Goal: Information Seeking & Learning: Learn about a topic

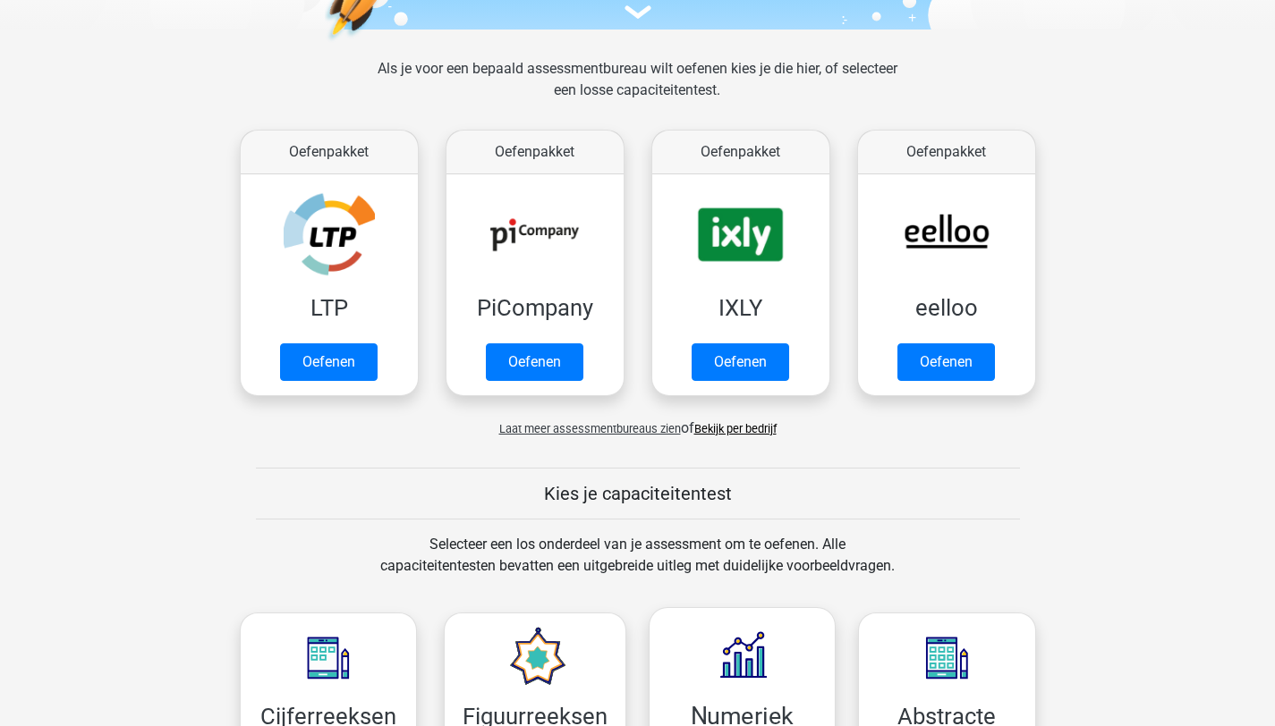
scroll to position [604, 0]
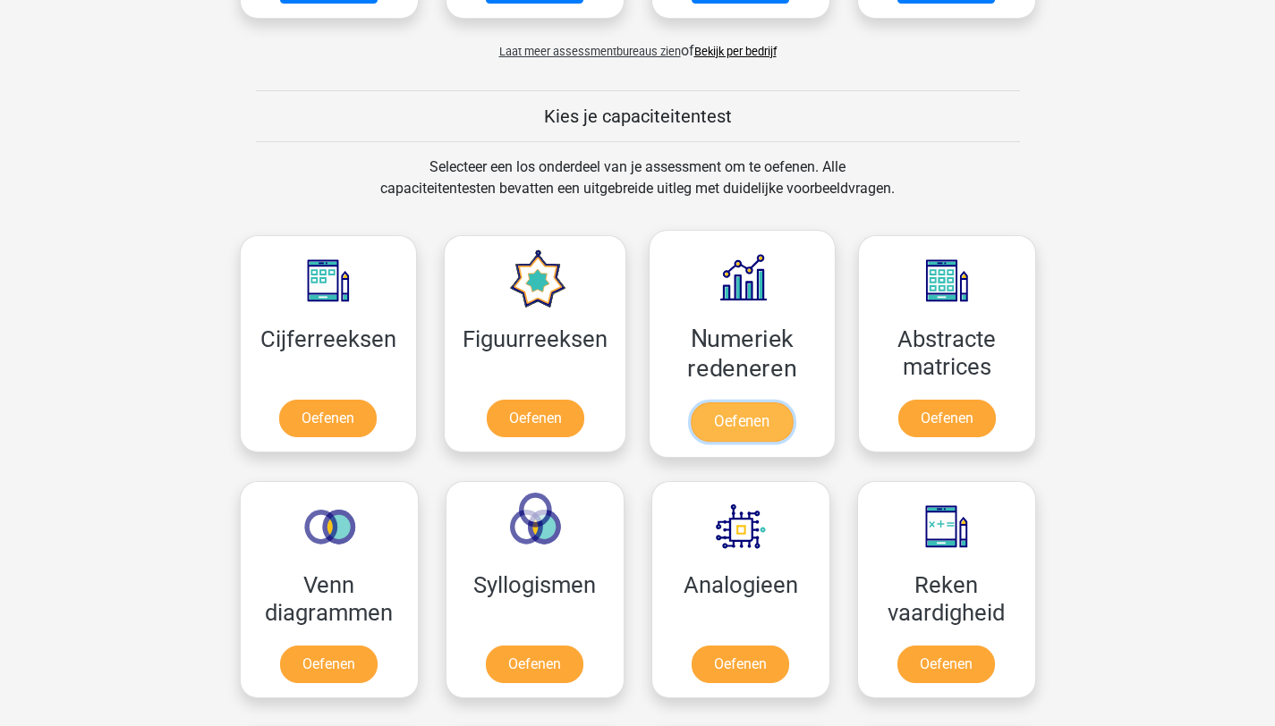
click at [750, 436] on link "Oefenen" at bounding box center [742, 421] width 102 height 39
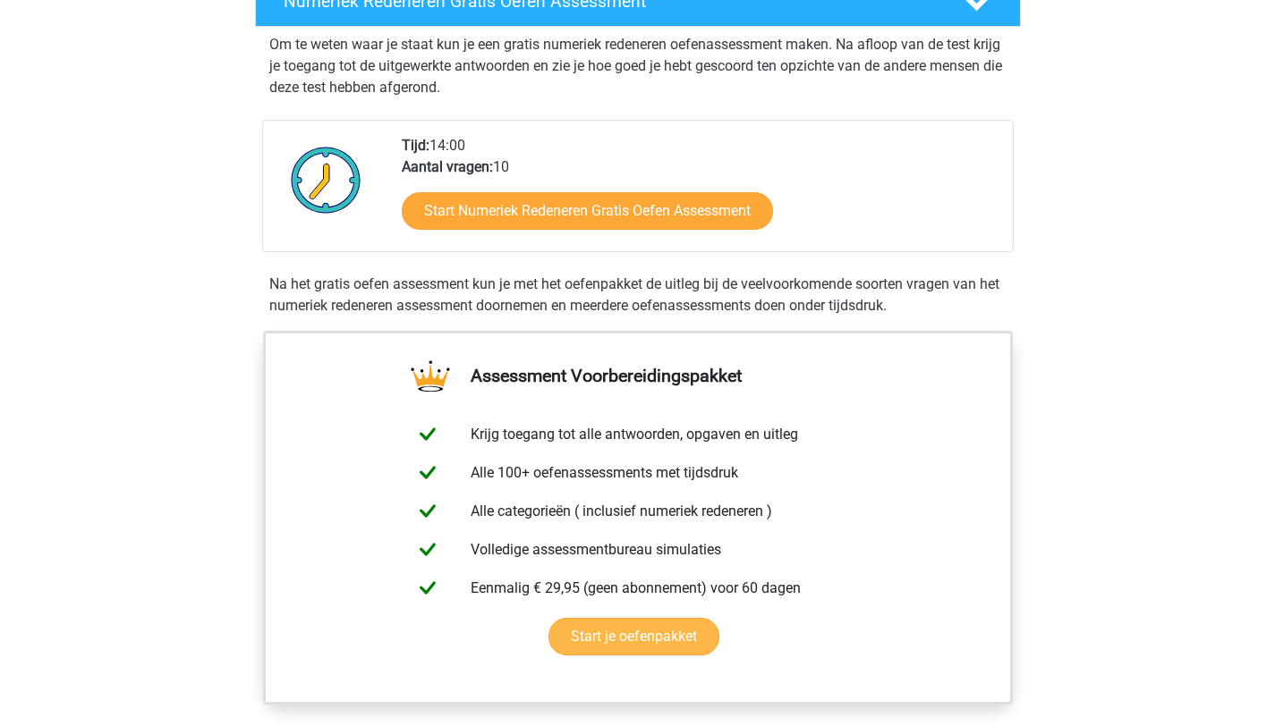
scroll to position [411, 0]
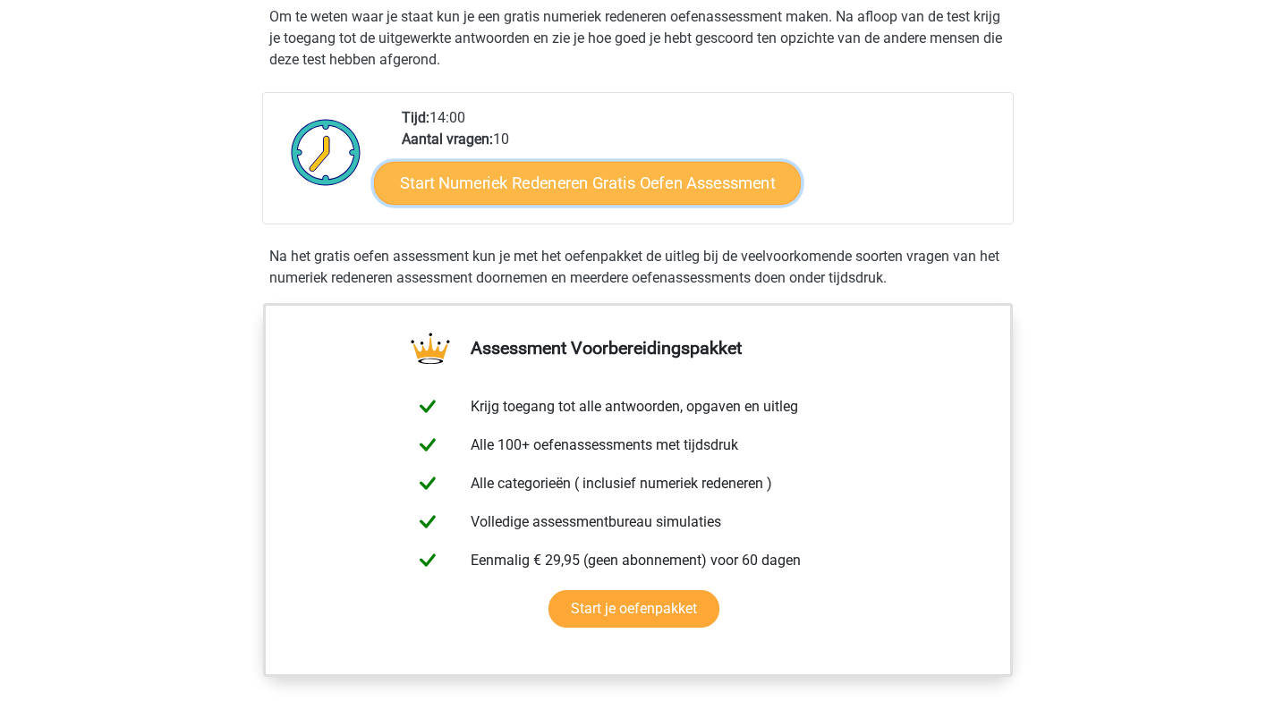
click at [564, 177] on link "Start Numeriek Redeneren Gratis Oefen Assessment" at bounding box center [587, 182] width 427 height 43
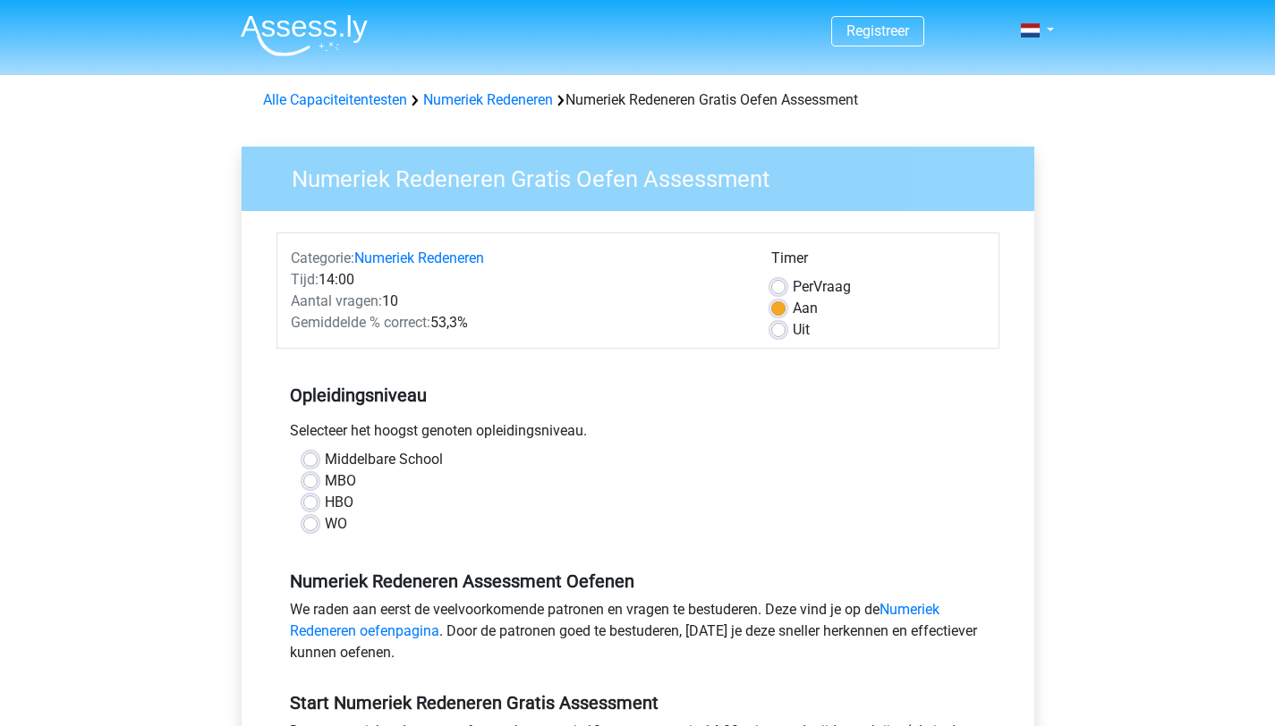
click at [325, 475] on label "MBO" at bounding box center [340, 480] width 31 height 21
click at [306, 475] on input "MBO" at bounding box center [310, 479] width 14 height 18
radio input "true"
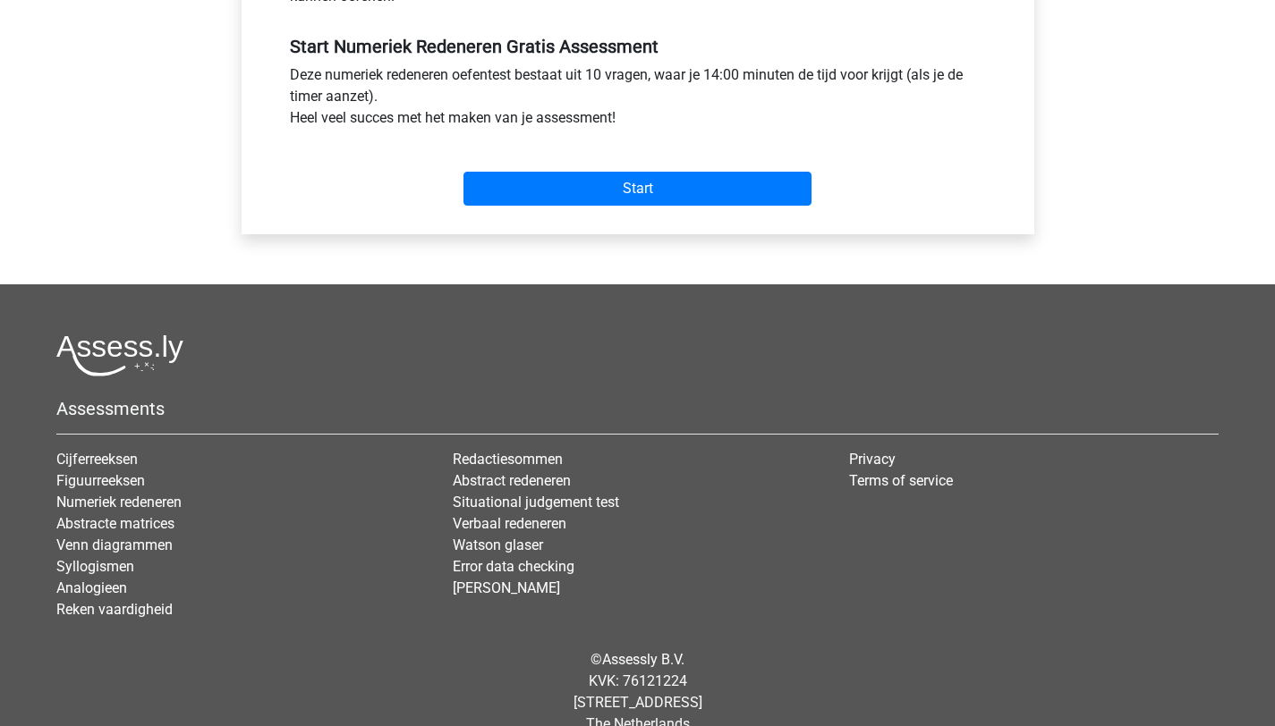
scroll to position [687, 0]
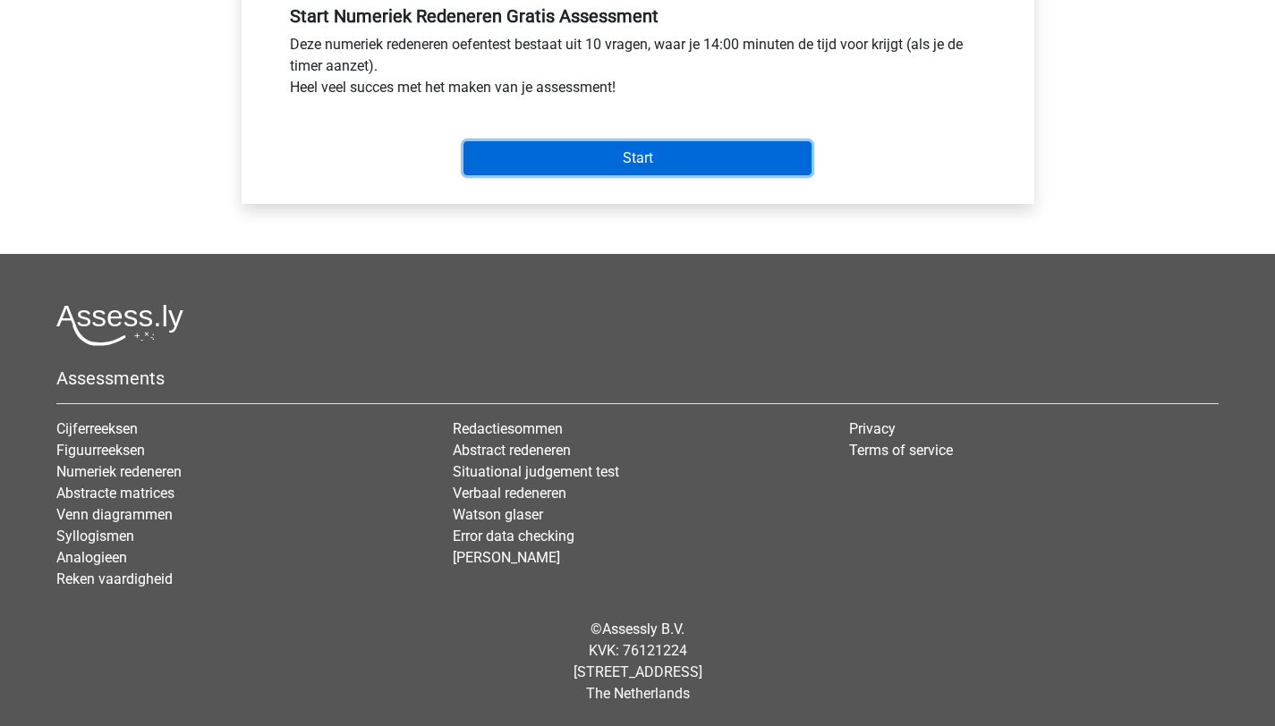
click at [673, 168] on input "Start" at bounding box center [637, 158] width 348 height 34
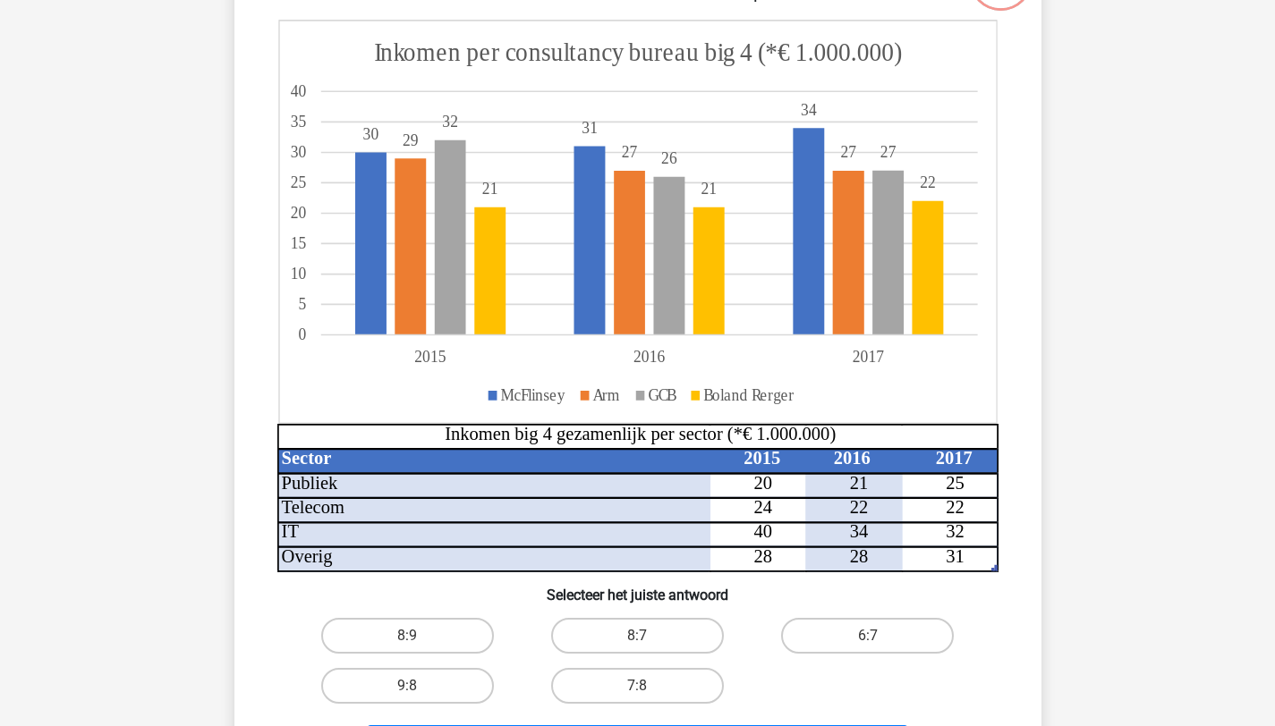
scroll to position [200, 0]
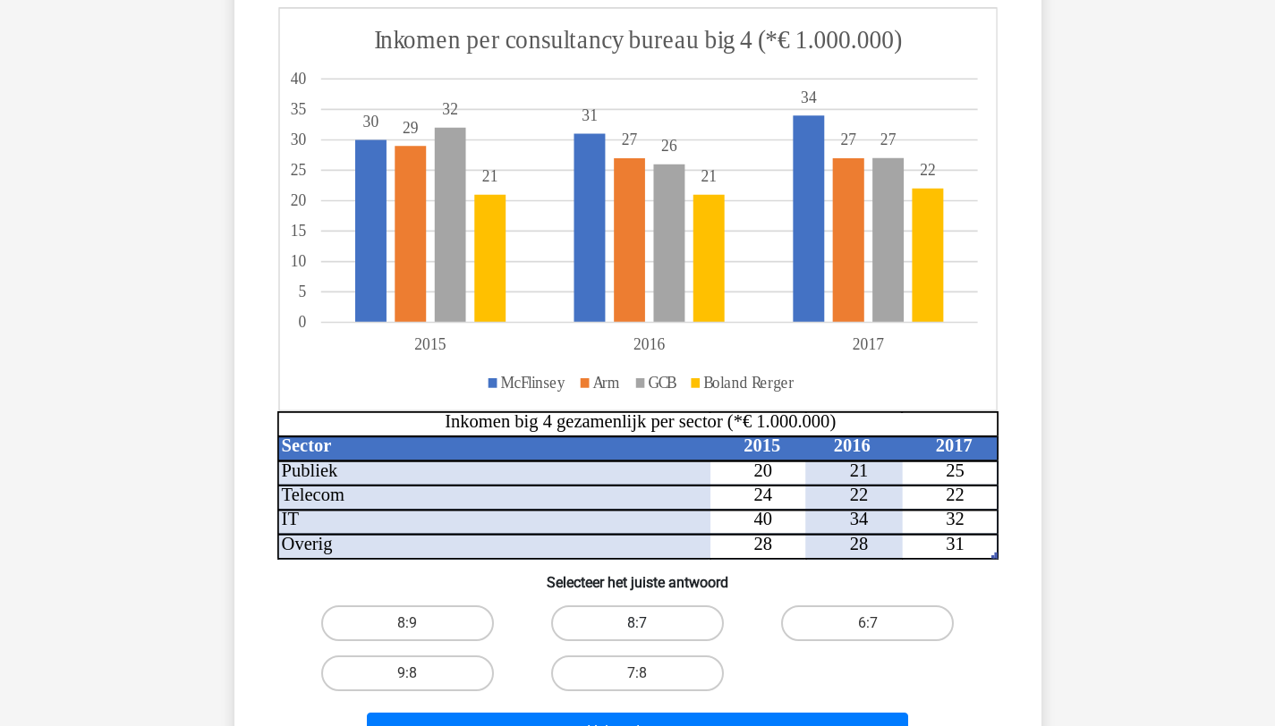
click at [609, 633] on label "8:7" at bounding box center [637, 624] width 173 height 36
click at [637, 633] on input "8:7" at bounding box center [643, 629] width 12 height 12
radio input "true"
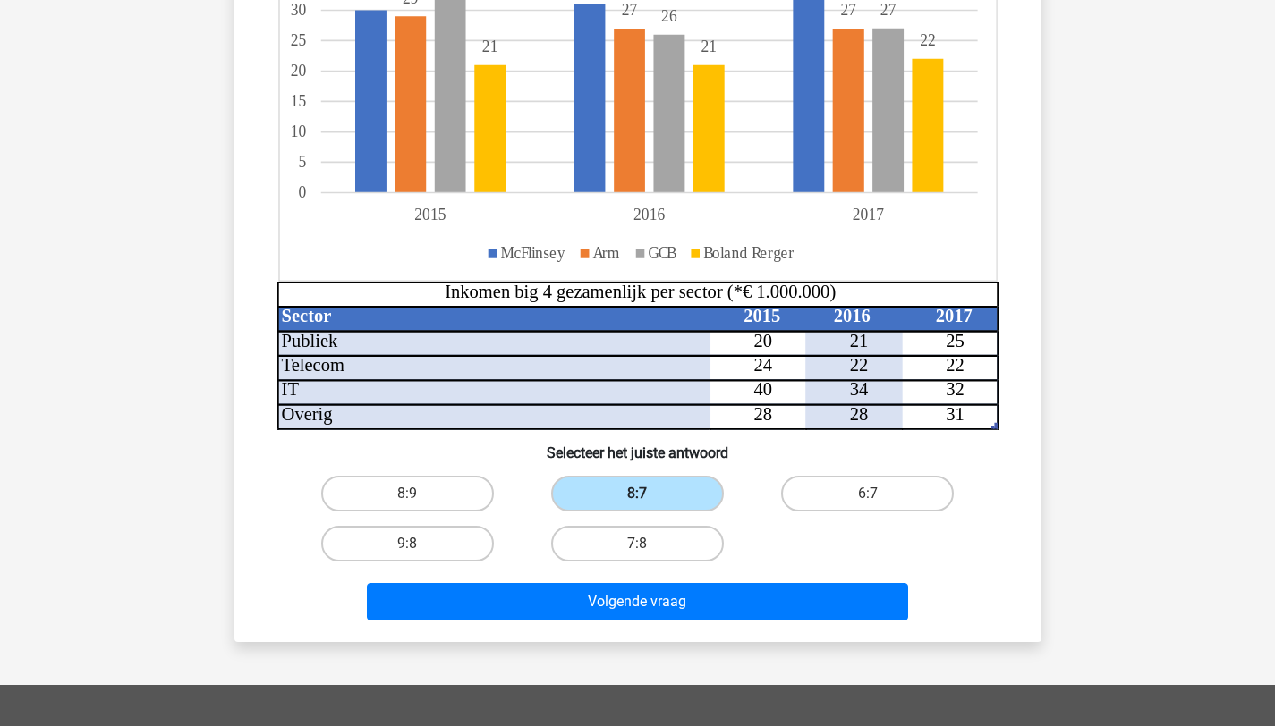
scroll to position [358, 0]
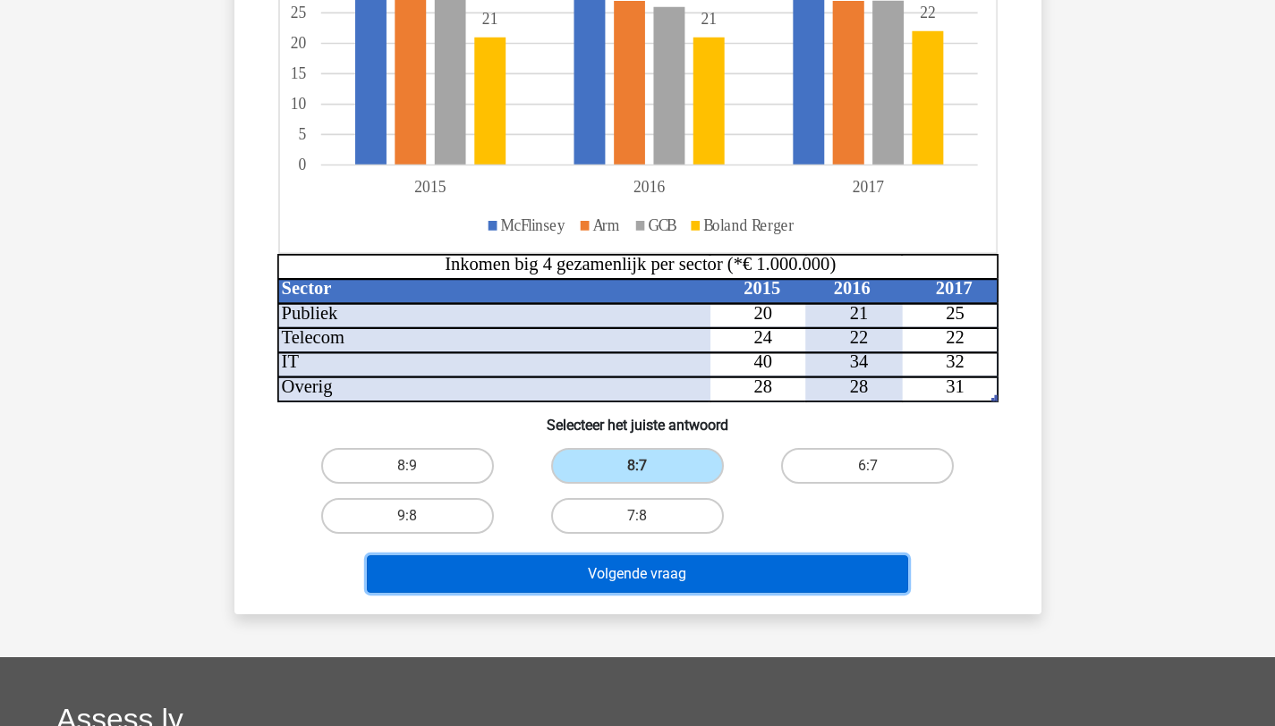
click at [647, 582] on button "Volgende vraag" at bounding box center [637, 574] width 541 height 38
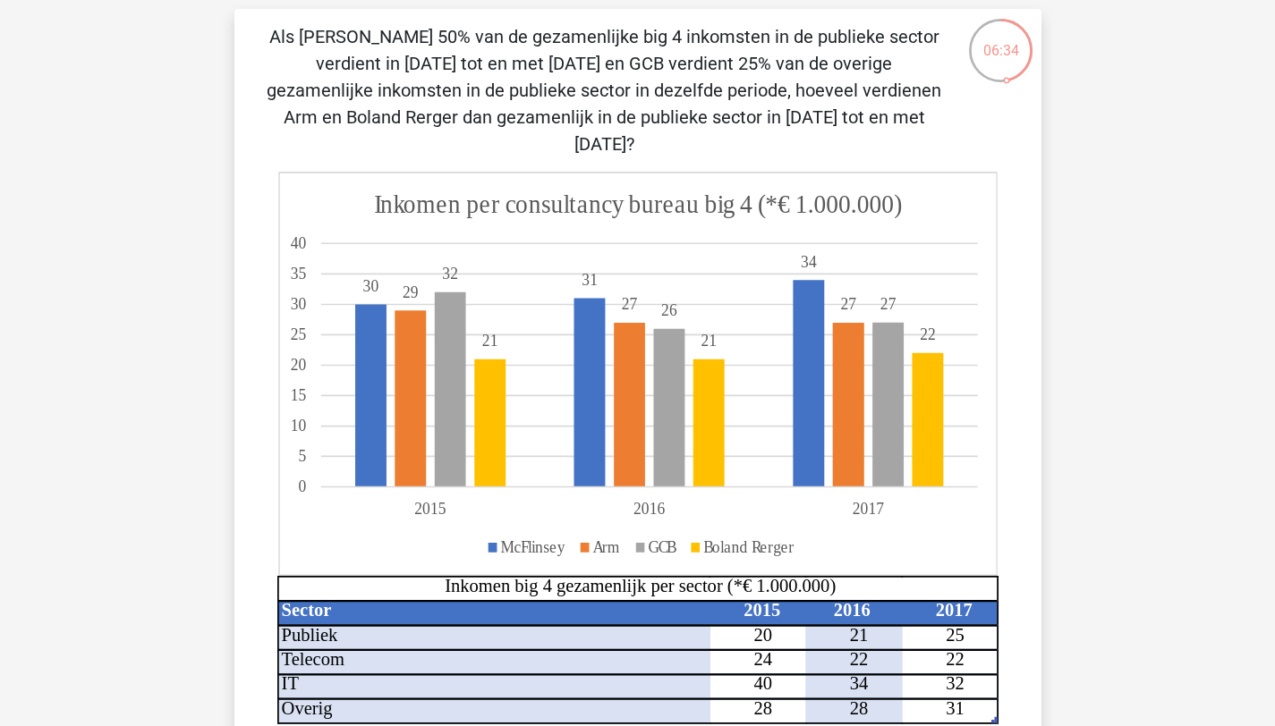
scroll to position [115, 0]
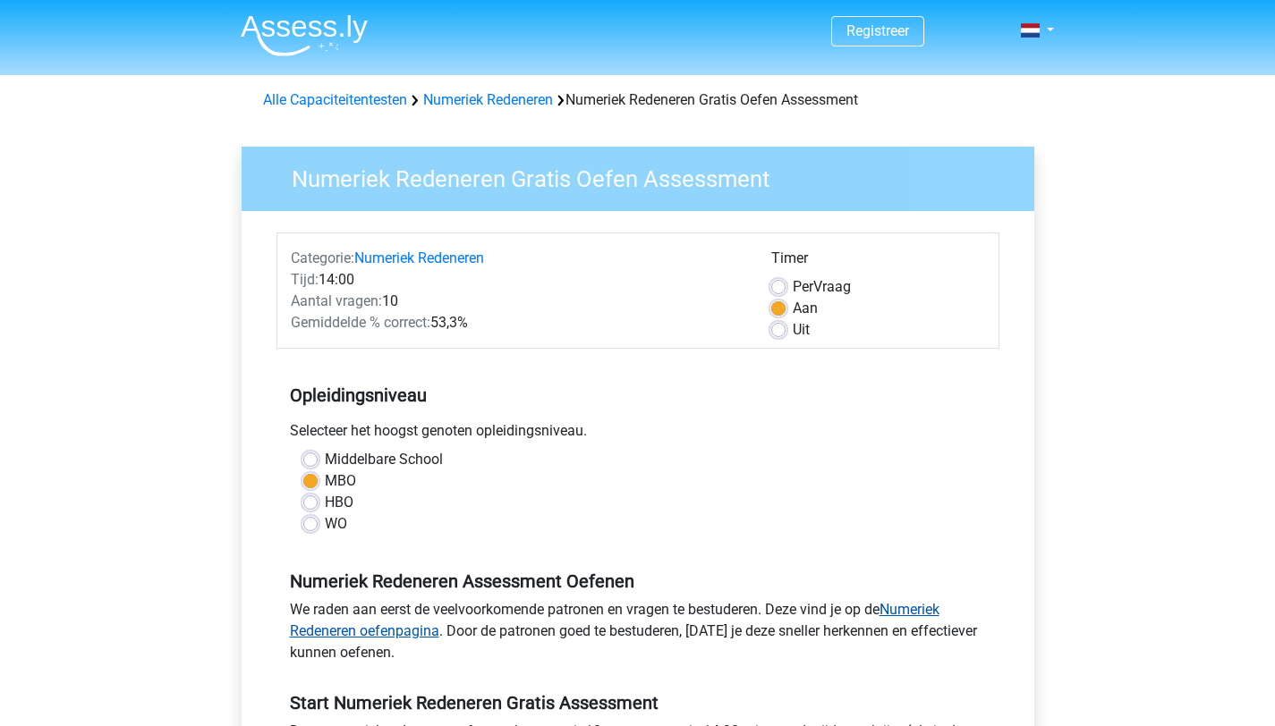
click at [394, 631] on link "Numeriek Redeneren oefenpagina" at bounding box center [614, 620] width 649 height 38
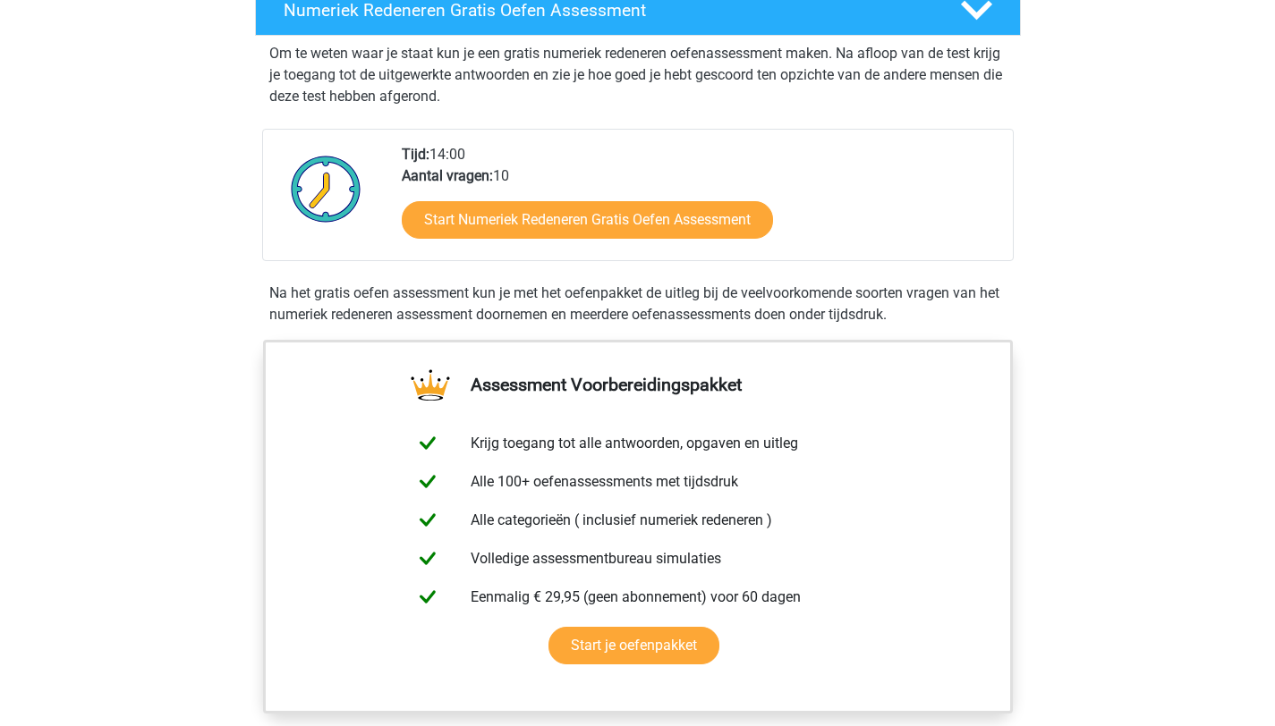
scroll to position [384, 0]
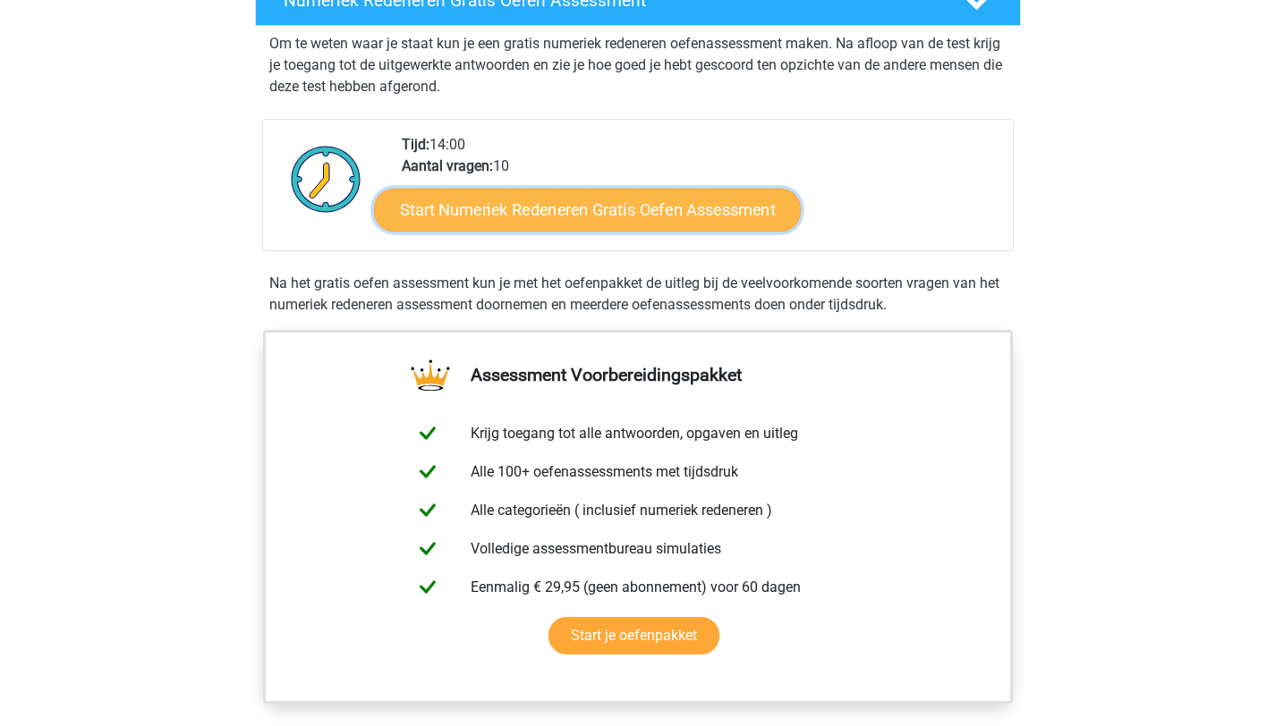
click at [619, 206] on link "Start Numeriek Redeneren Gratis Oefen Assessment" at bounding box center [587, 209] width 427 height 43
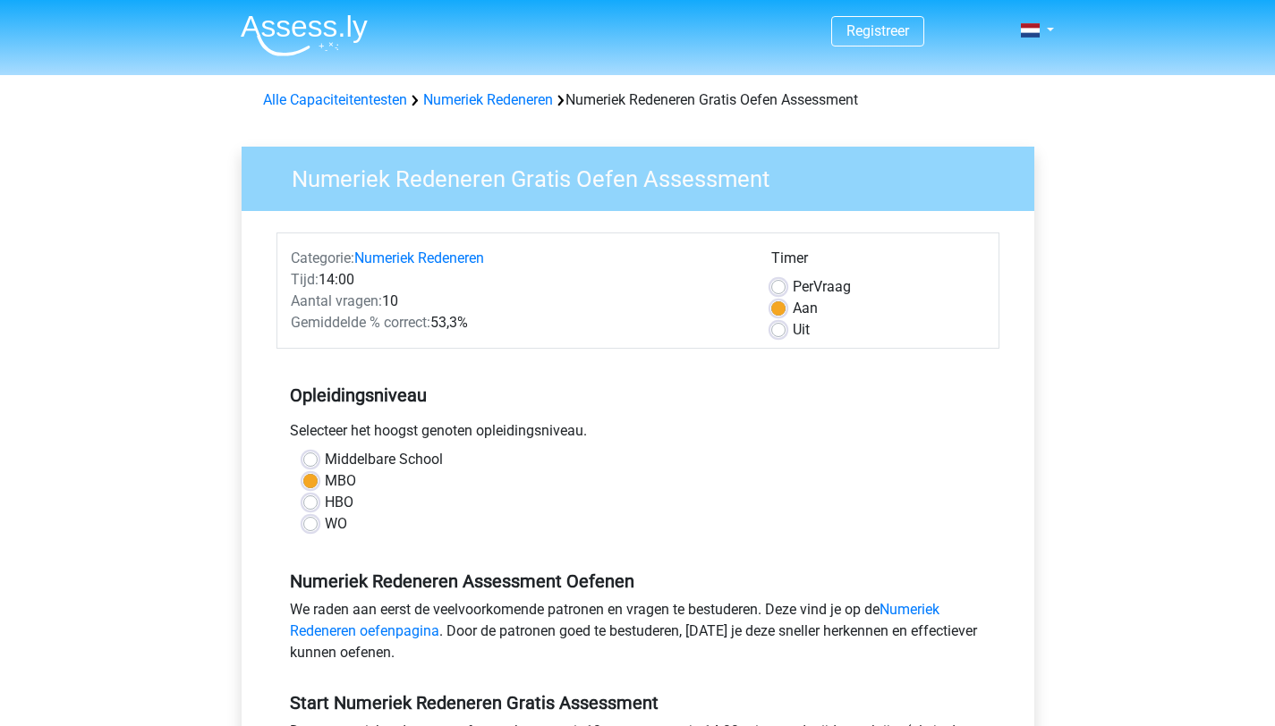
click at [325, 465] on label "Middelbare School" at bounding box center [384, 459] width 118 height 21
click at [312, 465] on input "Middelbare School" at bounding box center [310, 458] width 14 height 18
radio input "true"
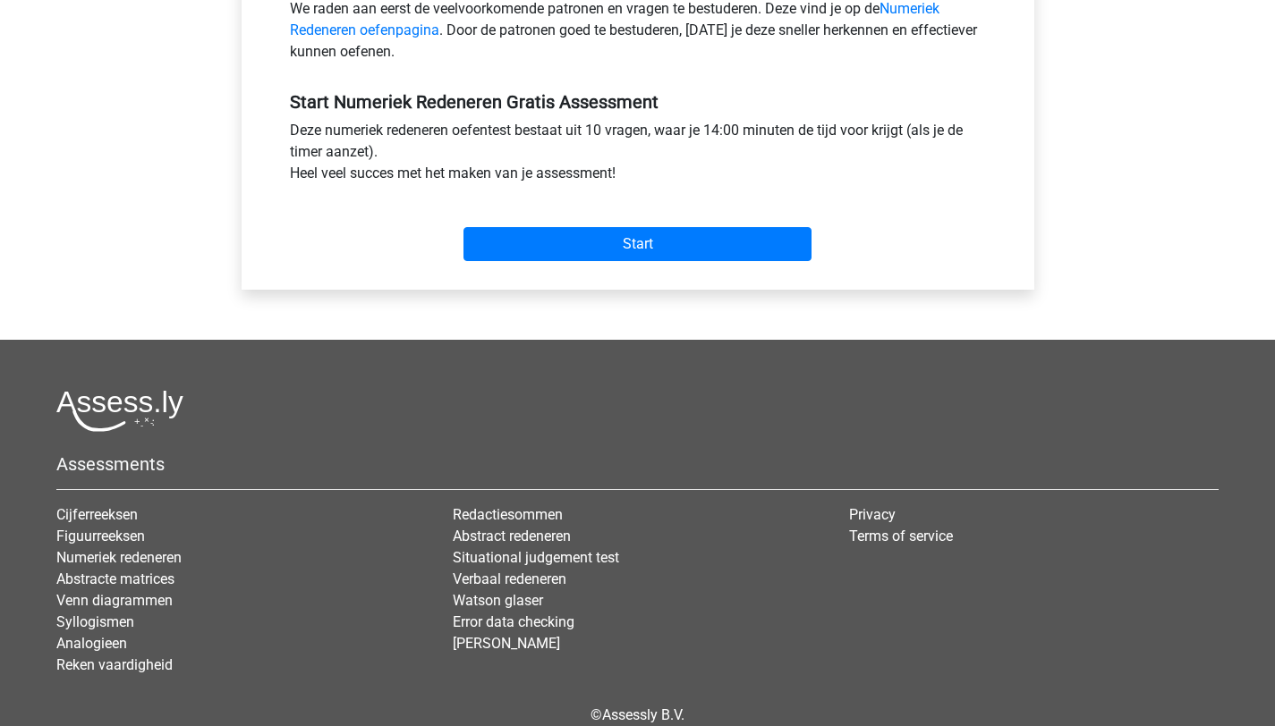
scroll to position [603, 0]
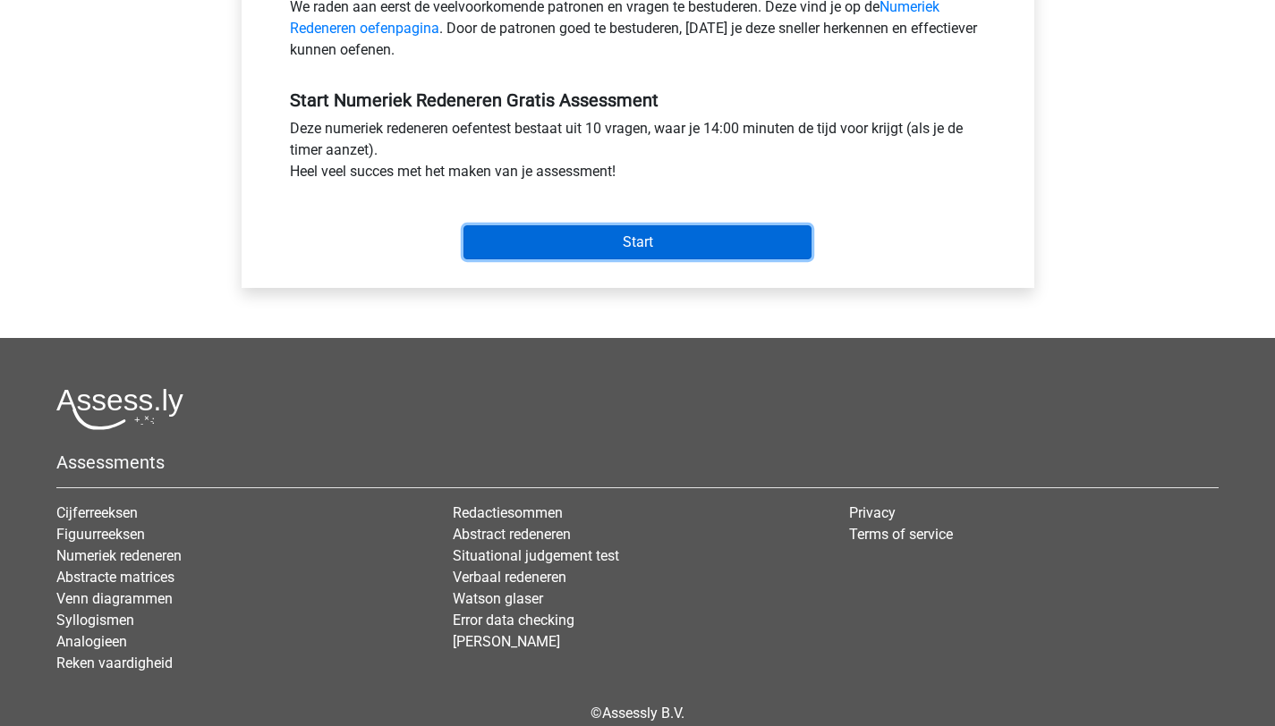
click at [614, 235] on input "Start" at bounding box center [637, 242] width 348 height 34
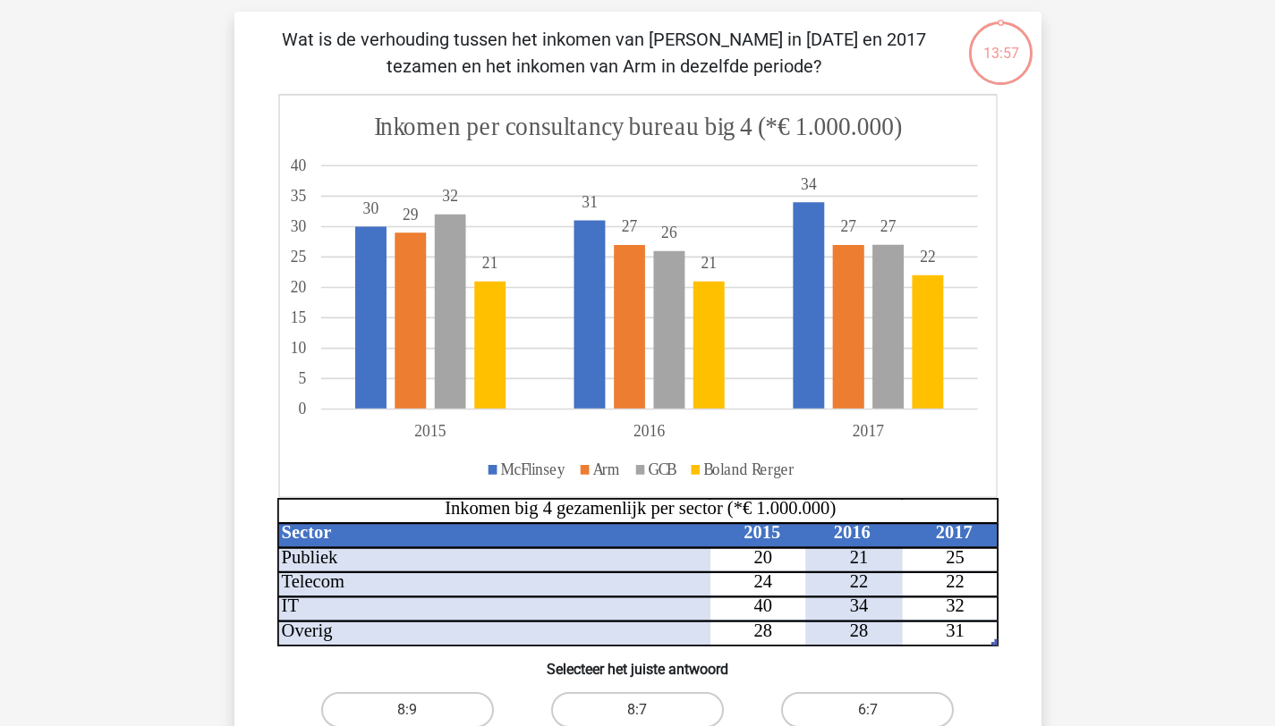
scroll to position [316, 0]
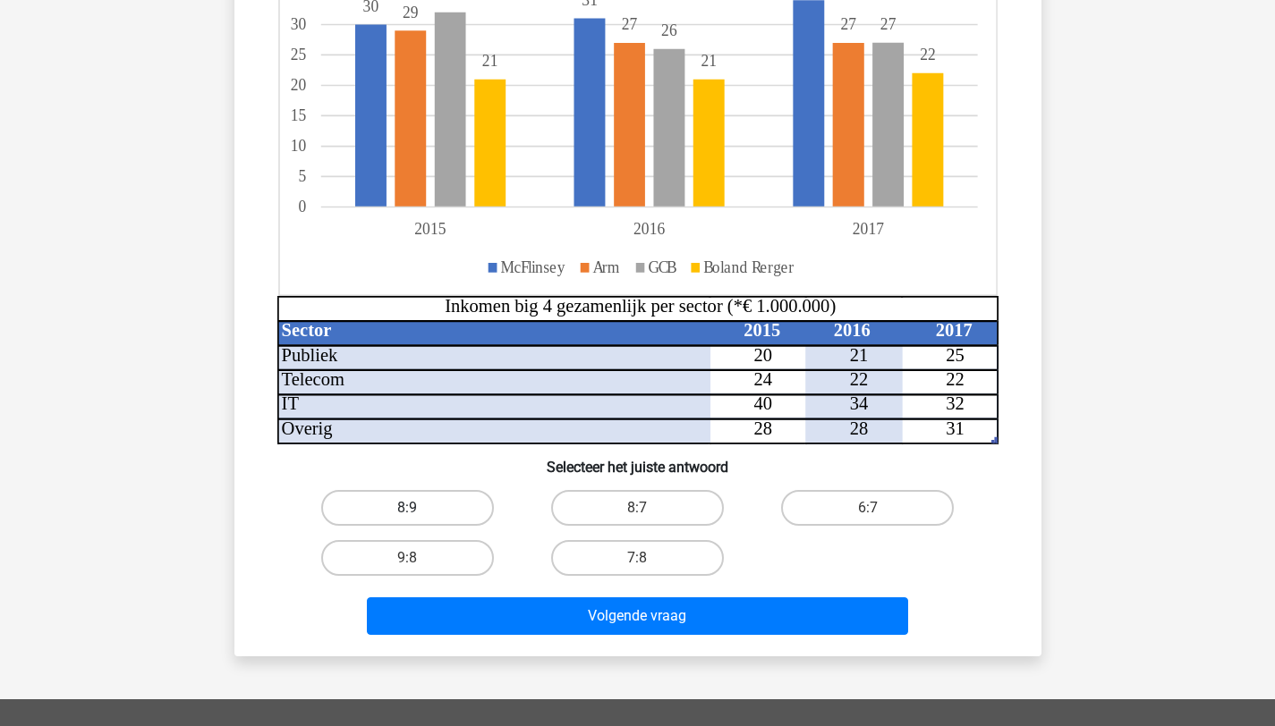
click at [399, 501] on label "8:9" at bounding box center [407, 508] width 173 height 36
click at [407, 508] on input "8:9" at bounding box center [413, 514] width 12 height 12
radio input "true"
click at [624, 506] on label "8:7" at bounding box center [637, 508] width 173 height 36
click at [637, 508] on input "8:7" at bounding box center [643, 514] width 12 height 12
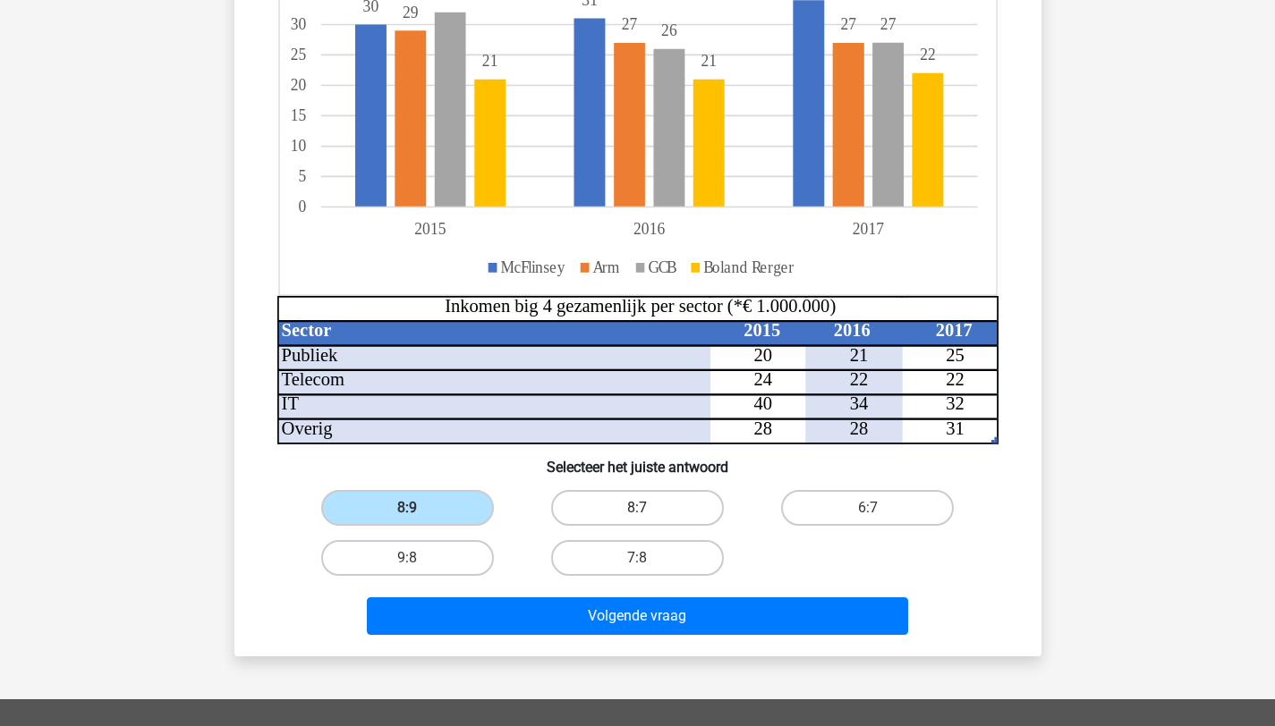
radio input "true"
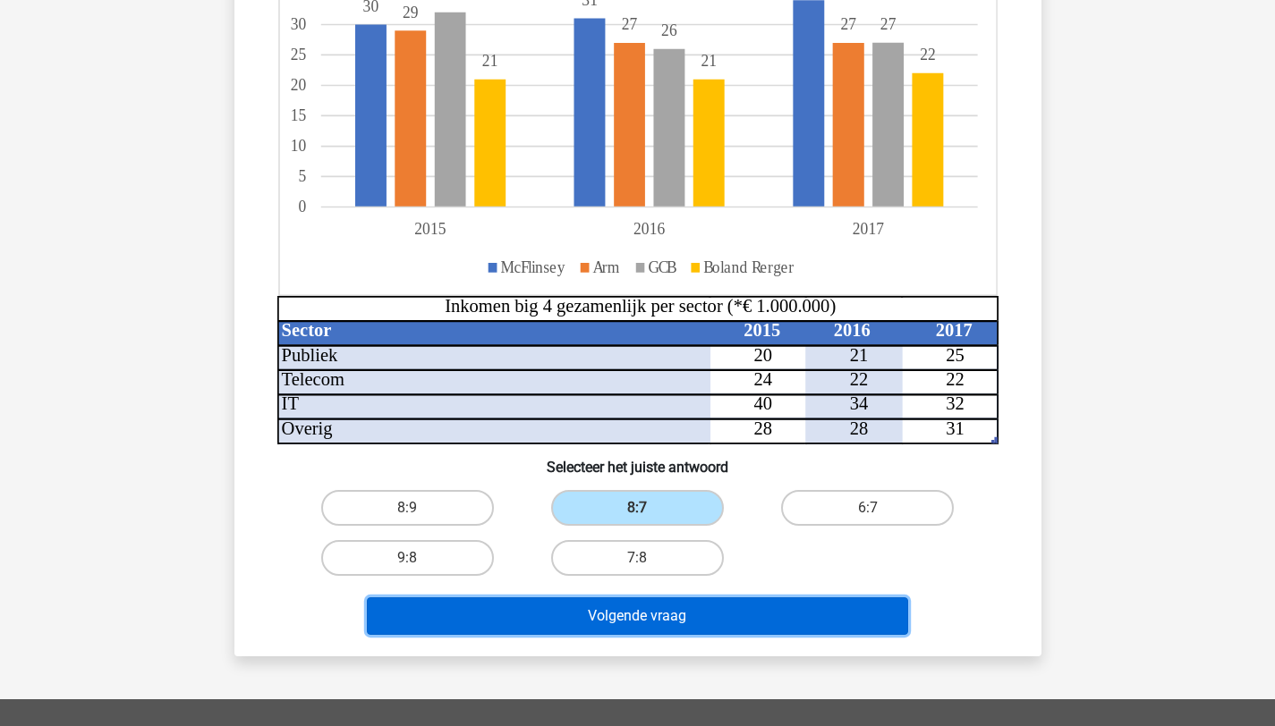
click at [656, 620] on button "Volgende vraag" at bounding box center [637, 616] width 541 height 38
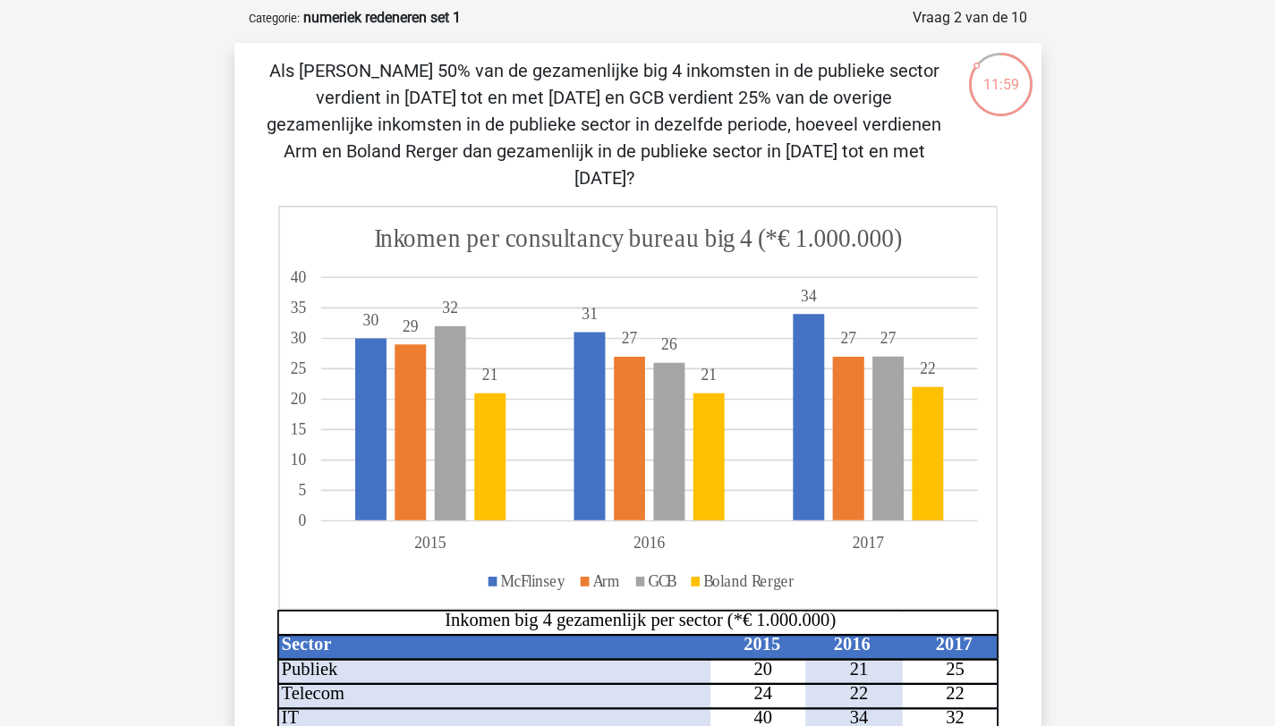
scroll to position [64, 0]
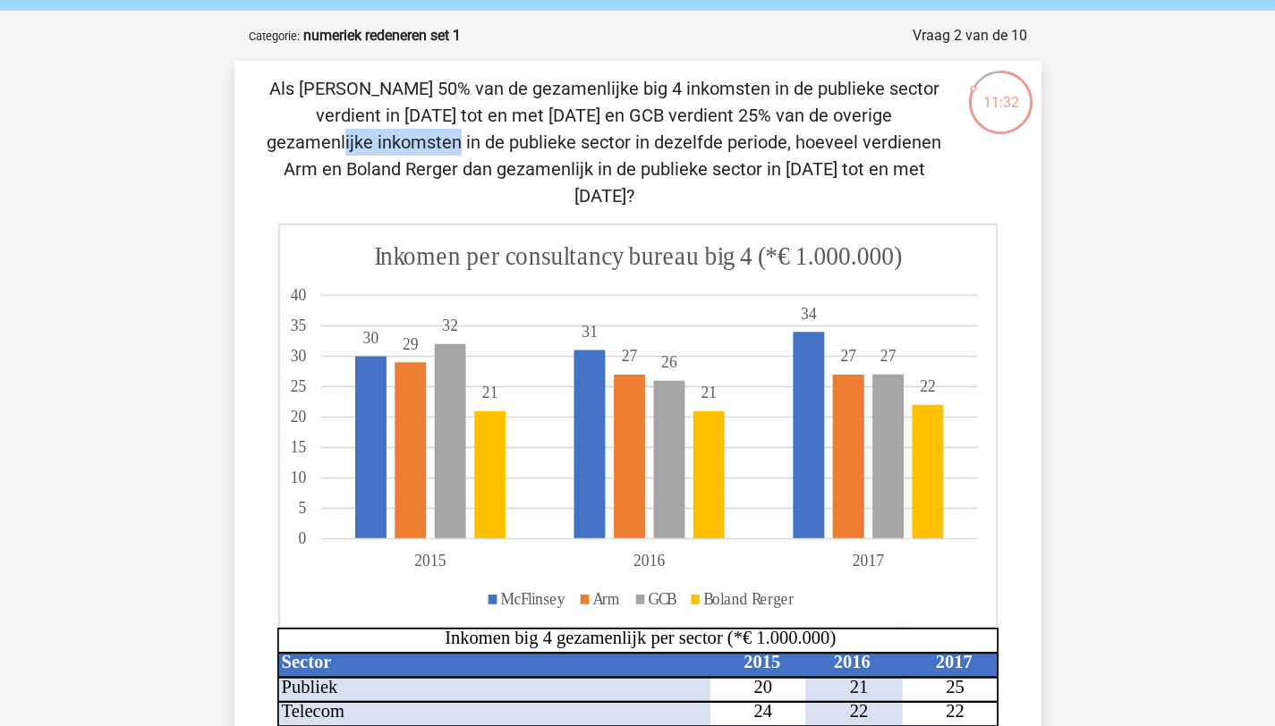
drag, startPoint x: 506, startPoint y: 117, endPoint x: 621, endPoint y: 121, distance: 114.5
click at [621, 121] on p "Als McFlinsey 50% van de gezamenlijke big 4 inkomsten in de publieke sector ver…" at bounding box center [604, 142] width 682 height 134
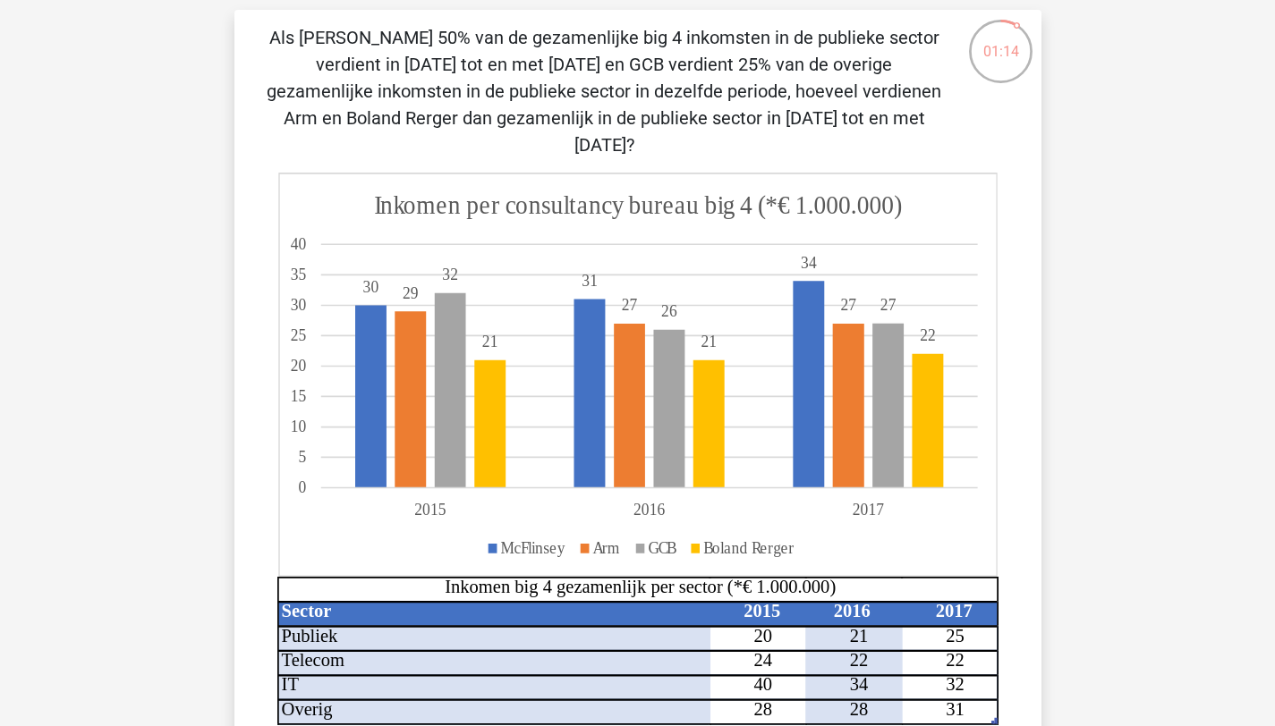
scroll to position [126, 0]
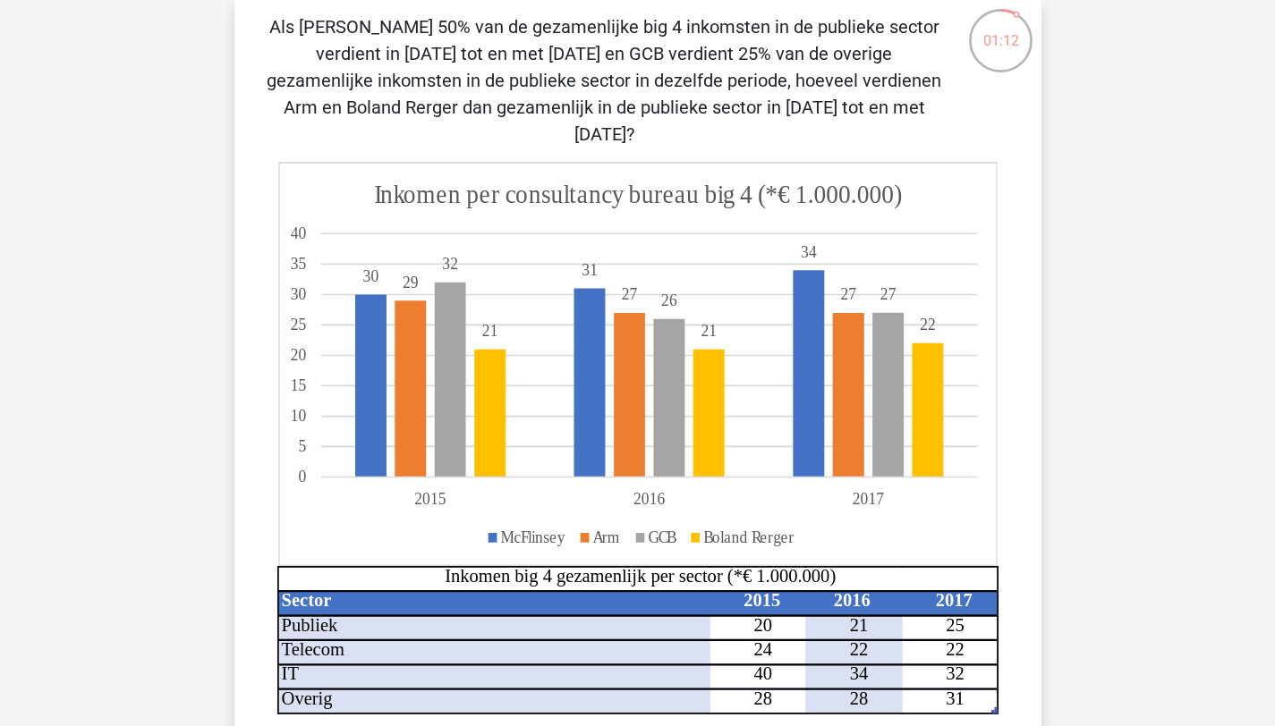
click at [259, 21] on div "Als McFlinsey 50% van de gezamenlijke big 4 inkomsten in de publieke sector ver…" at bounding box center [638, 462] width 792 height 899
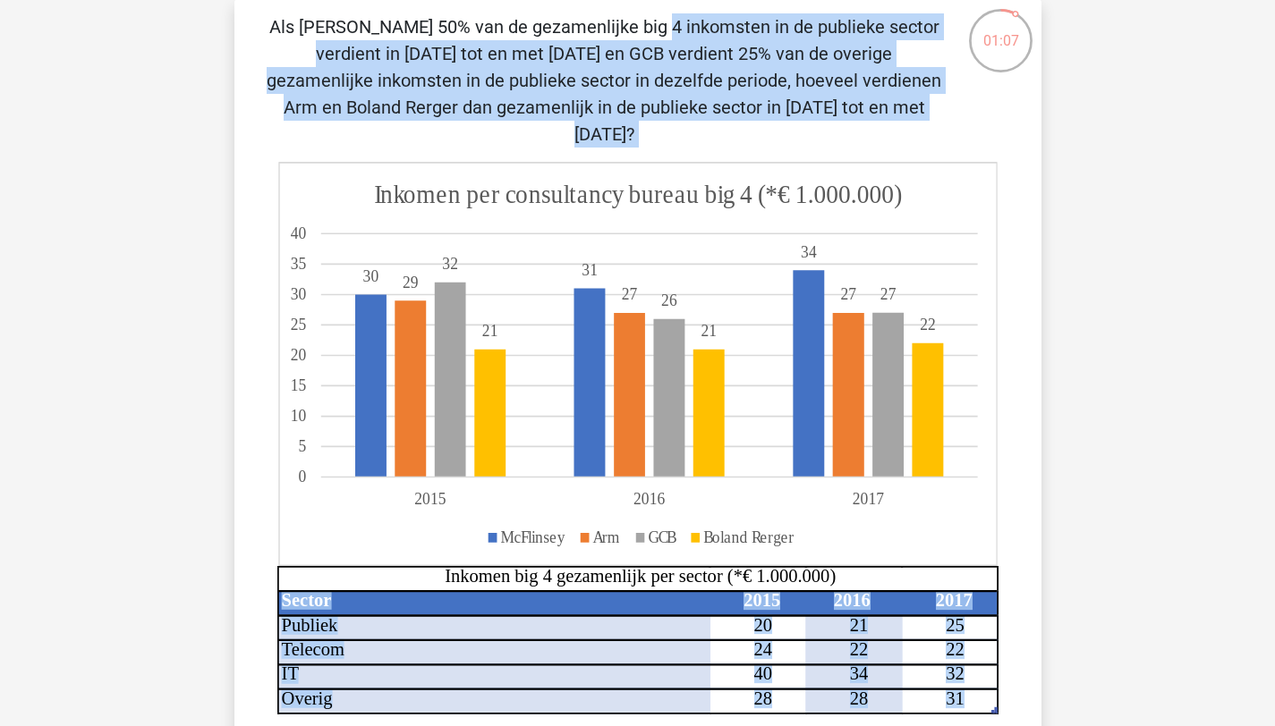
drag, startPoint x: 265, startPoint y: 23, endPoint x: 973, endPoint y: 684, distance: 968.9
click at [973, 684] on div "Als McFlinsey 50% van de gezamenlijke big 4 inkomsten in de publieke sector ver…" at bounding box center [638, 462] width 792 height 899
click at [1174, 528] on div "Registreer Nederlands English" at bounding box center [637, 658] width 1275 height 1568
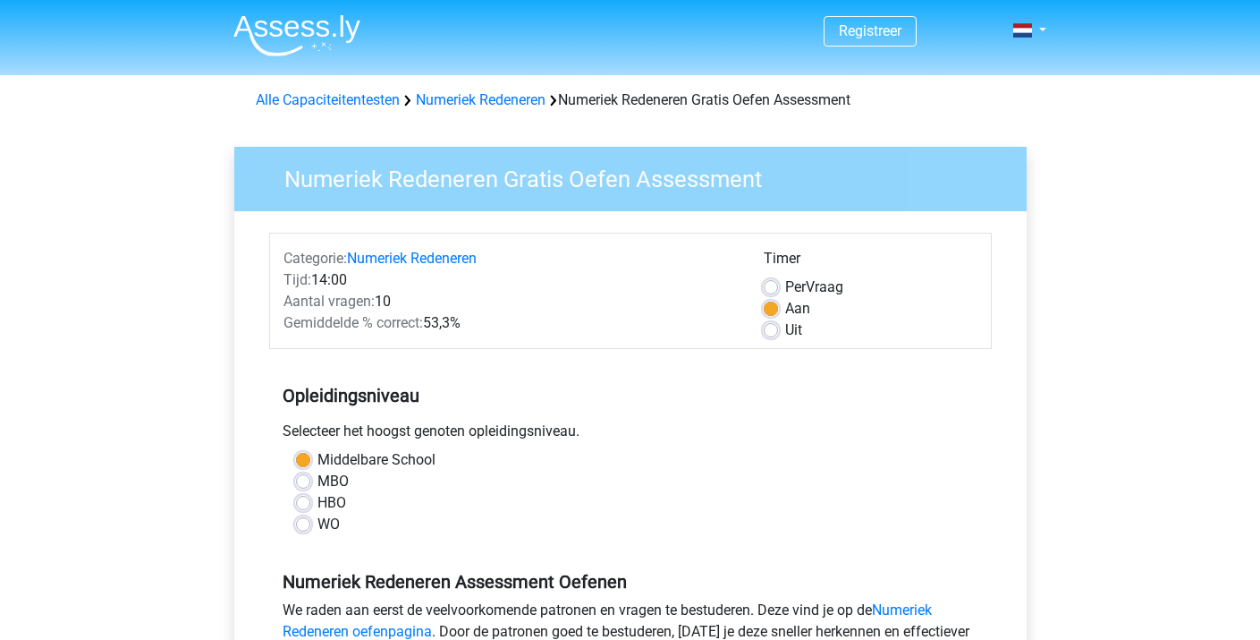
scroll to position [603, 0]
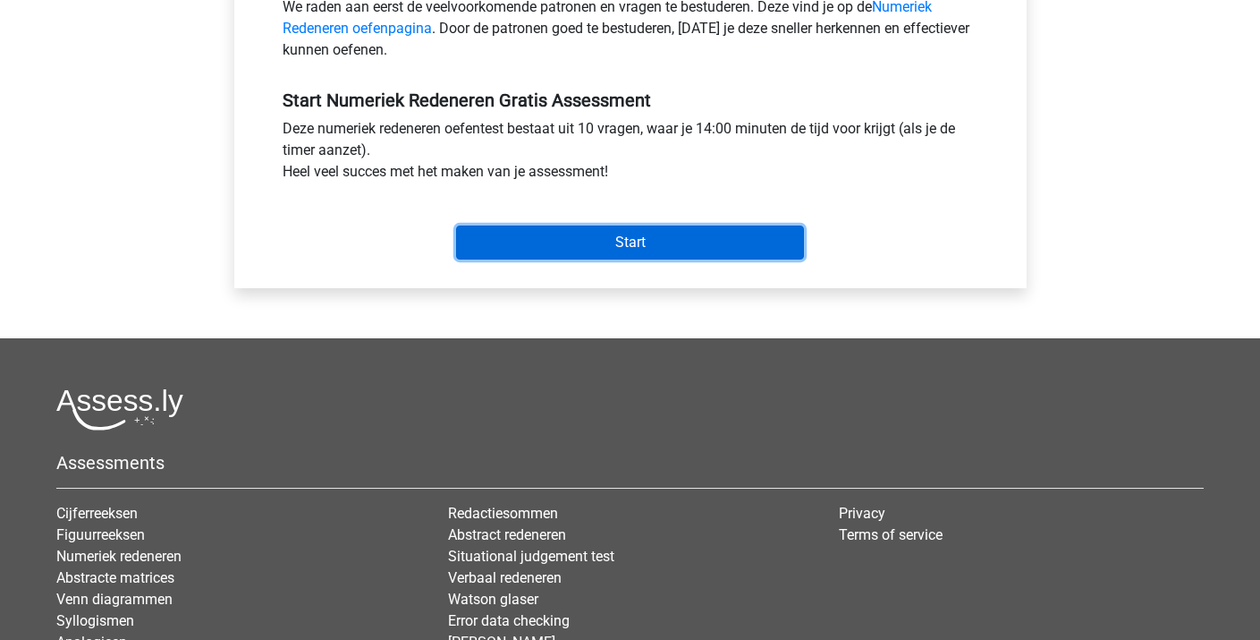
click at [576, 242] on input "Start" at bounding box center [630, 242] width 348 height 34
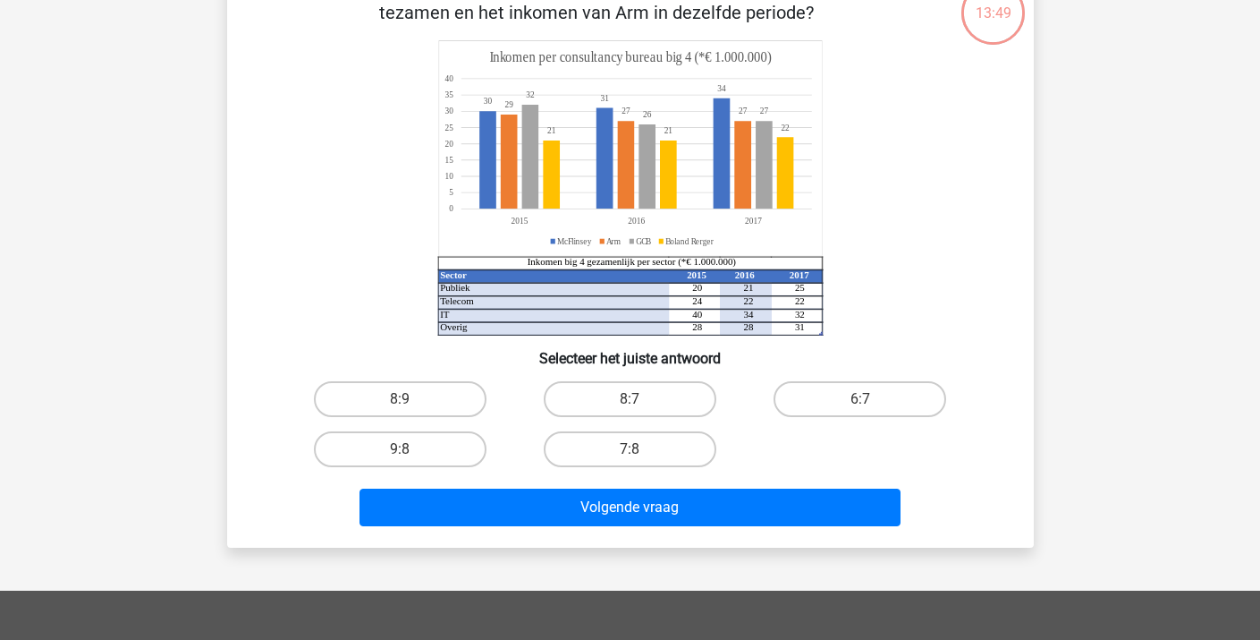
scroll to position [123, 0]
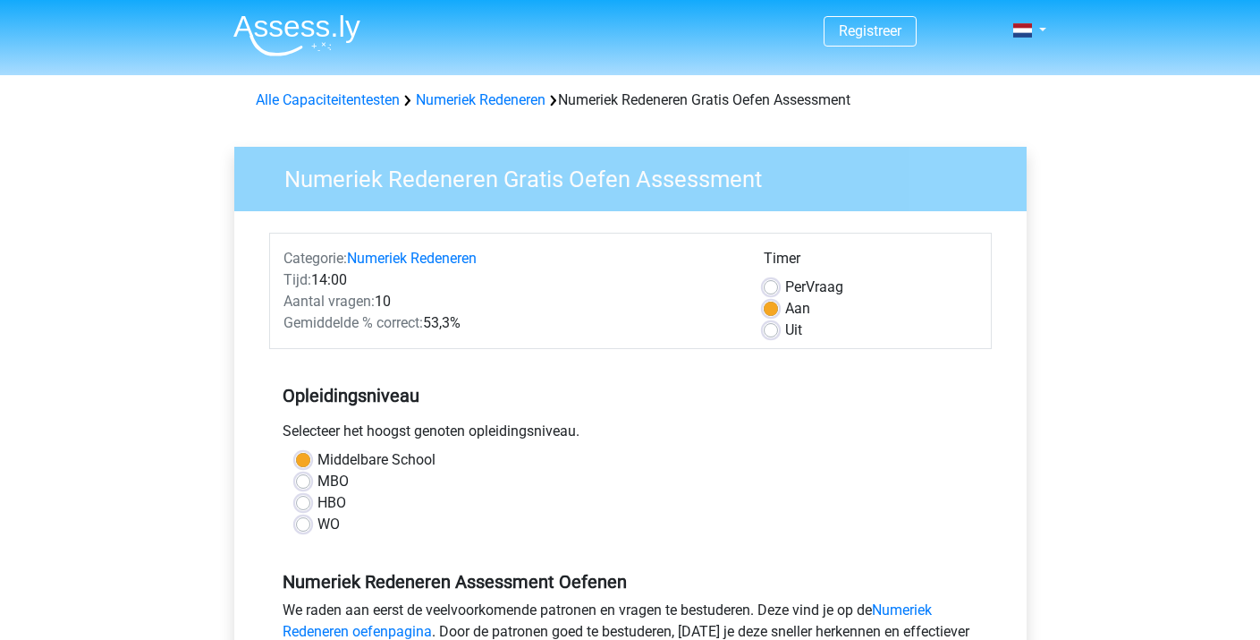
scroll to position [603, 0]
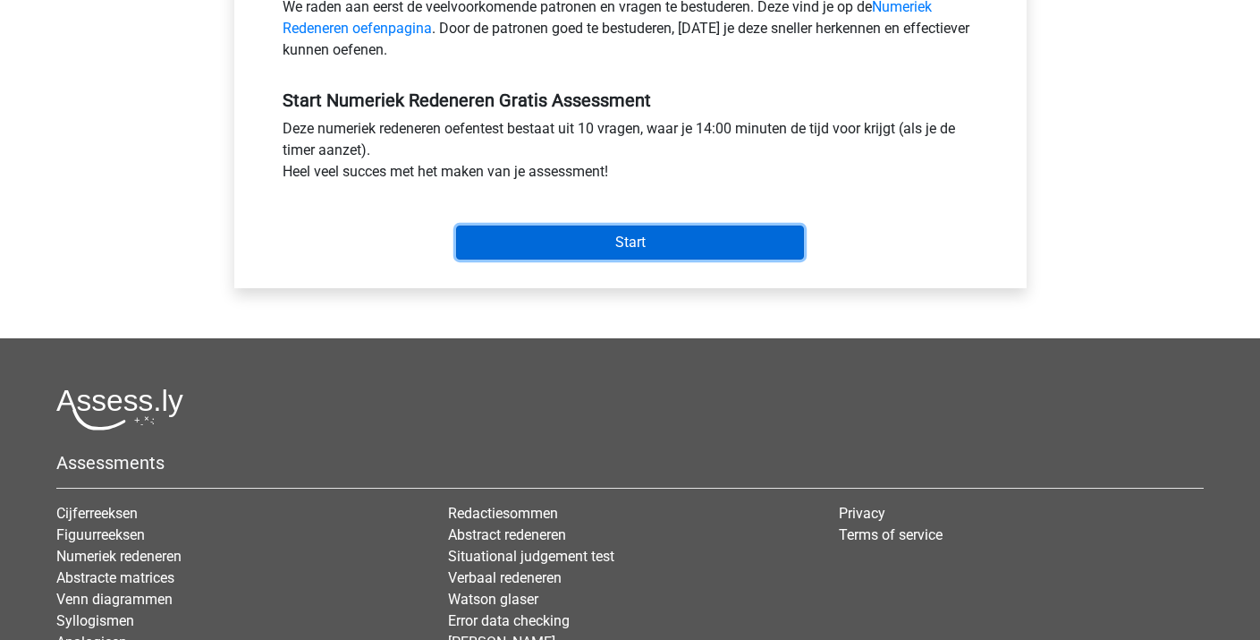
click at [629, 247] on input "Start" at bounding box center [630, 242] width 348 height 34
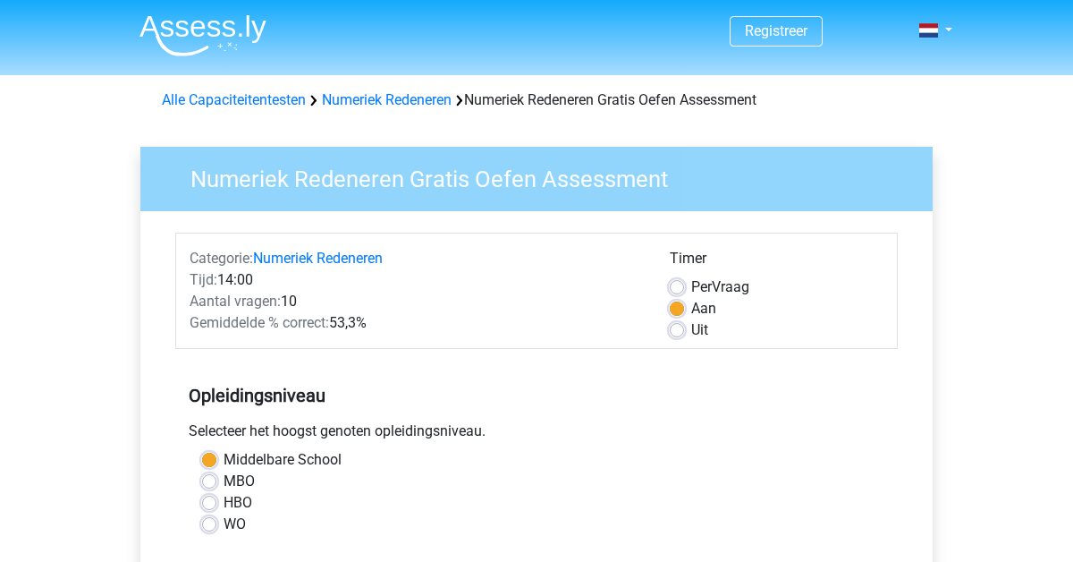
scroll to position [601, 0]
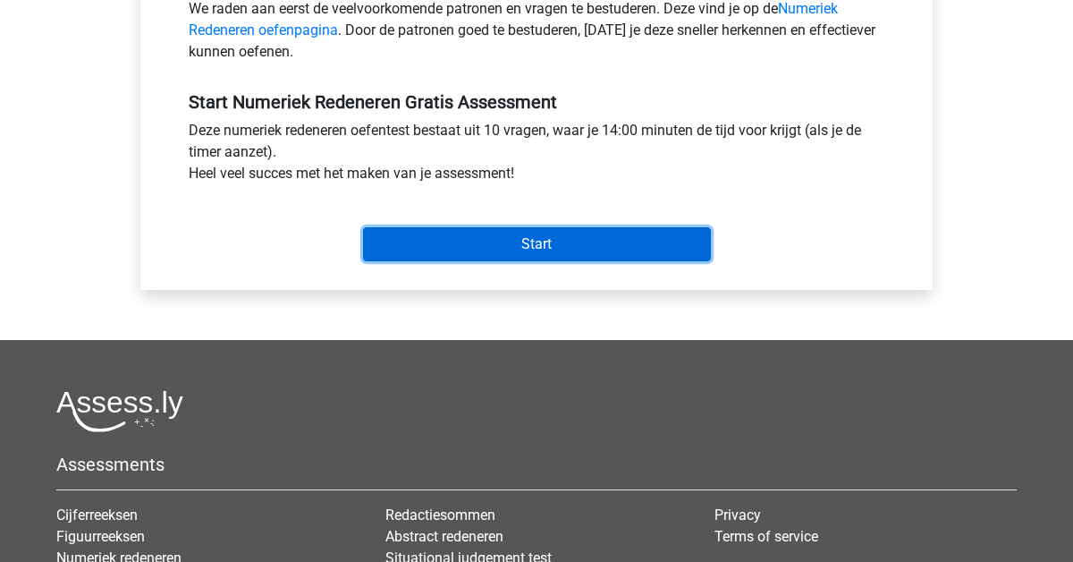
click at [557, 234] on input "Start" at bounding box center [537, 244] width 348 height 34
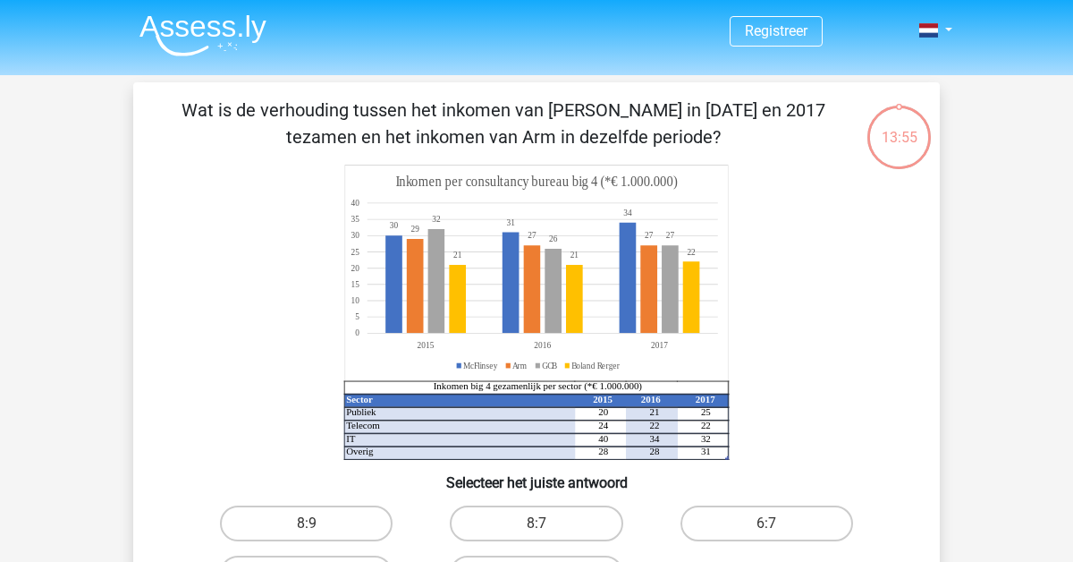
click at [237, 142] on p "Wat is de verhouding tussen het inkomen van McFlinsey in 2015 en 2017 tezamen e…" at bounding box center [503, 124] width 682 height 54
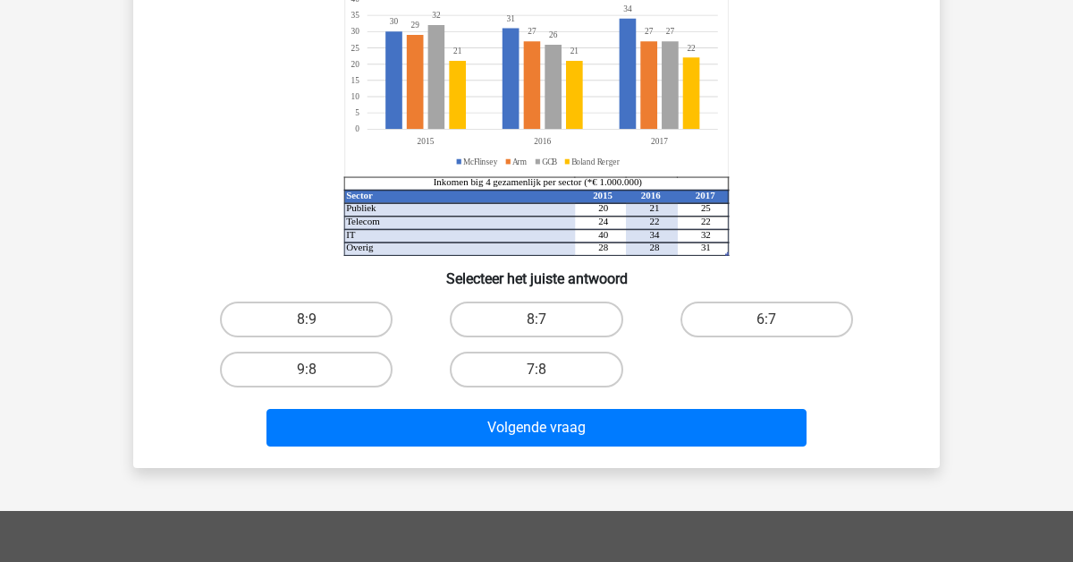
scroll to position [103, 0]
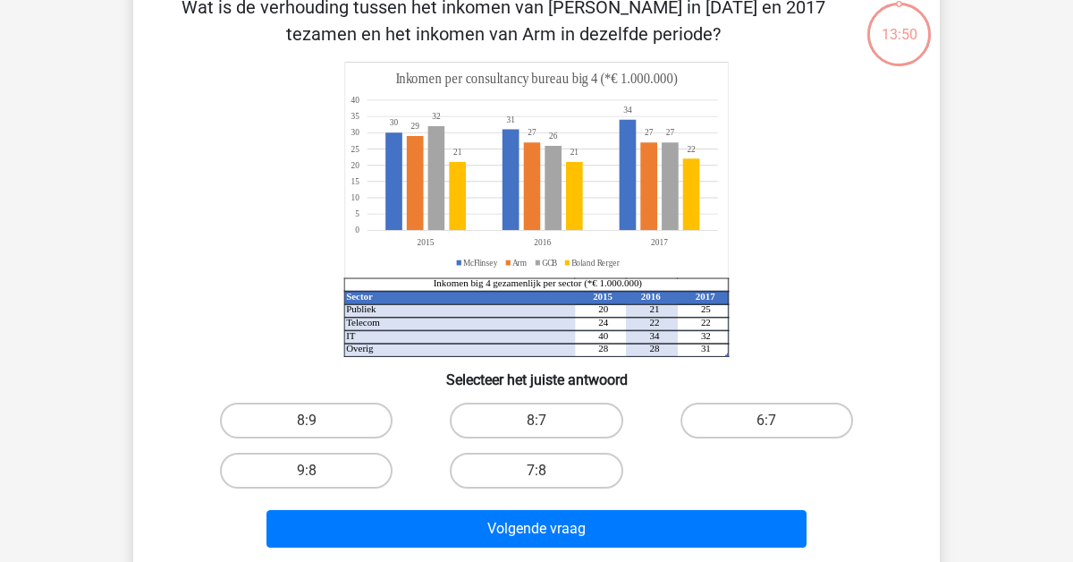
click at [541, 428] on input "8:7" at bounding box center [543, 426] width 12 height 12
radio input "true"
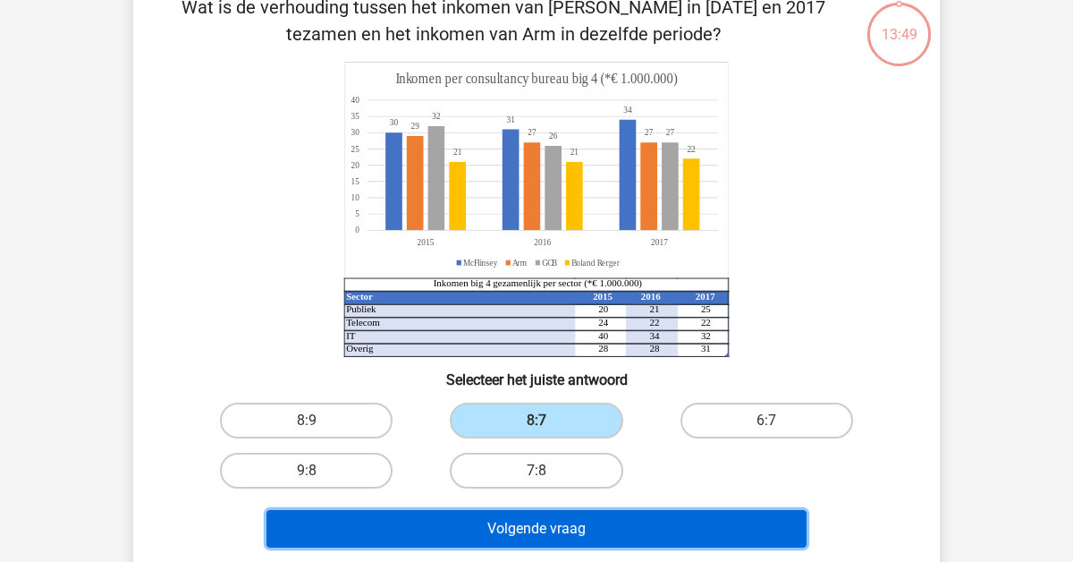
click at [555, 534] on button "Volgende vraag" at bounding box center [537, 529] width 541 height 38
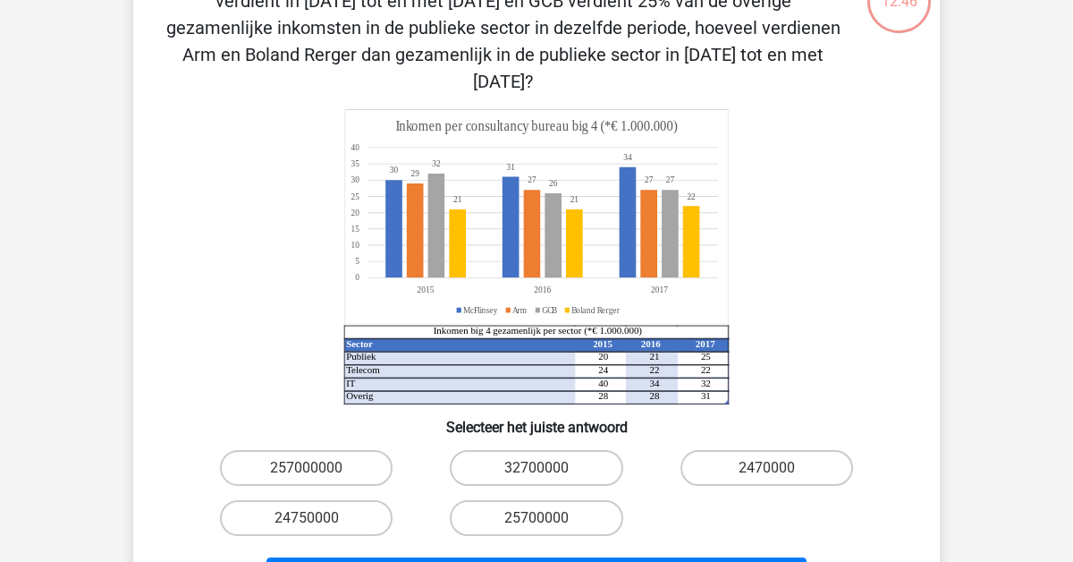
scroll to position [140, 0]
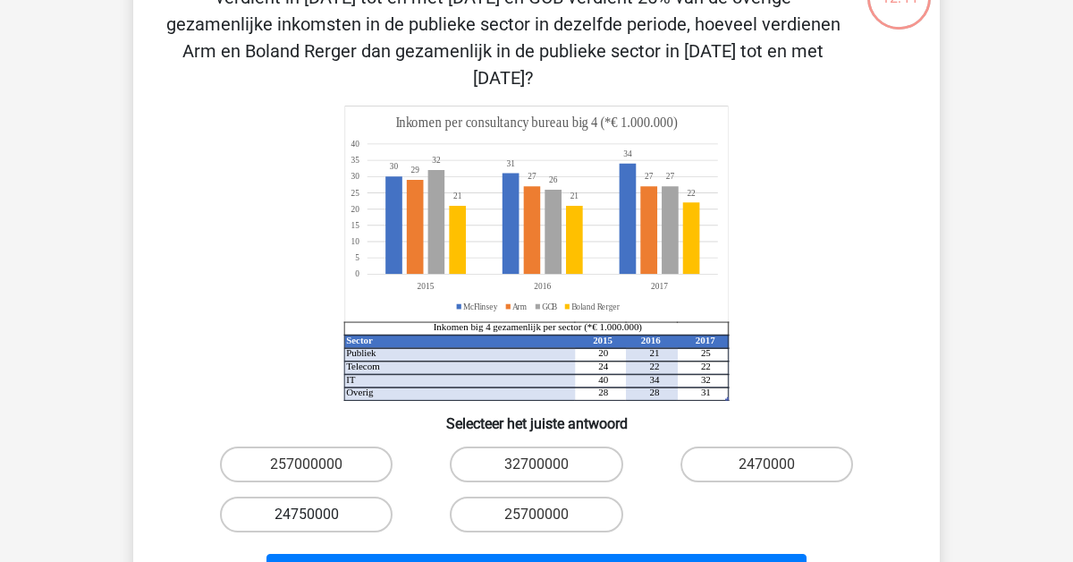
click at [302, 496] on label "24750000" at bounding box center [306, 514] width 173 height 36
click at [307, 514] on input "24750000" at bounding box center [313, 520] width 12 height 12
radio input "true"
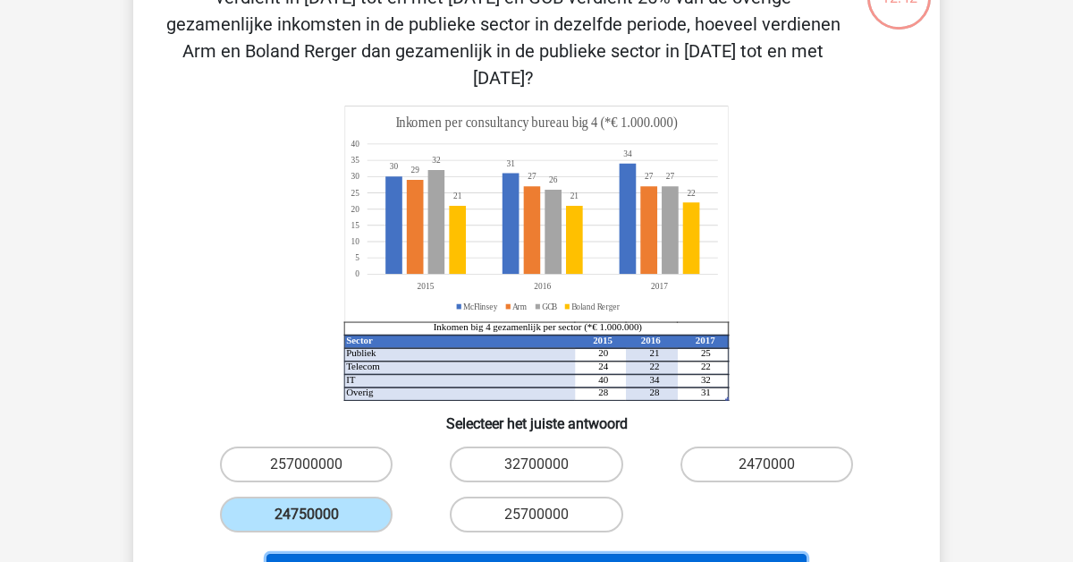
click at [544, 554] on button "Volgende vraag" at bounding box center [537, 573] width 541 height 38
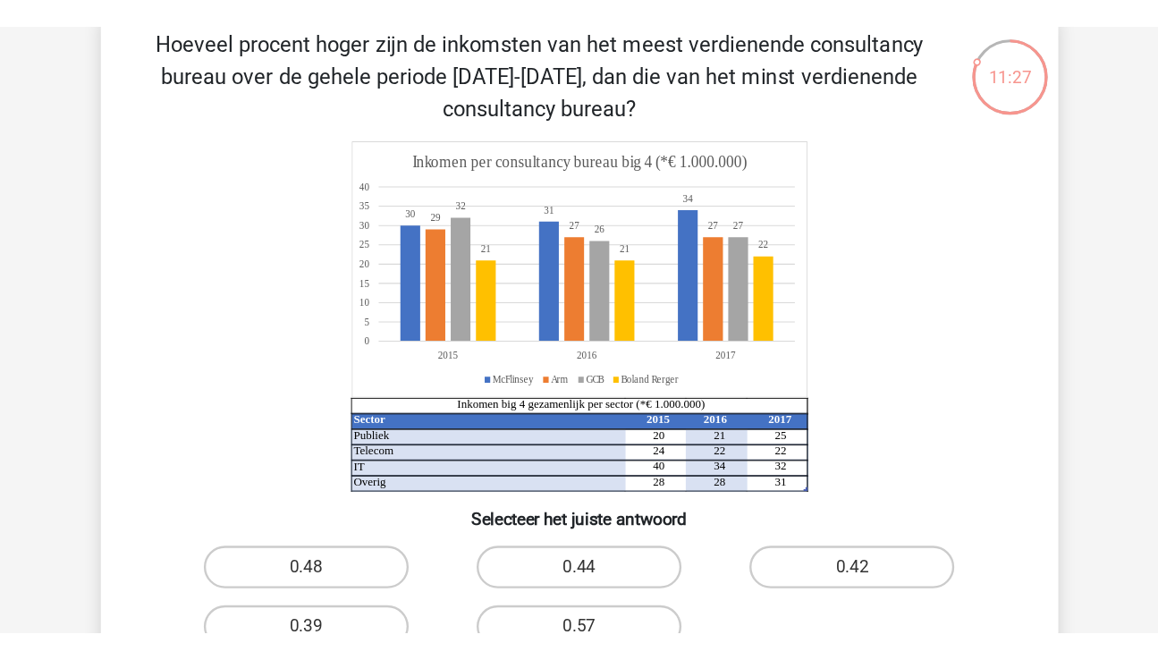
scroll to position [94, 0]
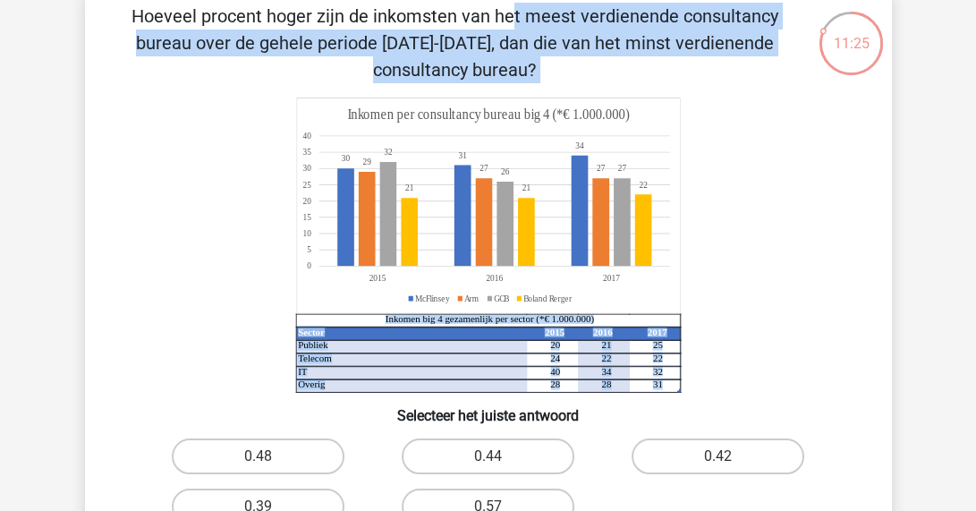
drag, startPoint x: 119, startPoint y: 3, endPoint x: 406, endPoint y: 257, distance: 383.4
click at [406, 257] on div "Hoeveel procent hoger zijn de inkomsten van het meest verdienende consultancy b…" at bounding box center [488, 297] width 792 height 588
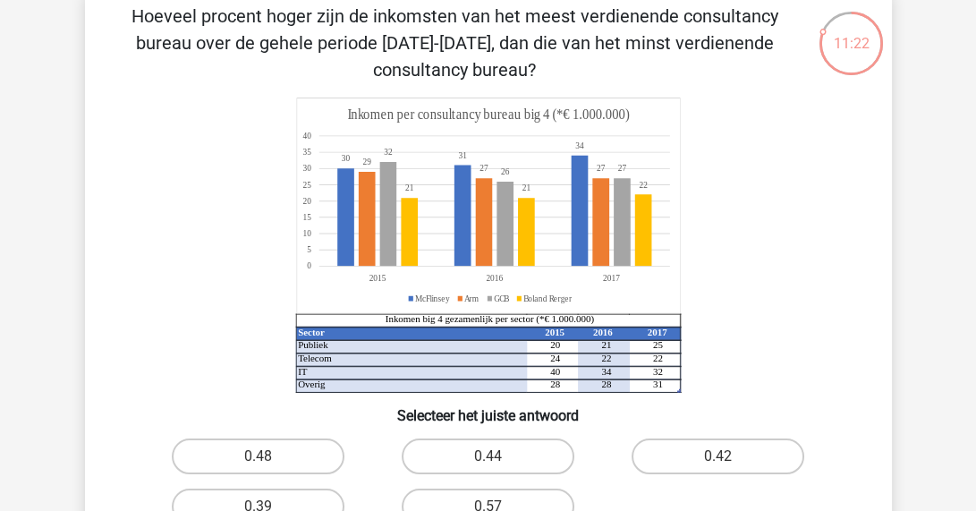
click at [135, 122] on icon "Sector 2015 2016 2017 Publiek 20 21 25 Telecom 24 22 22 IT 40 34 32 Overig 28 2…" at bounding box center [488, 244] width 721 height 295
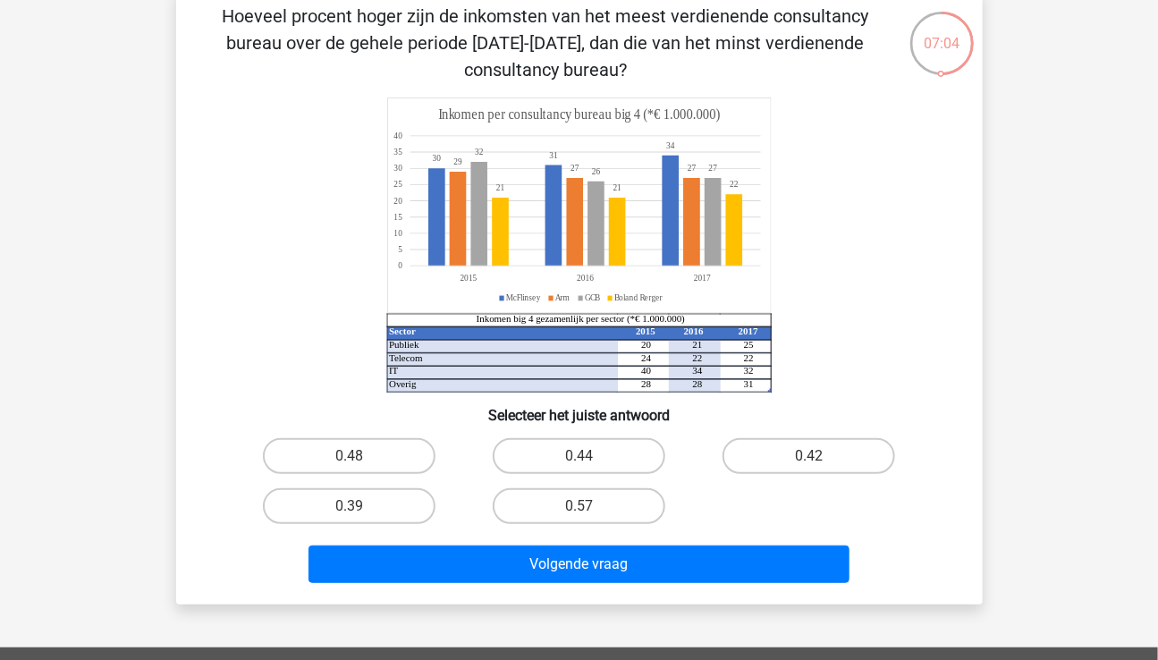
click at [360, 461] on input "0.48" at bounding box center [355, 462] width 12 height 12
radio input "true"
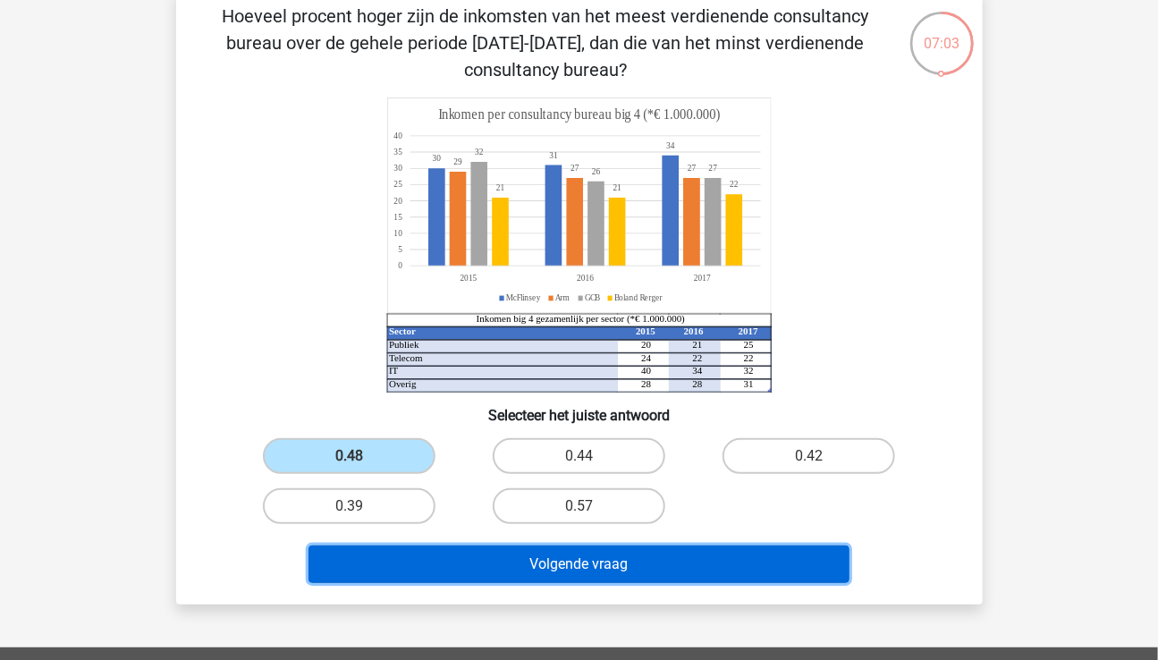
click at [605, 555] on button "Volgende vraag" at bounding box center [579, 565] width 541 height 38
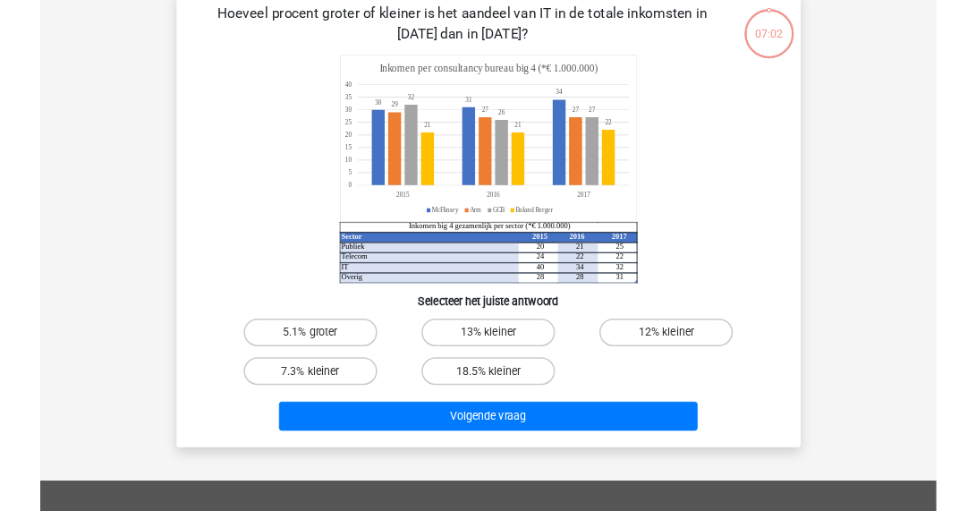
scroll to position [82, 0]
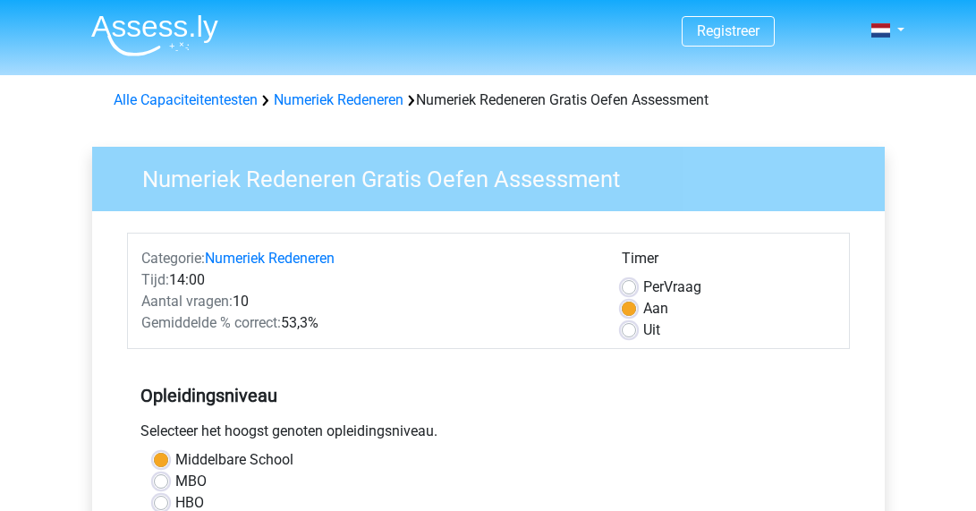
scroll to position [546, 0]
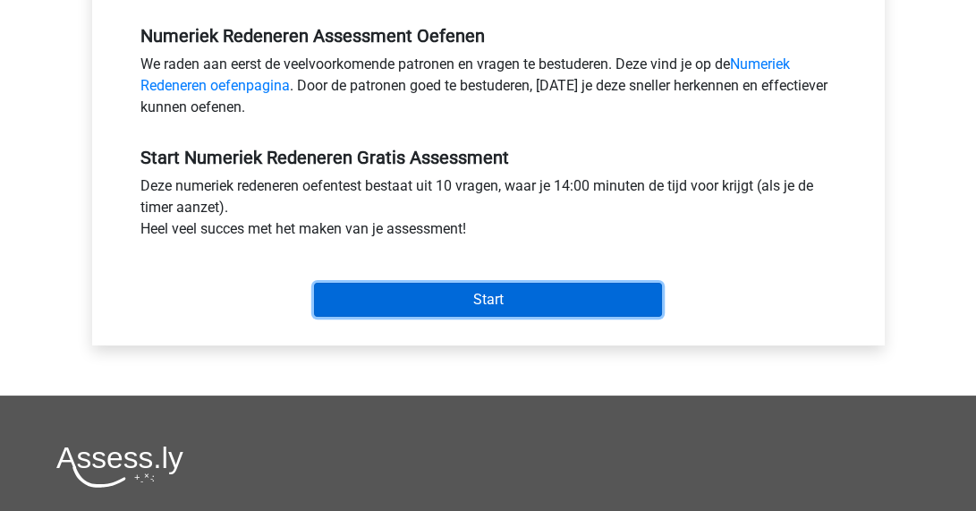
click at [468, 290] on input "Start" at bounding box center [488, 300] width 348 height 34
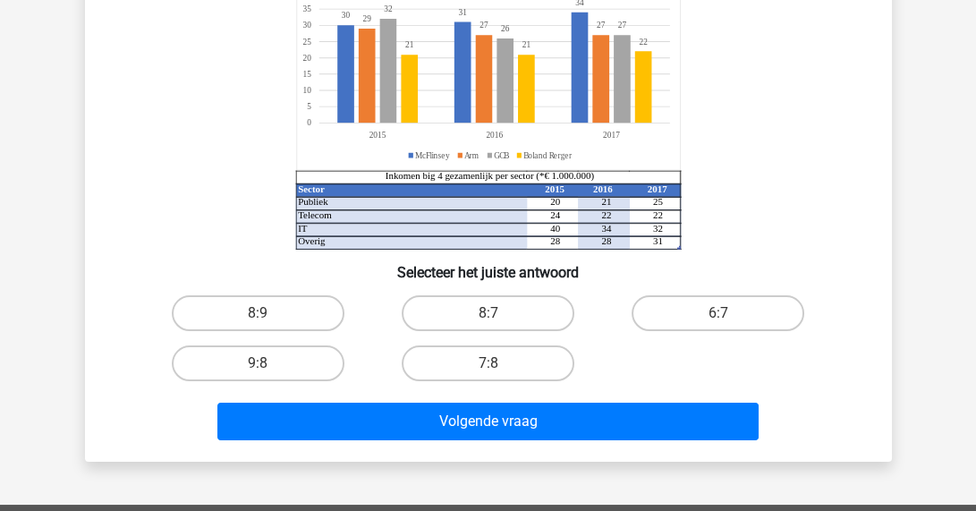
scroll to position [262, 0]
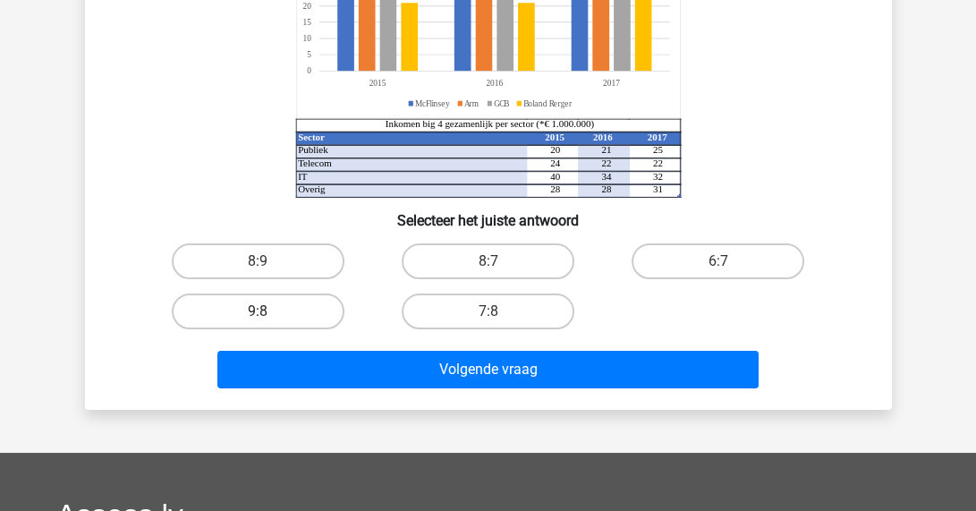
click at [258, 309] on label "9:8" at bounding box center [258, 311] width 173 height 36
click at [258, 311] on input "9:8" at bounding box center [264, 317] width 12 height 12
radio input "true"
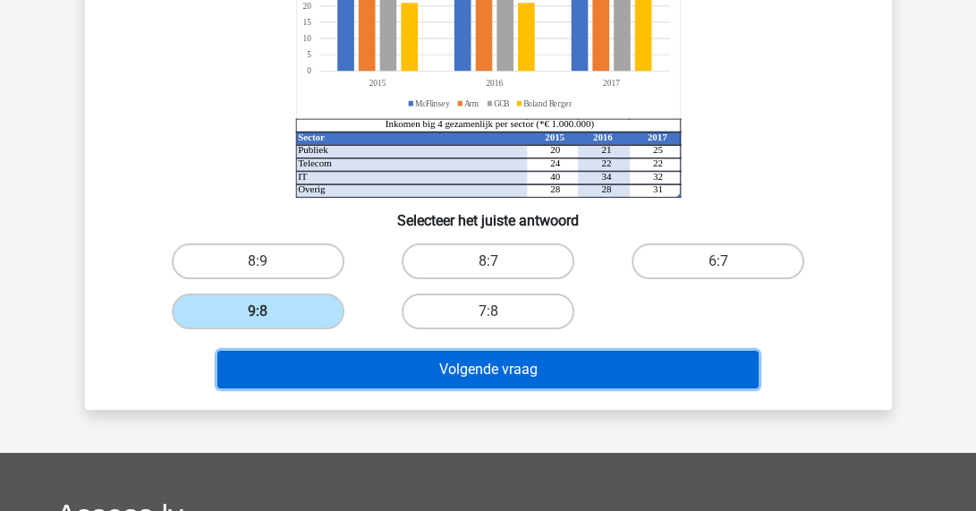
click at [490, 364] on button "Volgende vraag" at bounding box center [487, 370] width 541 height 38
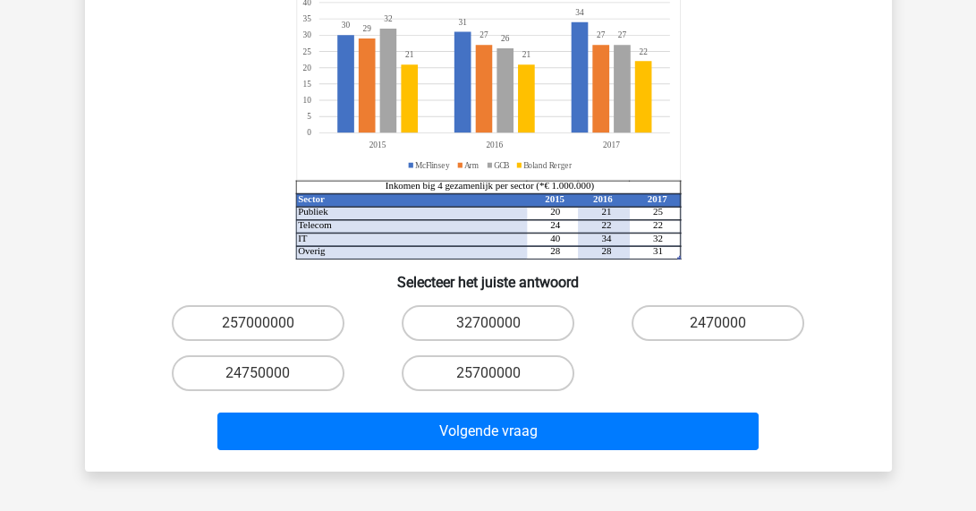
scroll to position [282, 0]
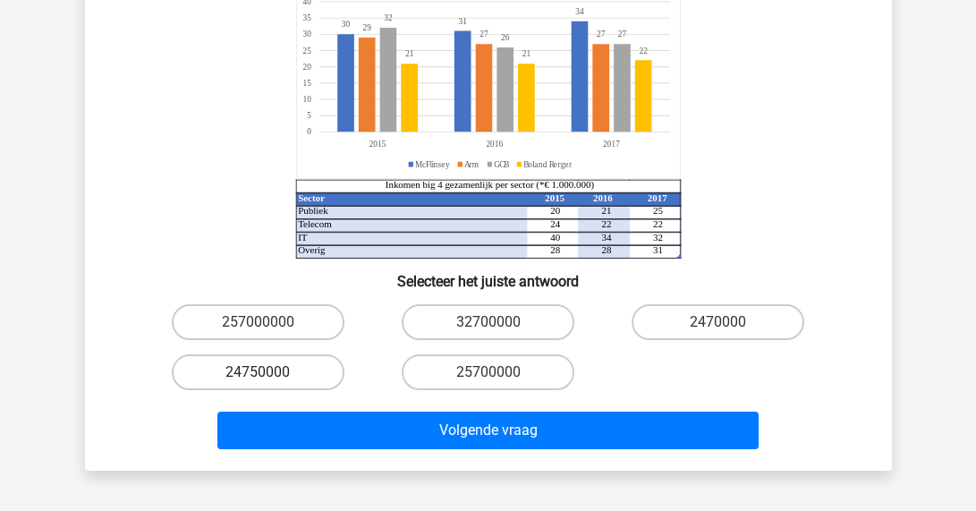
click at [236, 354] on label "24750000" at bounding box center [258, 372] width 173 height 36
click at [258, 372] on input "24750000" at bounding box center [264, 378] width 12 height 12
radio input "true"
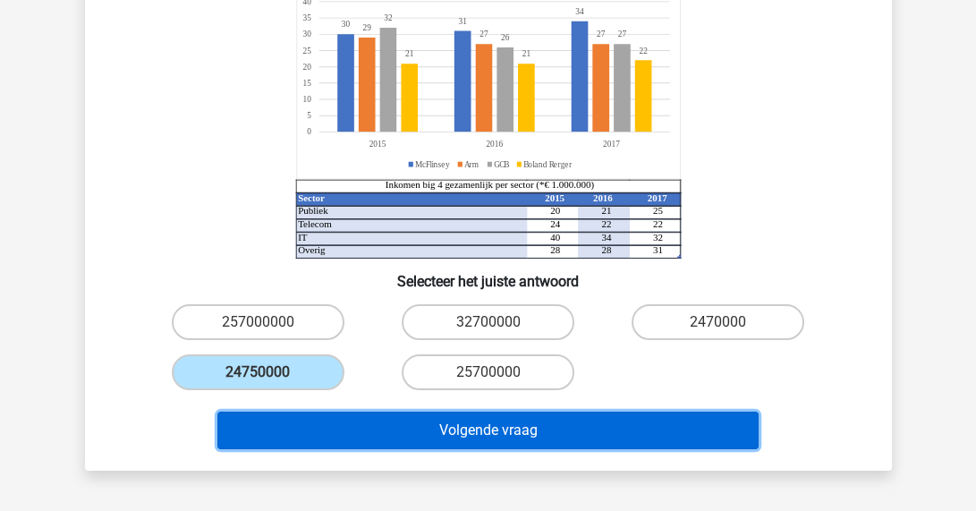
click at [456, 411] on button "Volgende vraag" at bounding box center [487, 430] width 541 height 38
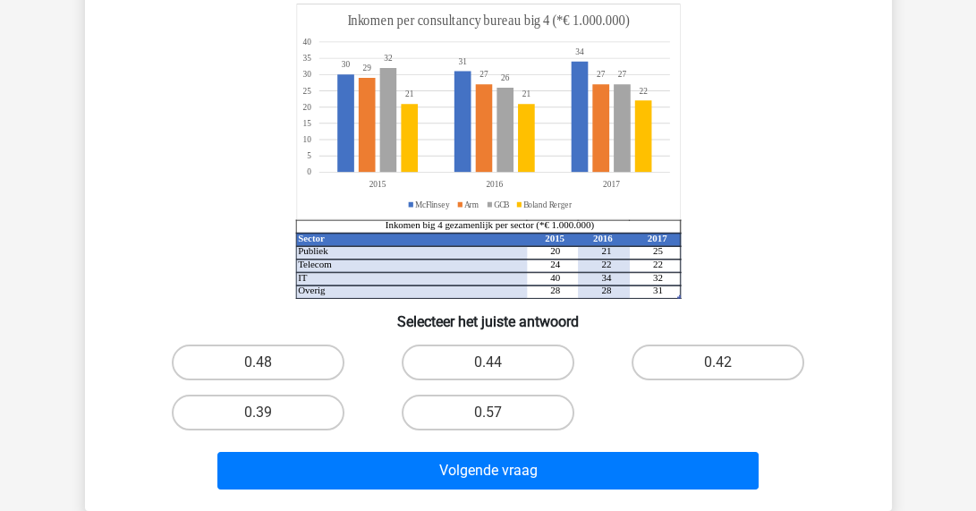
scroll to position [190, 0]
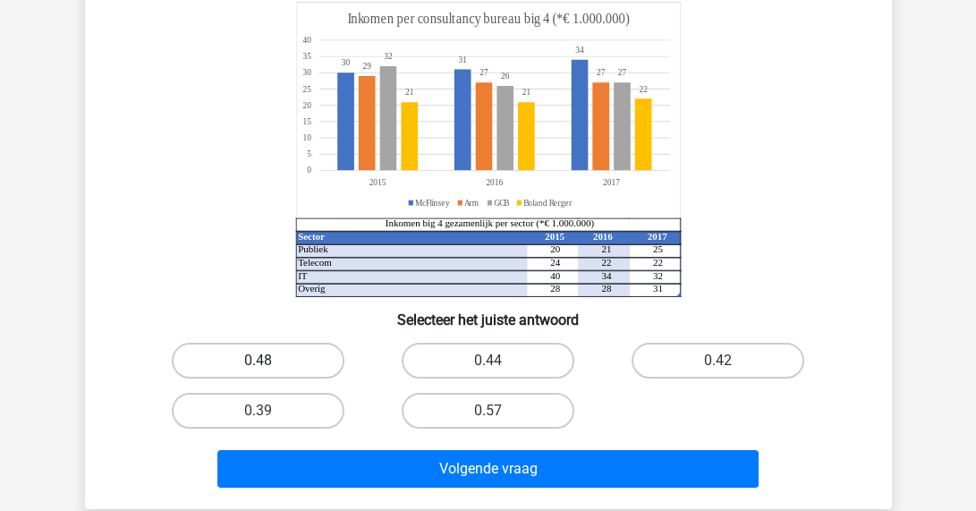
click at [240, 354] on label "0.48" at bounding box center [258, 361] width 173 height 36
click at [258, 360] on input "0.48" at bounding box center [264, 366] width 12 height 12
radio input "true"
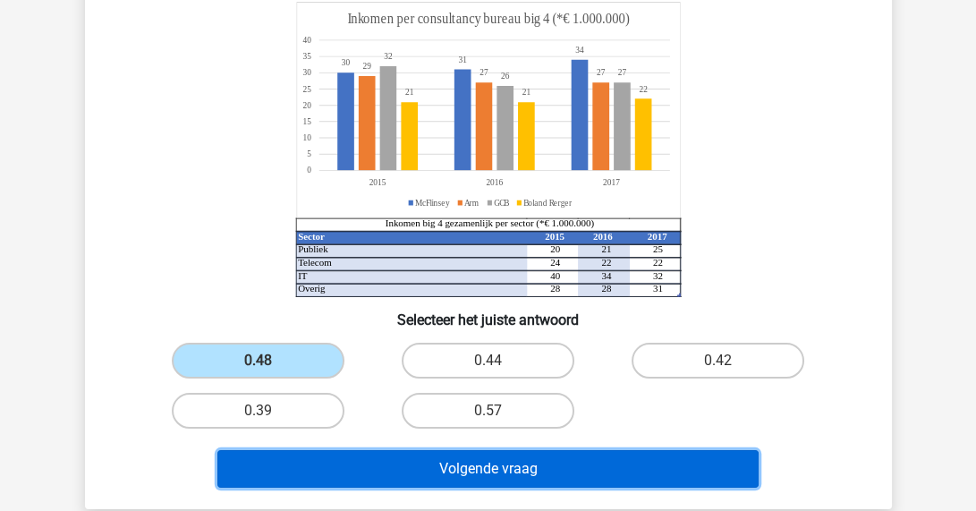
click at [526, 466] on button "Volgende vraag" at bounding box center [487, 469] width 541 height 38
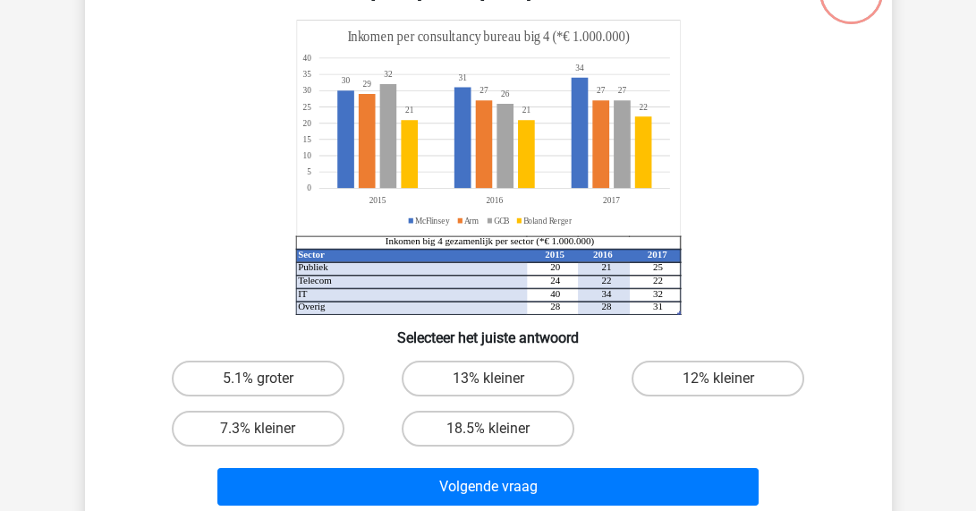
scroll to position [154, 0]
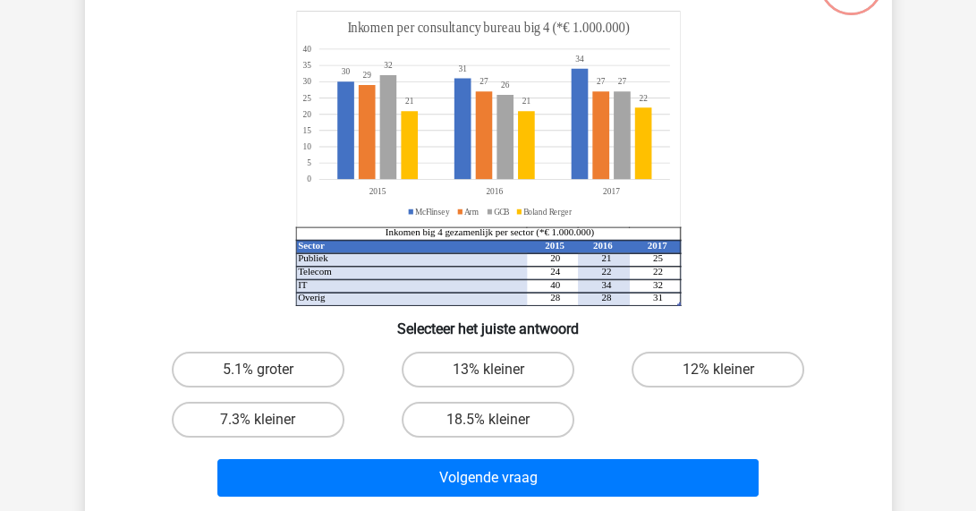
click at [498, 422] on input "18.5% kleiner" at bounding box center [493, 425] width 12 height 12
radio input "true"
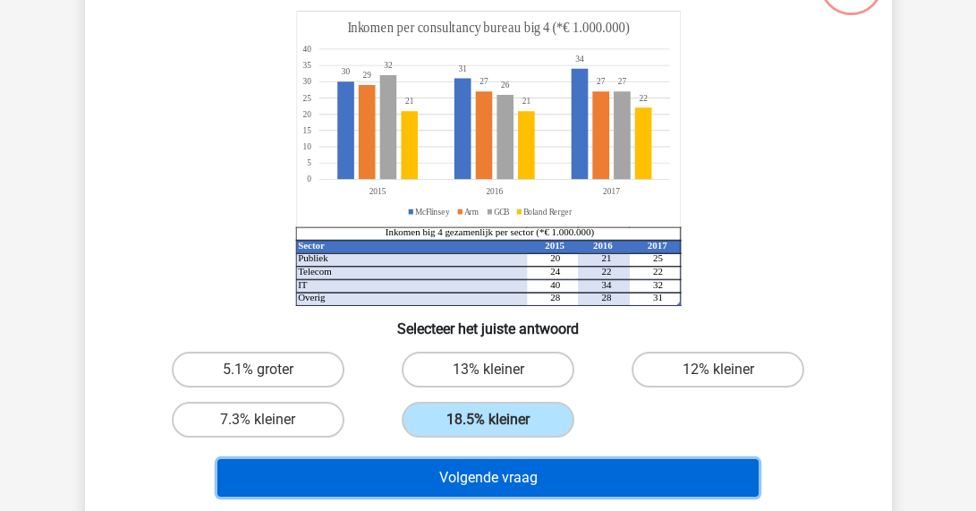
click at [487, 476] on button "Volgende vraag" at bounding box center [487, 478] width 541 height 38
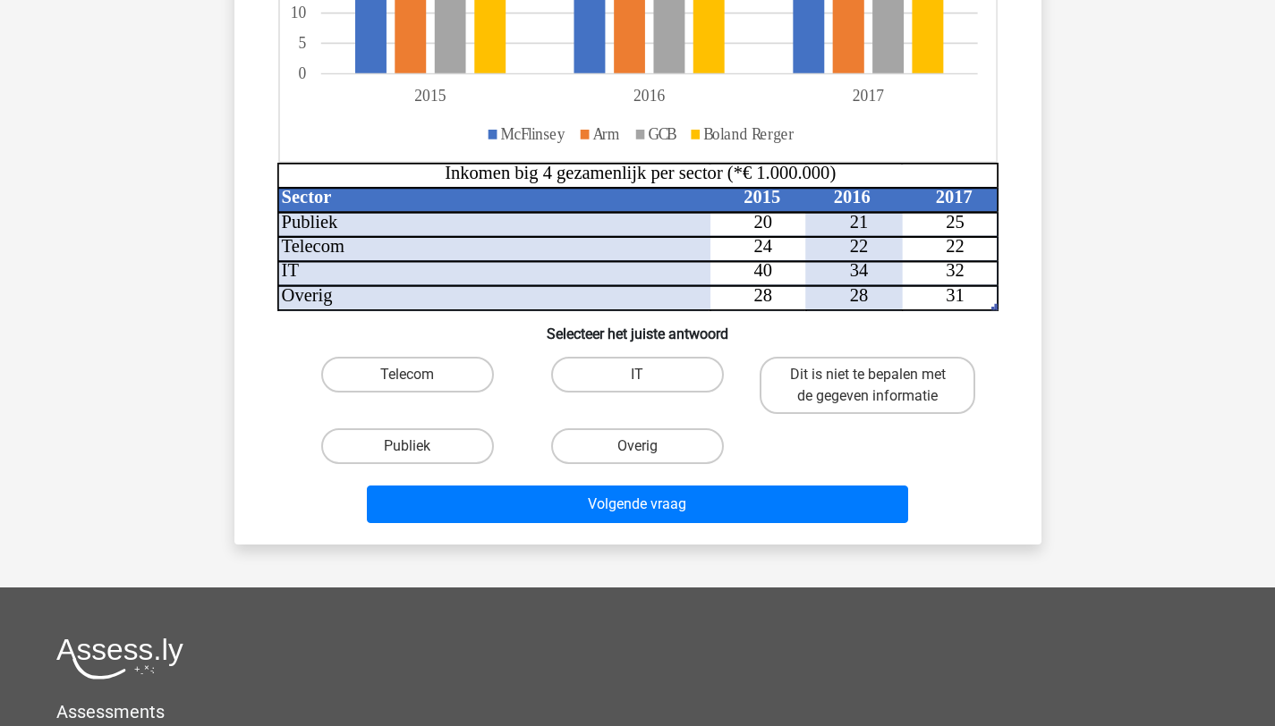
scroll to position [607, 0]
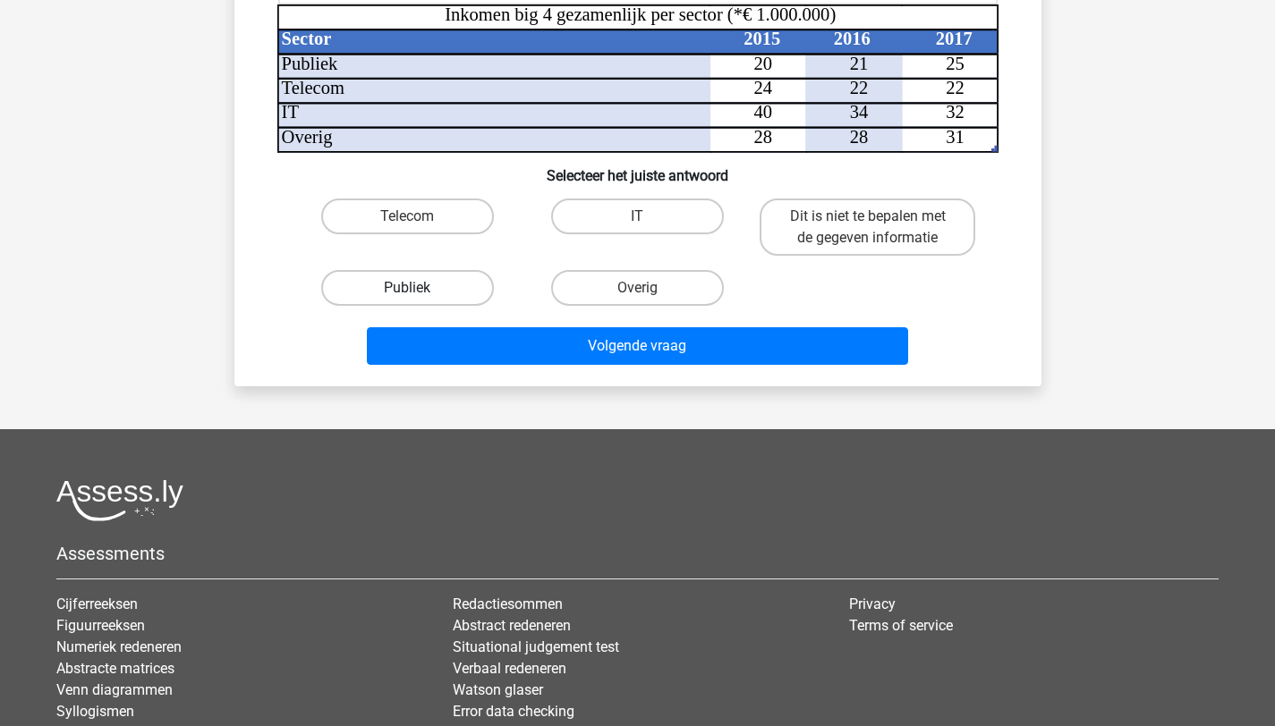
click at [449, 276] on label "Publiek" at bounding box center [407, 288] width 173 height 36
click at [419, 288] on input "Publiek" at bounding box center [413, 294] width 12 height 12
radio input "true"
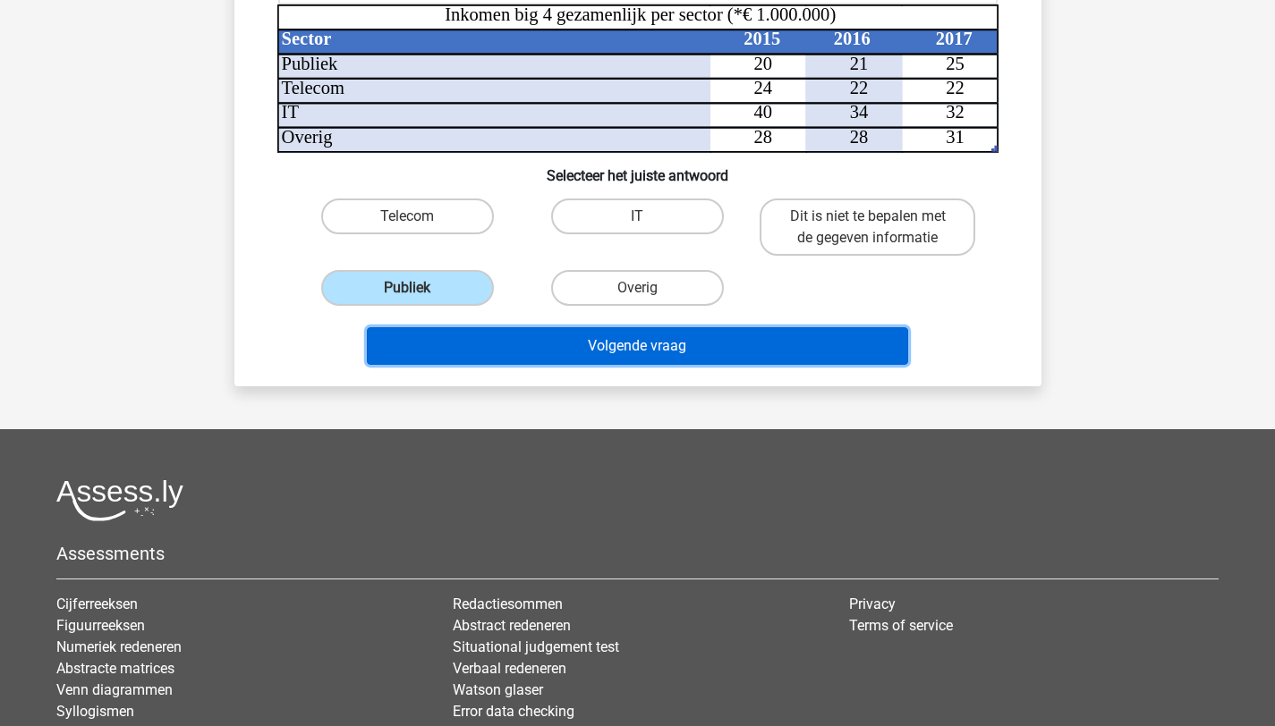
click at [738, 336] on button "Volgende vraag" at bounding box center [637, 346] width 541 height 38
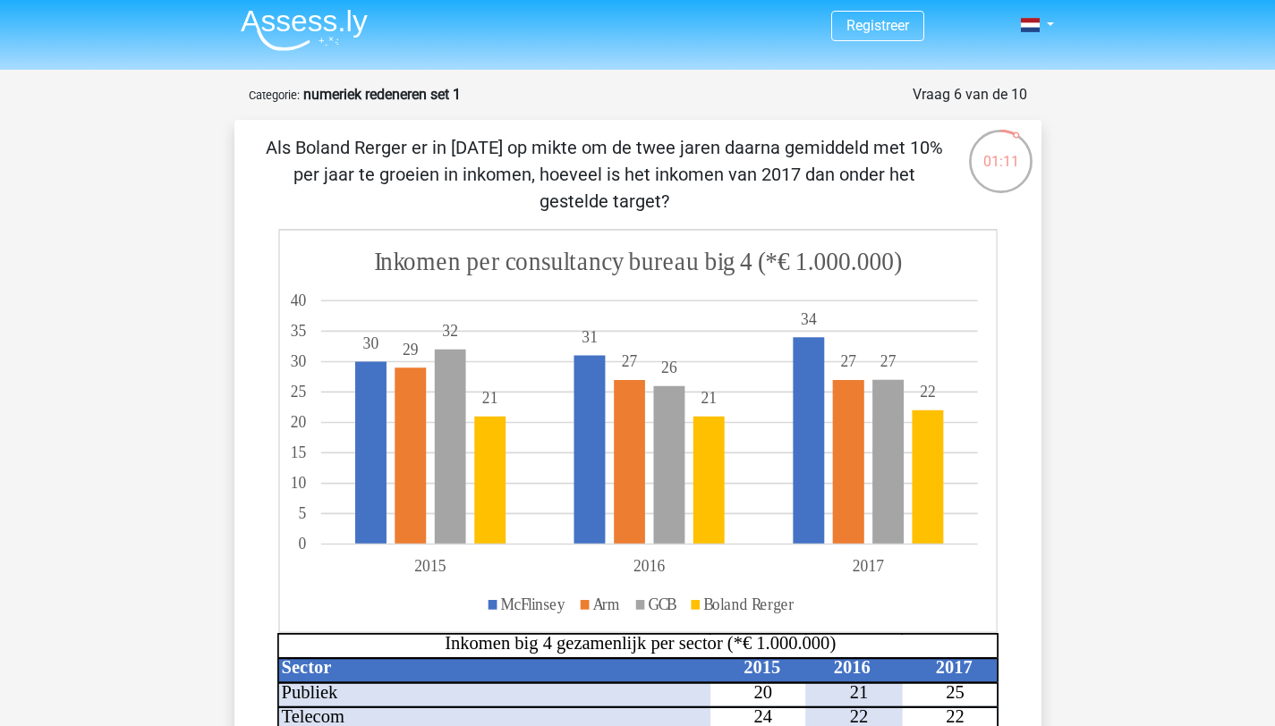
scroll to position [0, 0]
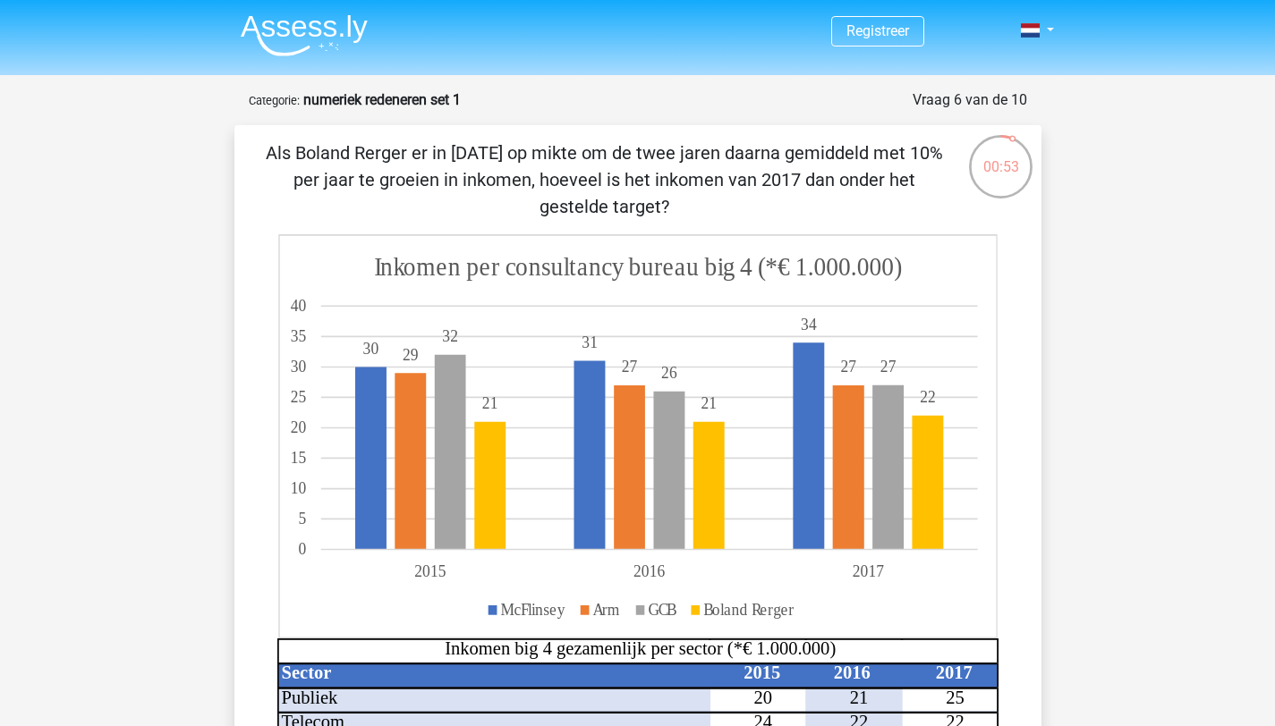
click at [940, 510] on icon at bounding box center [708, 483] width 469 height 134
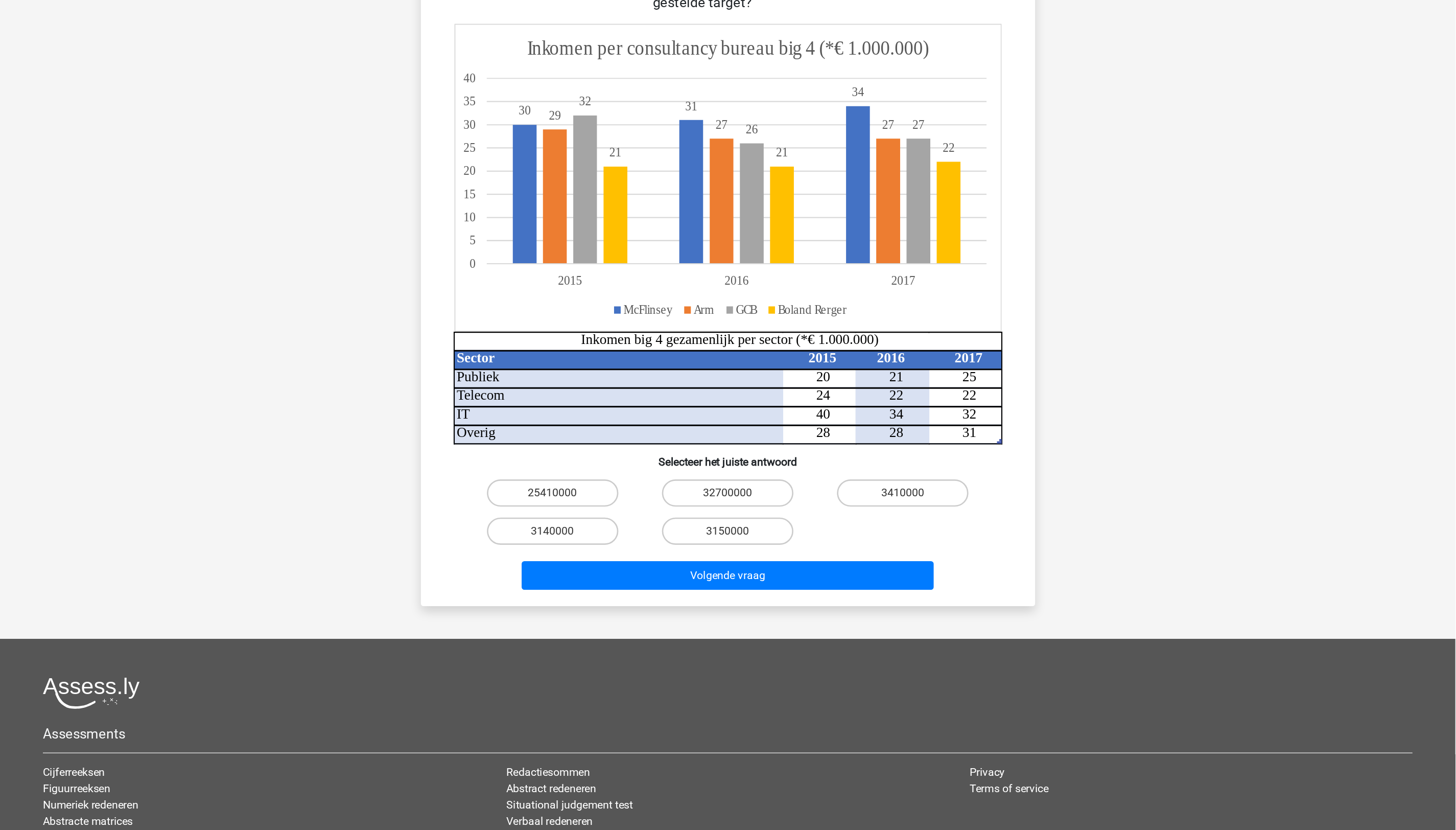
scroll to position [35, 0]
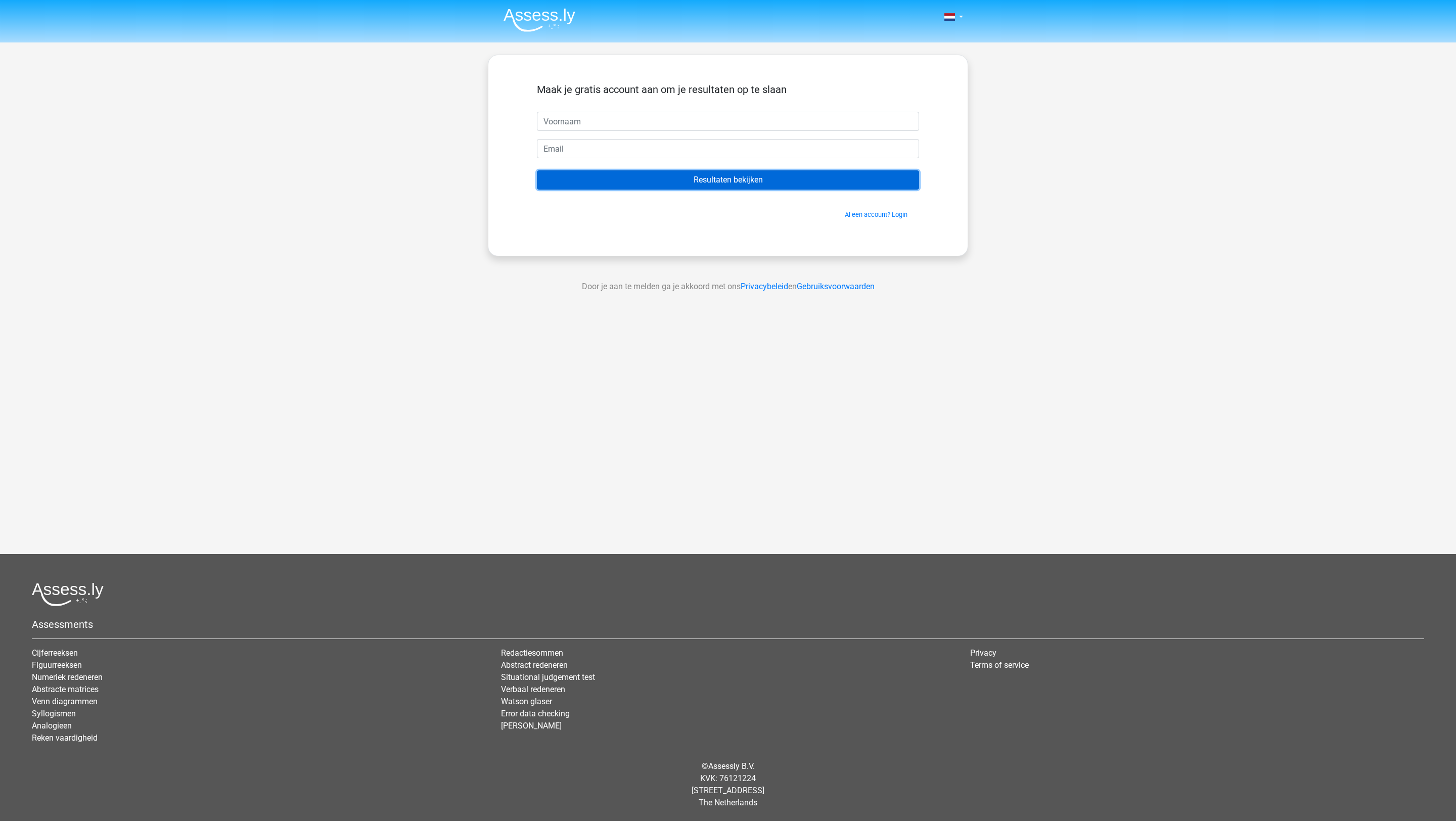
click at [605, 182] on input "Resultaten bekijken" at bounding box center [728, 180] width 382 height 19
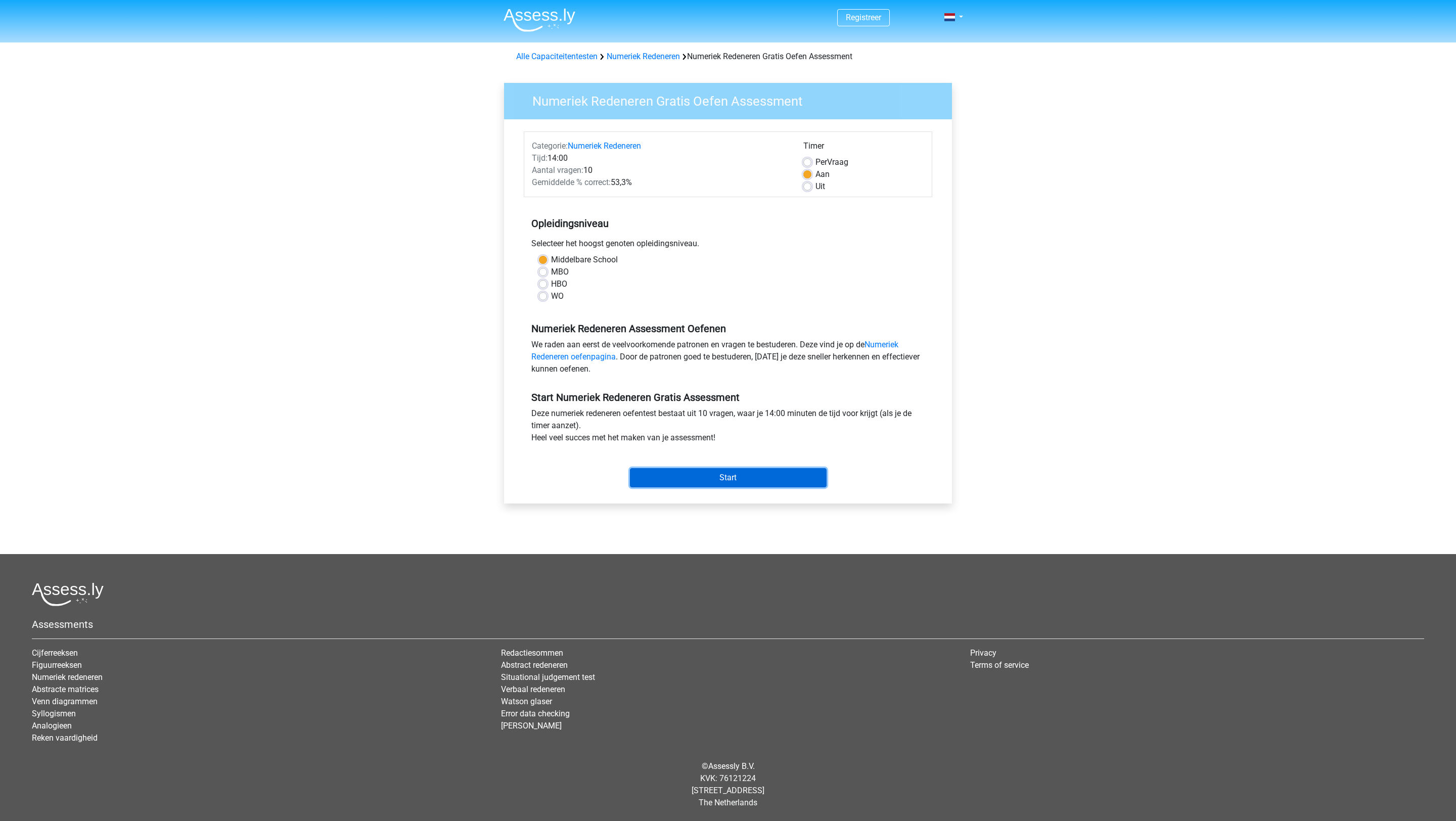
click at [734, 477] on input "Start" at bounding box center [728, 477] width 197 height 19
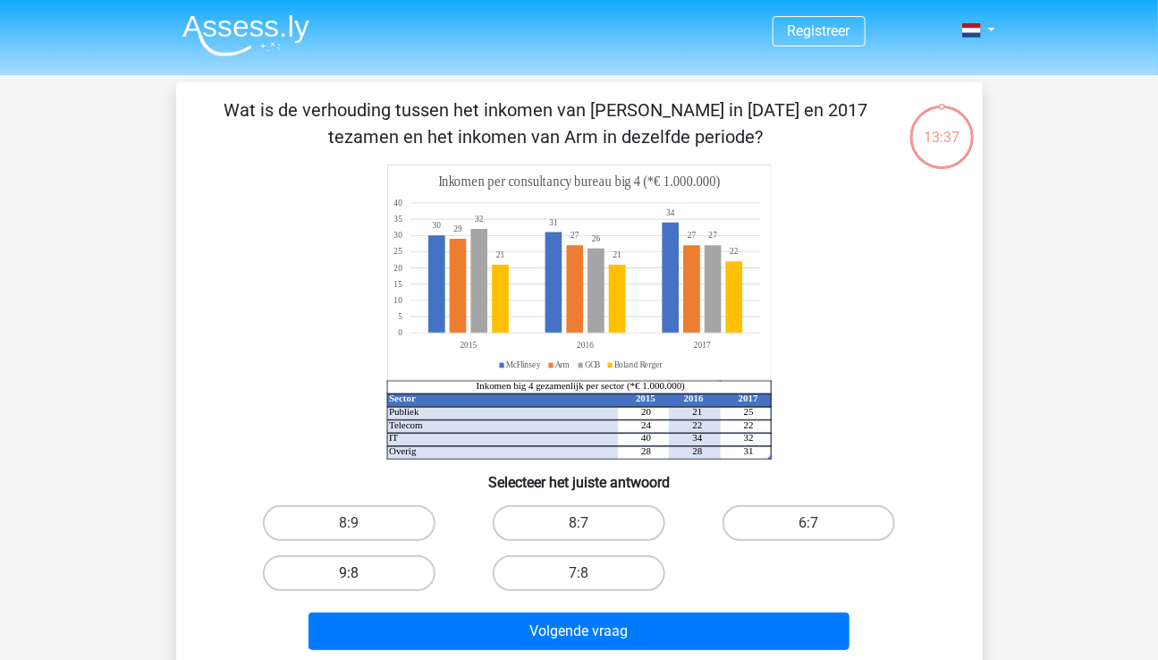
click at [341, 567] on label "9:8" at bounding box center [349, 573] width 173 height 36
click at [349, 573] on input "9:8" at bounding box center [355, 579] width 12 height 12
radio input "true"
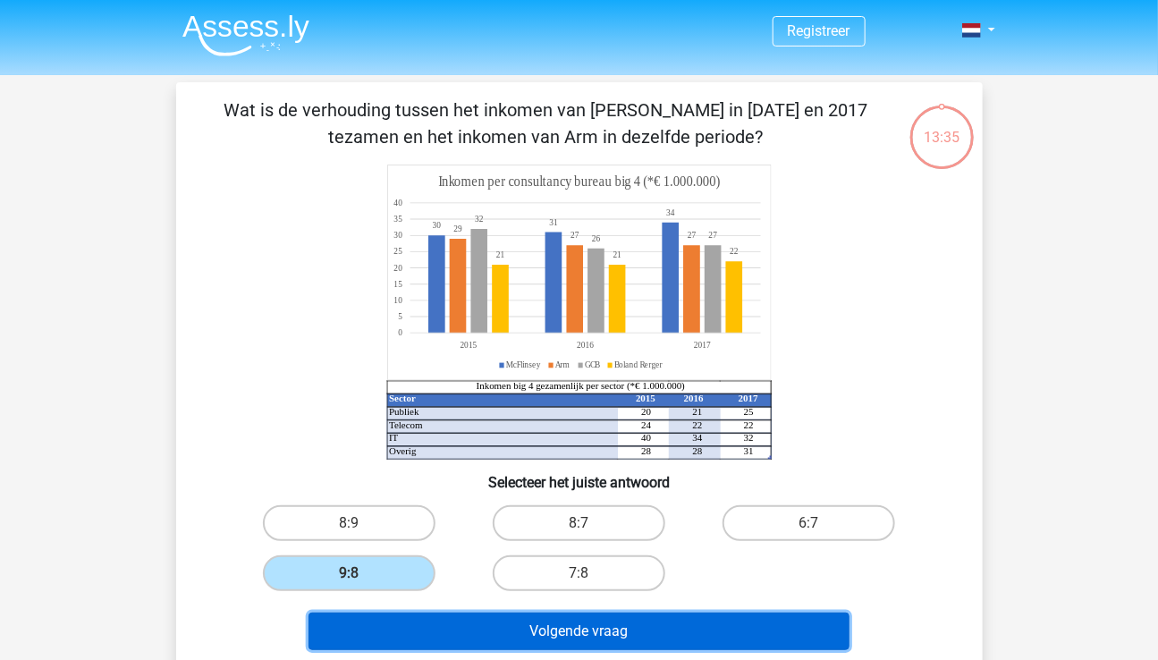
click at [535, 632] on button "Volgende vraag" at bounding box center [579, 632] width 541 height 38
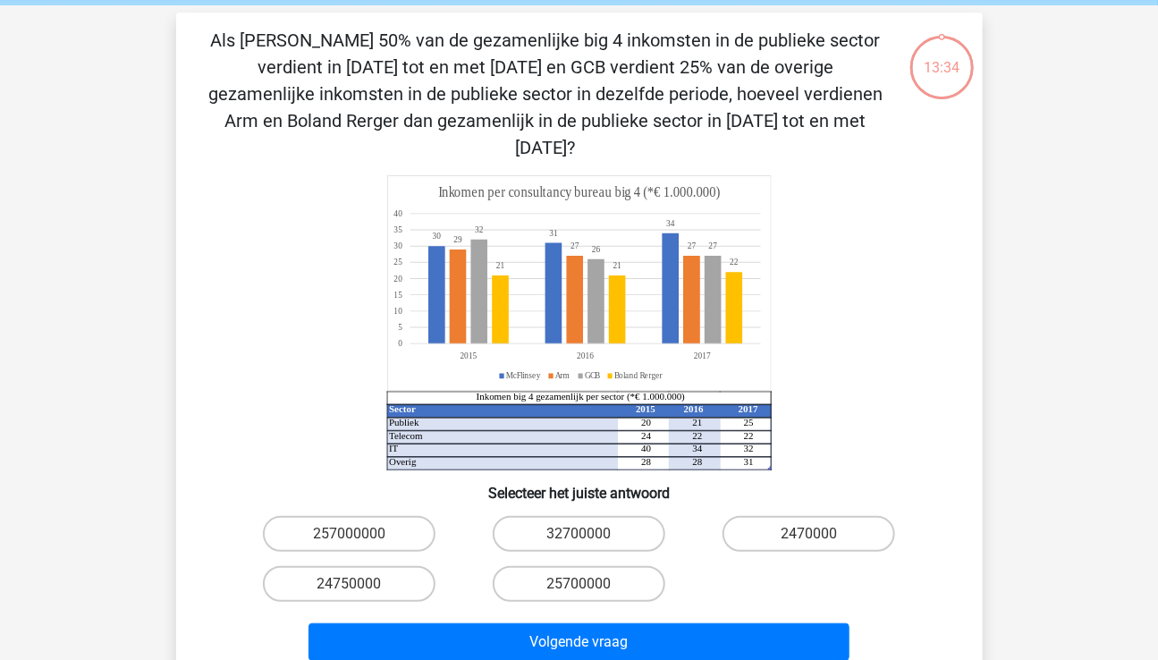
scroll to position [82, 0]
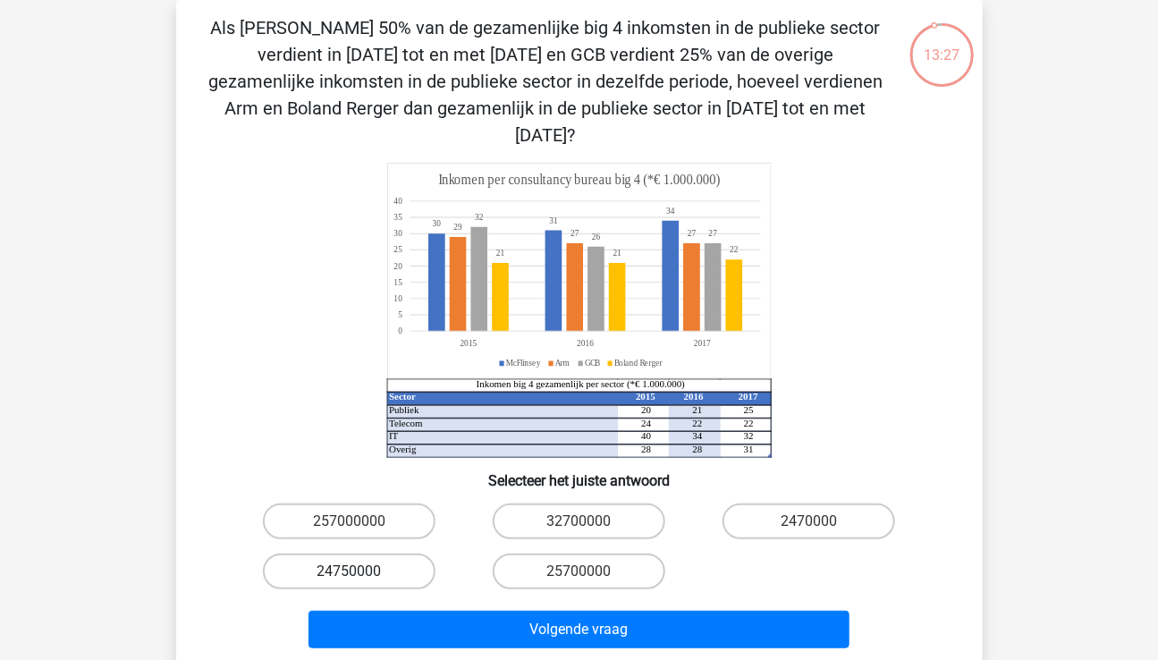
click at [364, 554] on label "24750000" at bounding box center [349, 572] width 173 height 36
click at [360, 572] on input "24750000" at bounding box center [355, 578] width 12 height 12
radio input "true"
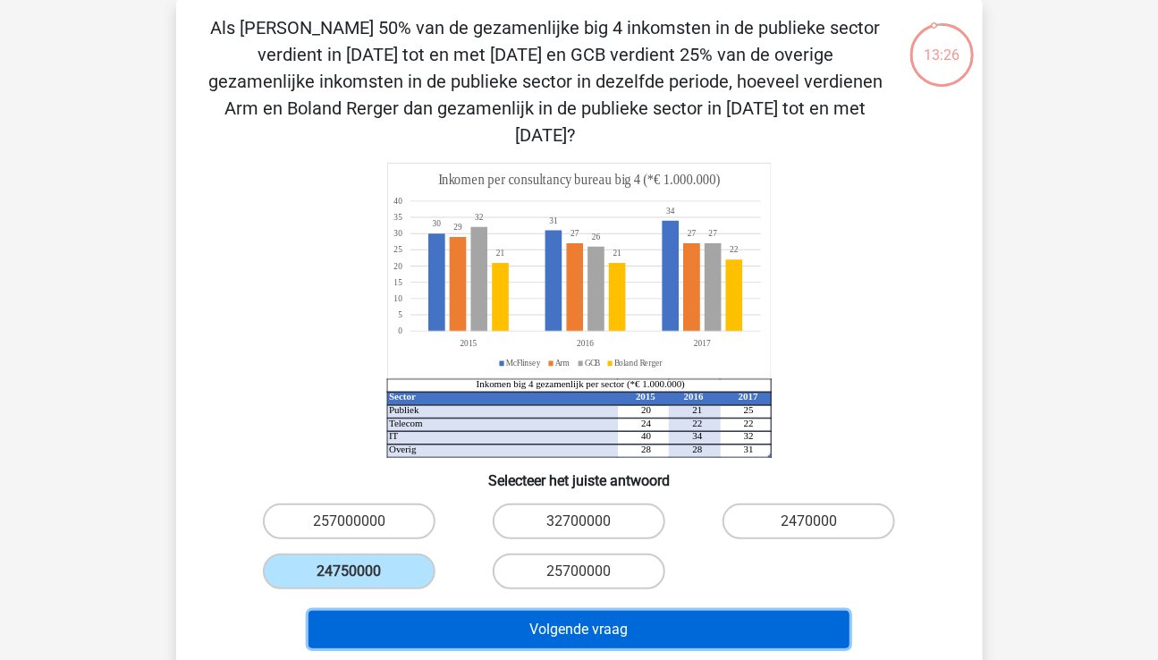
click at [554, 616] on button "Volgende vraag" at bounding box center [579, 630] width 541 height 38
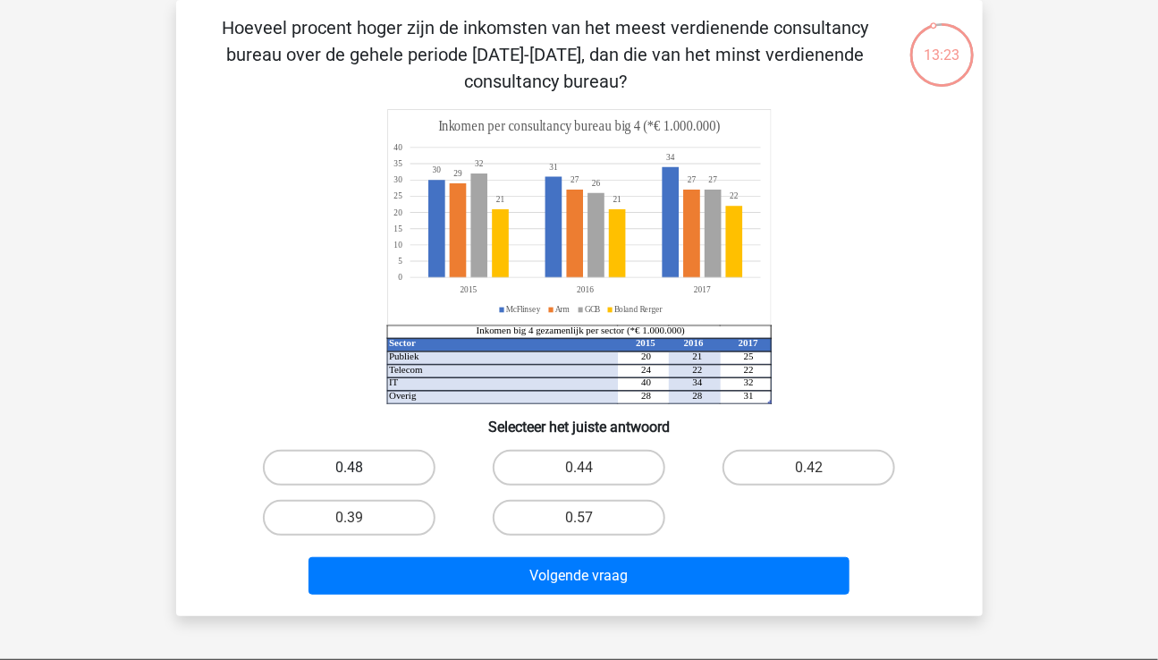
click at [331, 466] on label "0.48" at bounding box center [349, 468] width 173 height 36
click at [349, 468] on input "0.48" at bounding box center [355, 474] width 12 height 12
radio input "true"
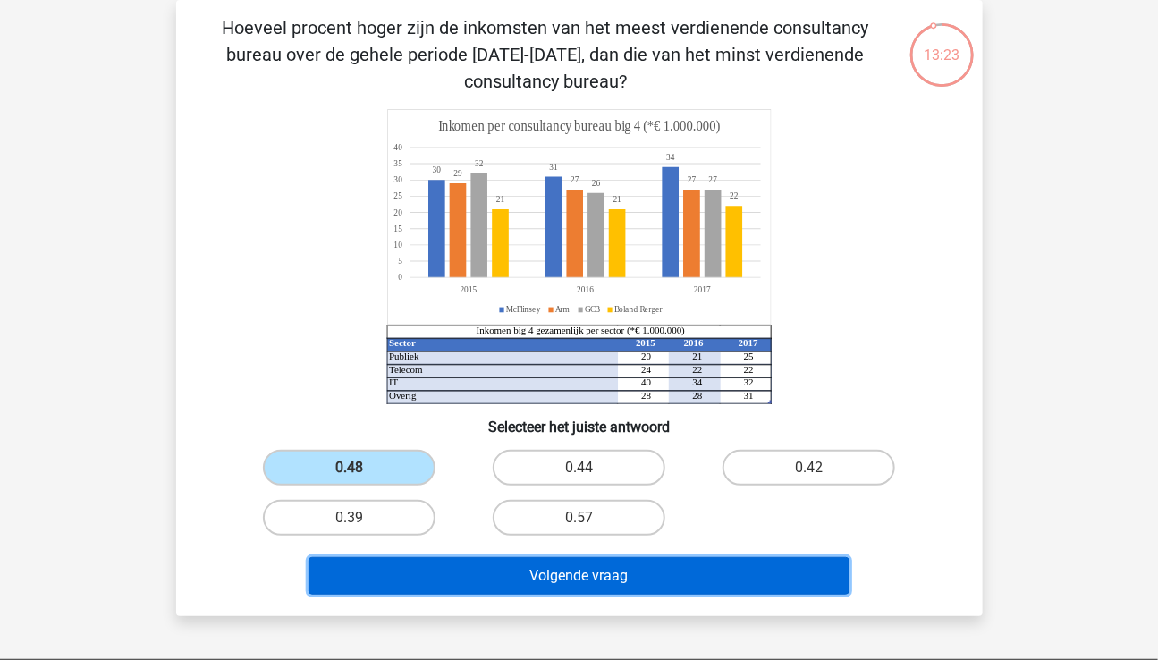
click at [563, 594] on button "Volgende vraag" at bounding box center [579, 576] width 541 height 38
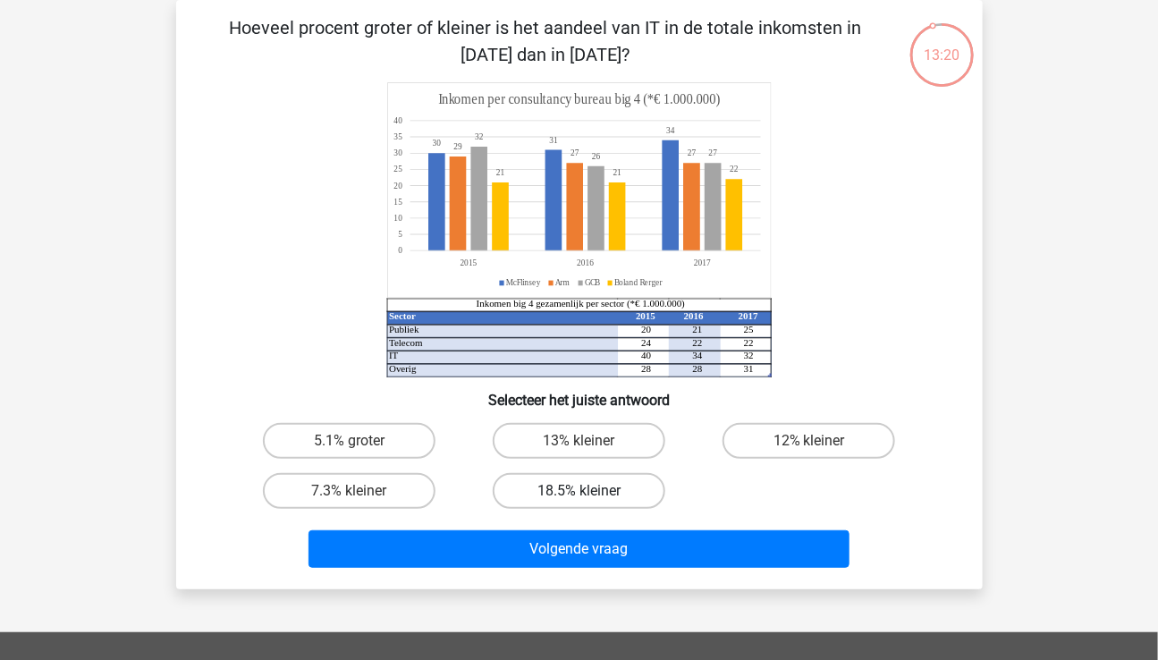
click at [572, 489] on label "18.5% kleiner" at bounding box center [579, 491] width 173 height 36
click at [579, 491] on input "18.5% kleiner" at bounding box center [585, 497] width 12 height 12
radio input "true"
click at [654, 577] on div "Hoeveel procent groter of kleiner is het aandeel van IT in de totale inkomsten …" at bounding box center [579, 294] width 807 height 589
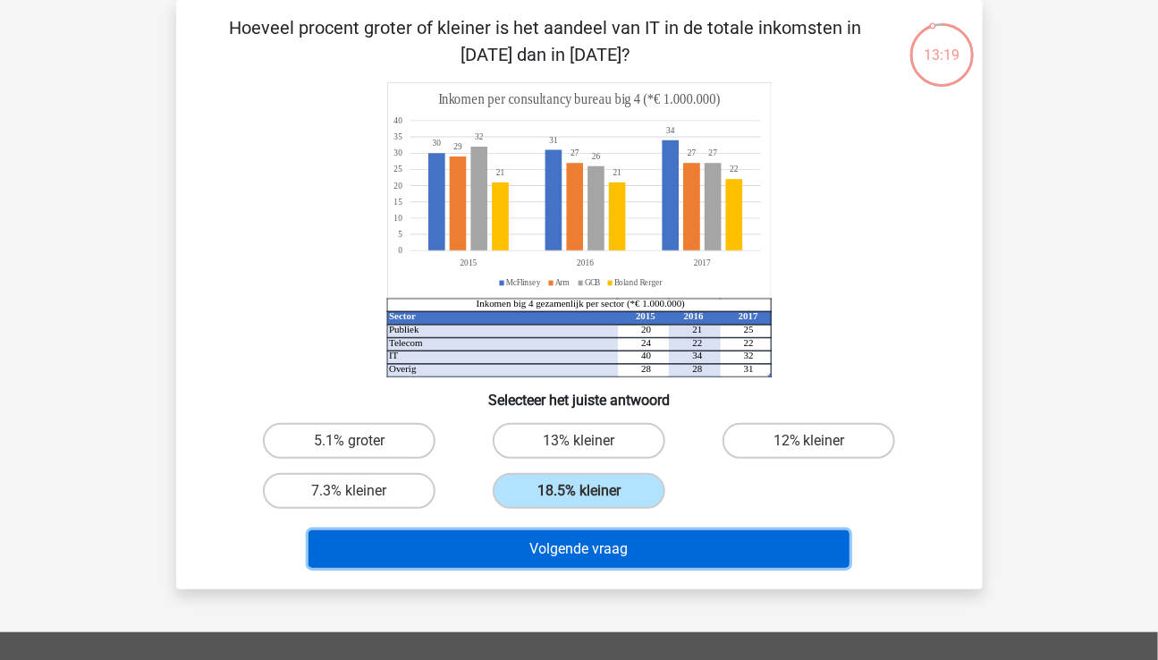
click at [623, 555] on button "Volgende vraag" at bounding box center [579, 549] width 541 height 38
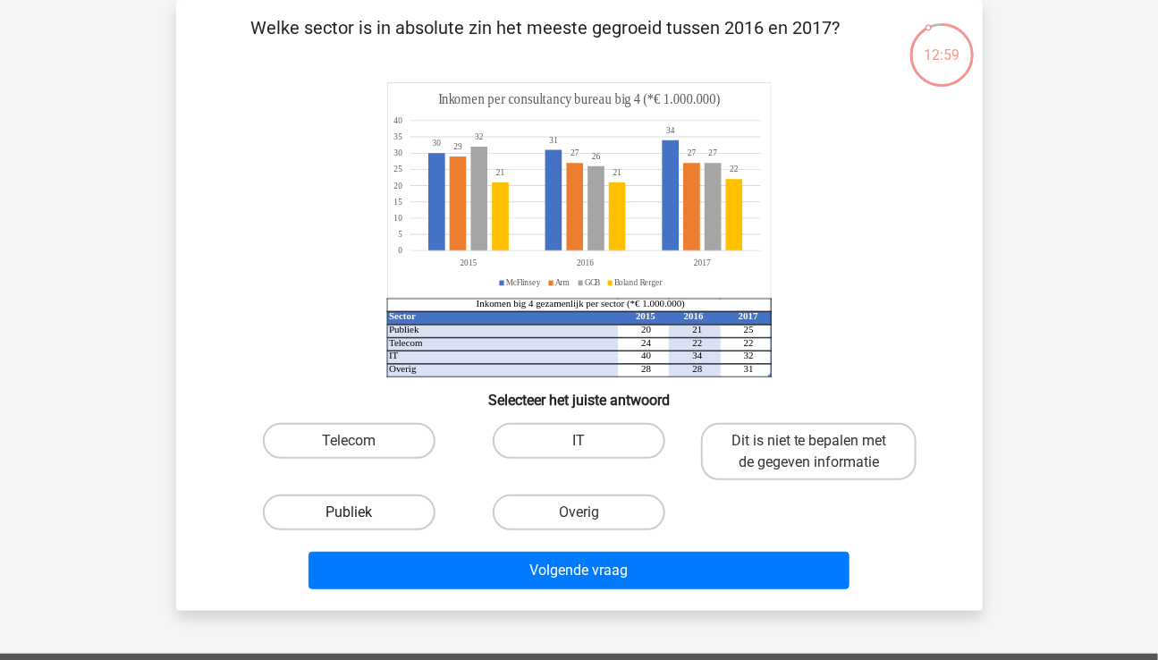
click at [343, 507] on label "Publiek" at bounding box center [349, 513] width 173 height 36
click at [349, 513] on input "Publiek" at bounding box center [355, 519] width 12 height 12
radio input "true"
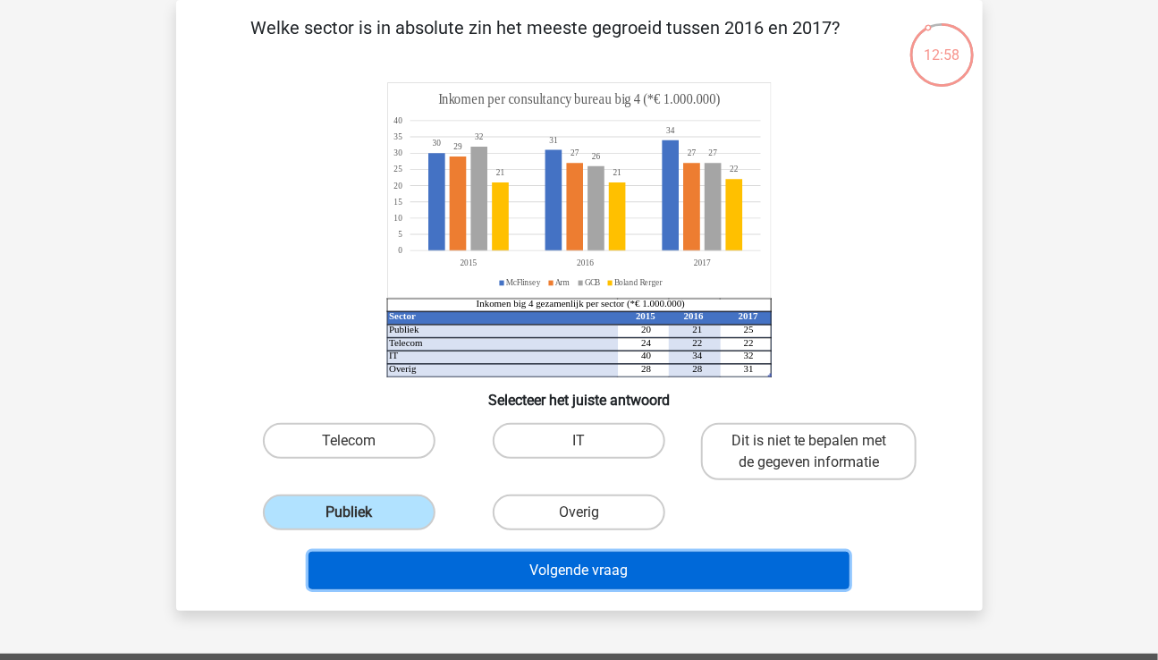
click at [511, 583] on button "Volgende vraag" at bounding box center [579, 571] width 541 height 38
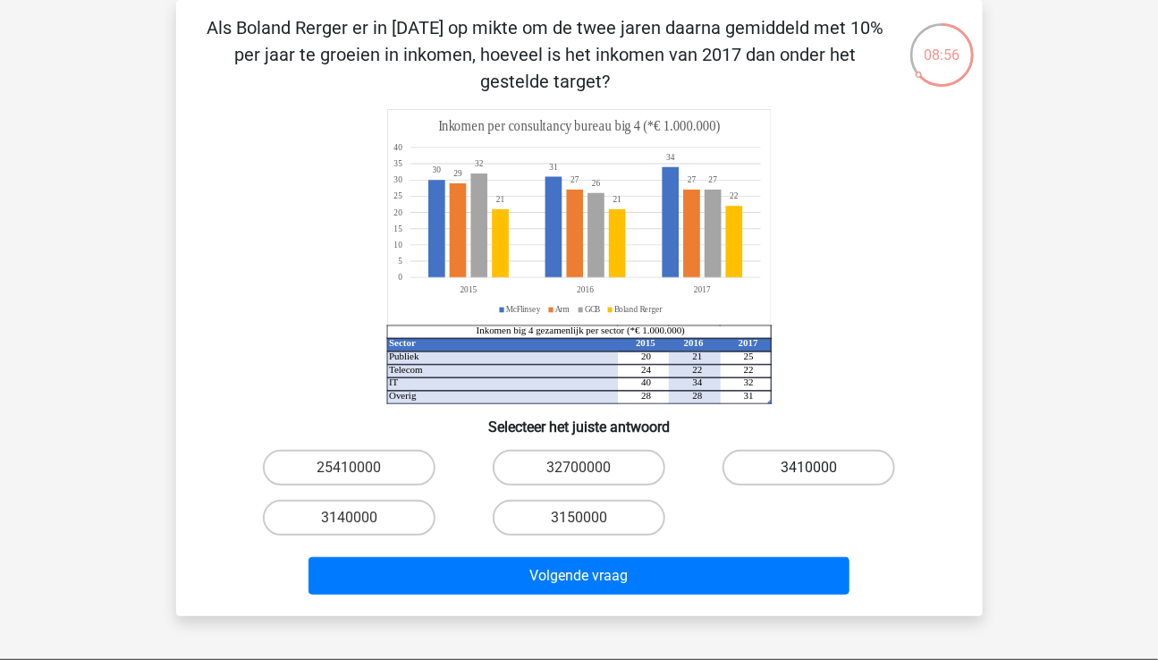
click at [796, 476] on label "3410000" at bounding box center [809, 468] width 173 height 36
click at [809, 476] on input "3410000" at bounding box center [815, 474] width 12 height 12
radio input "true"
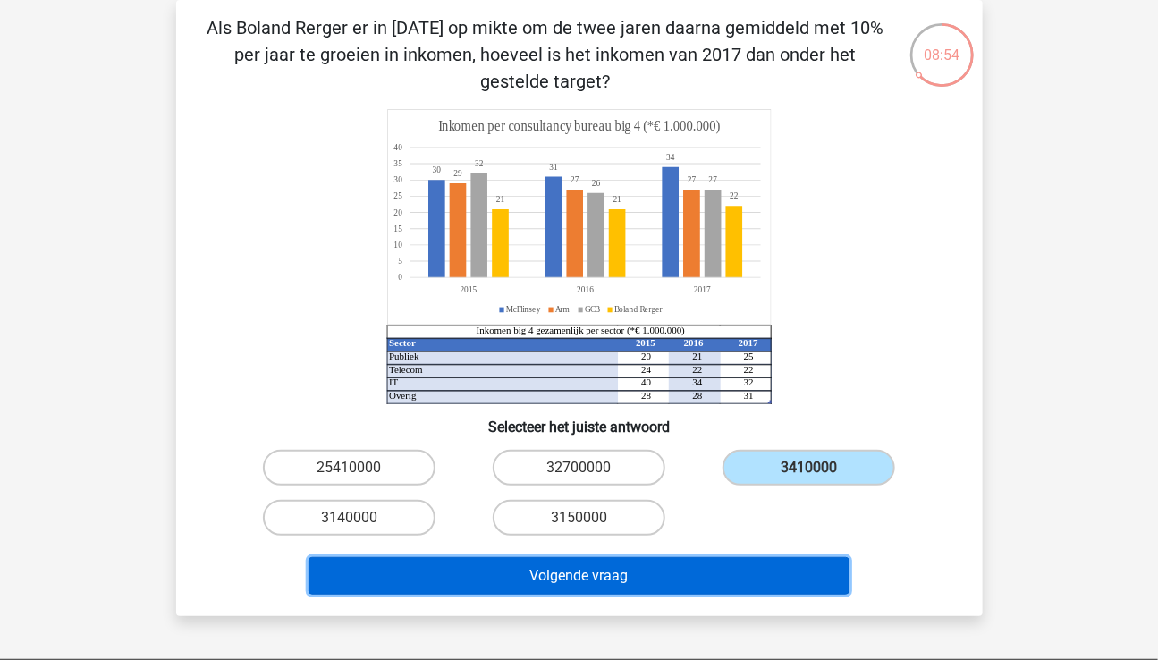
click at [682, 581] on button "Volgende vraag" at bounding box center [579, 576] width 541 height 38
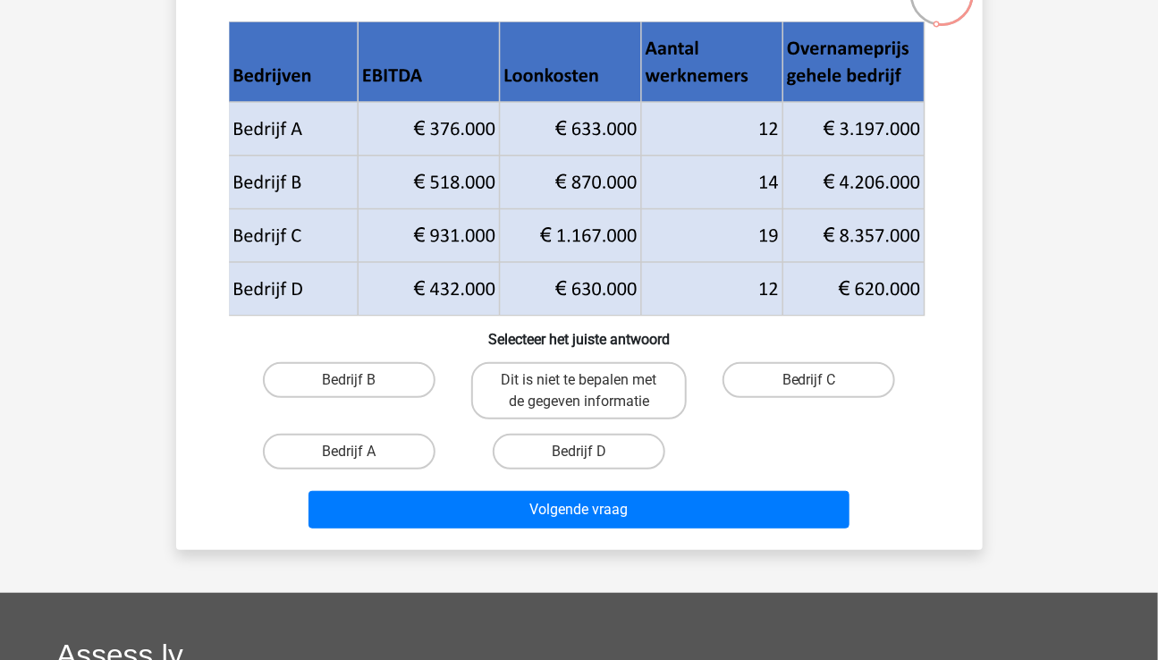
scroll to position [143, 0]
click at [318, 377] on label "Bedrijf B" at bounding box center [349, 380] width 173 height 36
click at [349, 380] on input "Bedrijf B" at bounding box center [355, 386] width 12 height 12
radio input "true"
click at [318, 377] on label "Bedrijf B" at bounding box center [349, 380] width 173 height 36
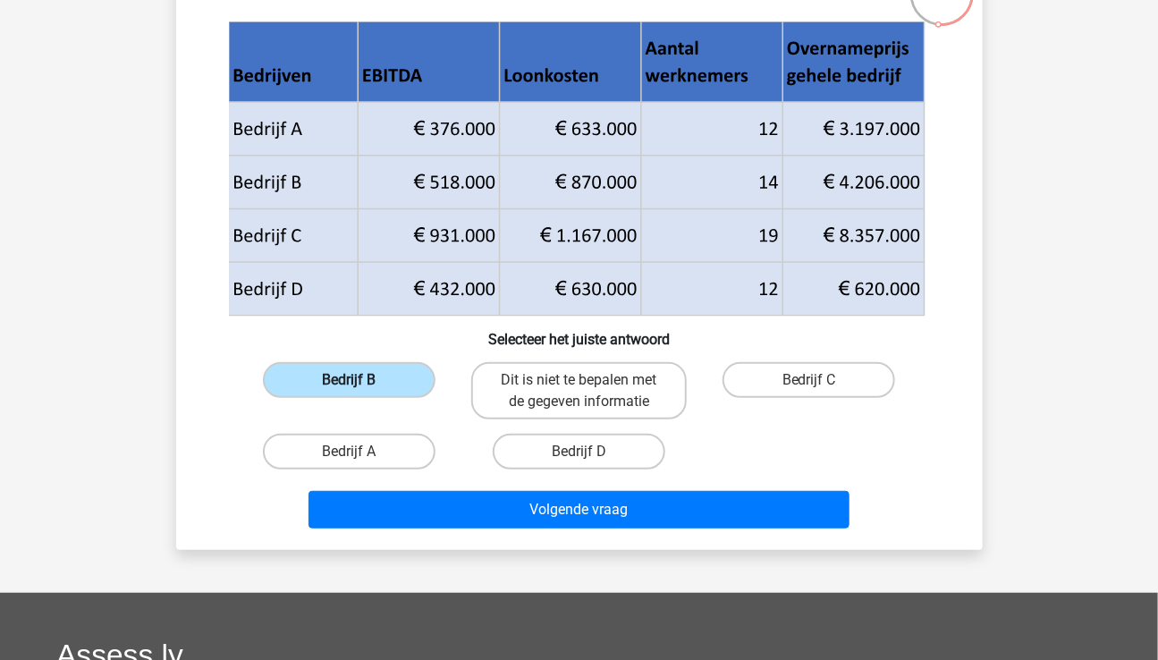
click at [349, 380] on input "Bedrijf B" at bounding box center [355, 386] width 12 height 12
click at [134, 293] on div "Registreer Nederlands English" at bounding box center [579, 461] width 1158 height 1208
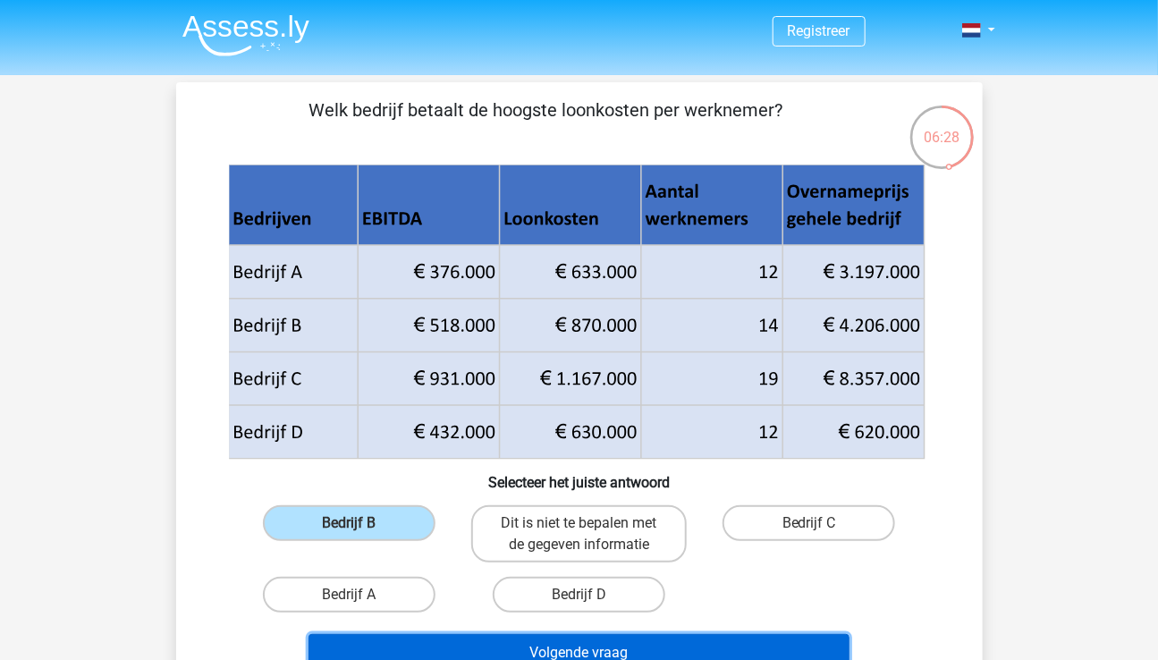
click at [530, 649] on button "Volgende vraag" at bounding box center [579, 653] width 541 height 38
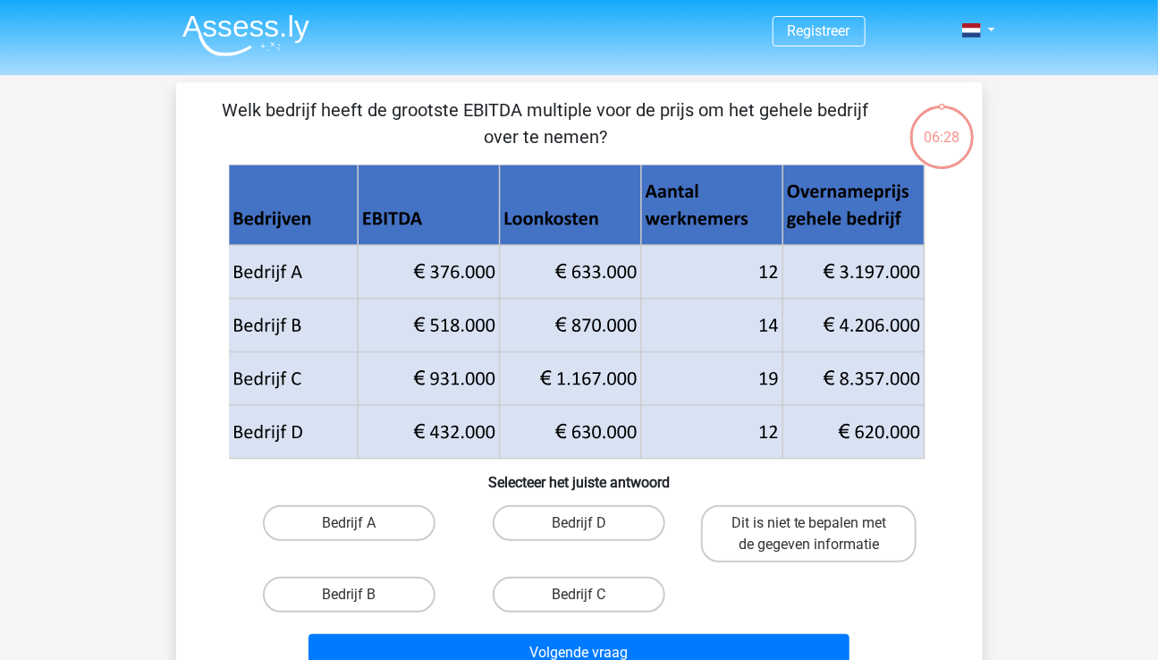
scroll to position [82, 0]
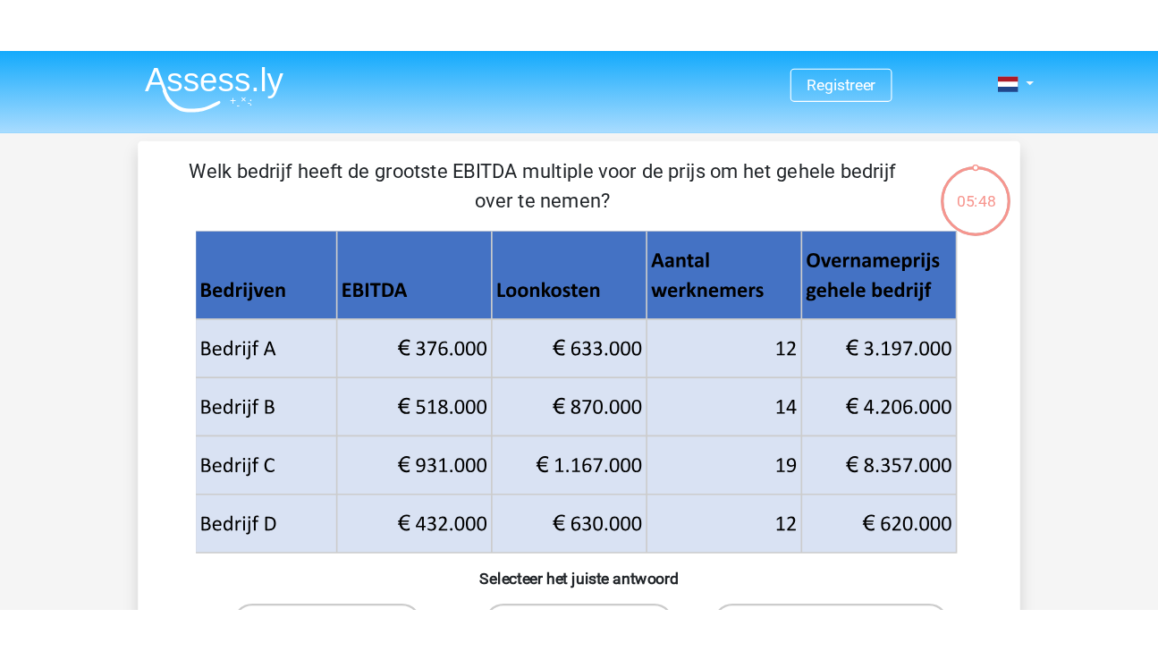
scroll to position [82, 0]
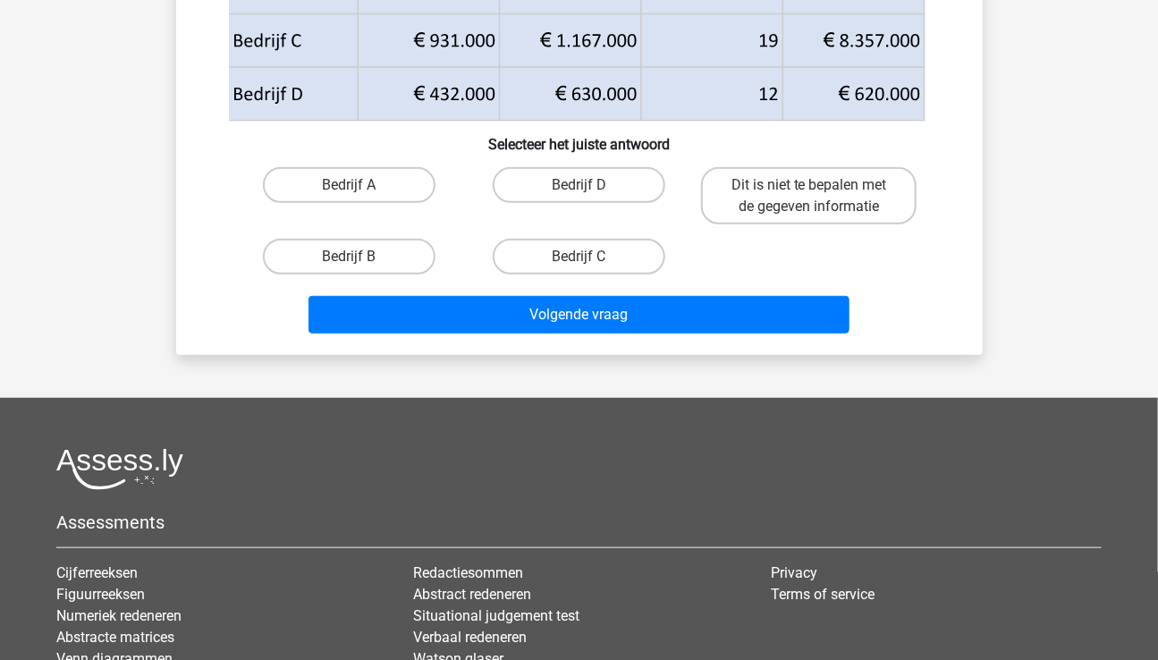
scroll to position [0, 0]
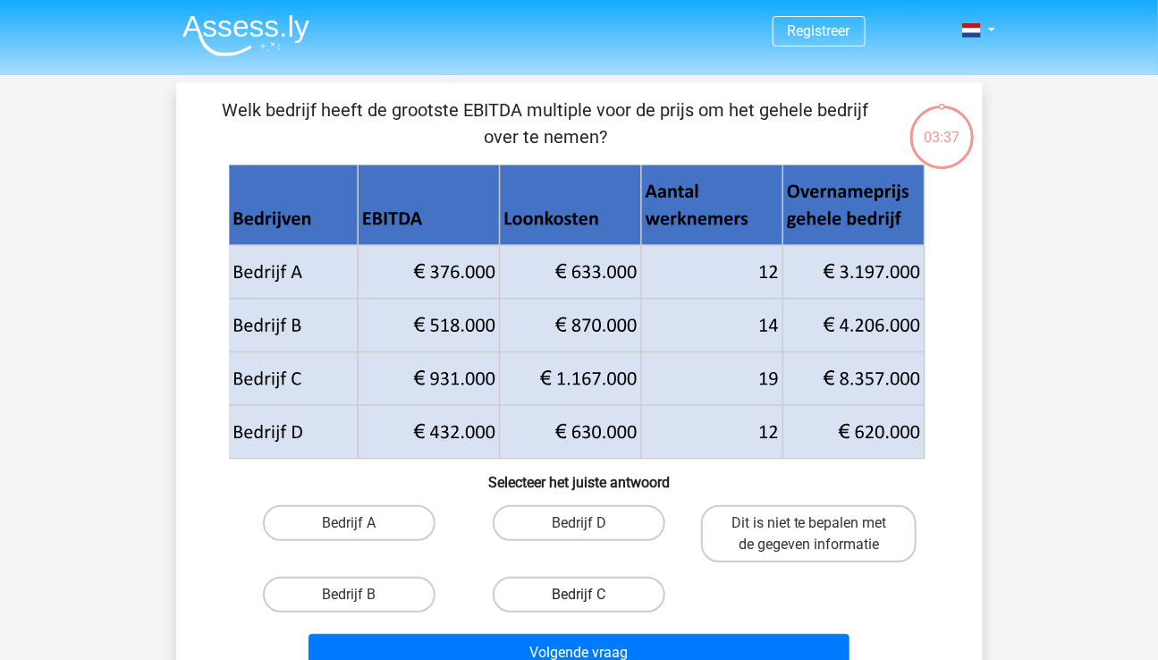
click at [563, 510] on label "Bedrijf C" at bounding box center [579, 595] width 173 height 36
click at [579, 510] on input "Bedrijf C" at bounding box center [585, 601] width 12 height 12
radio input "true"
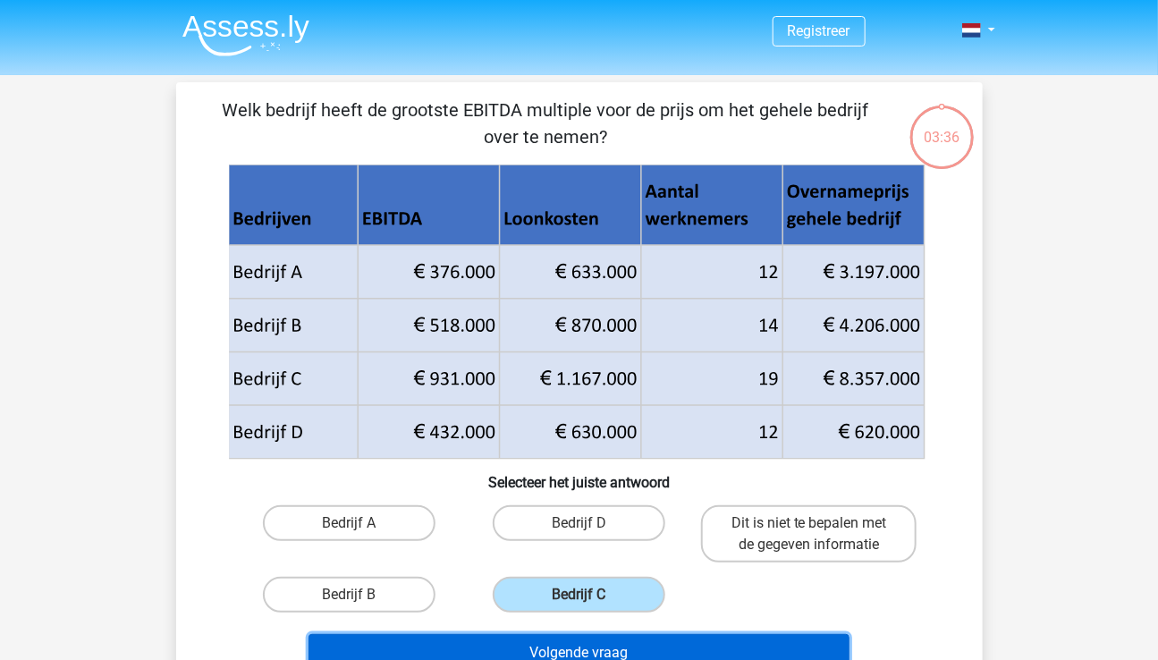
click at [636, 510] on button "Volgende vraag" at bounding box center [579, 653] width 541 height 38
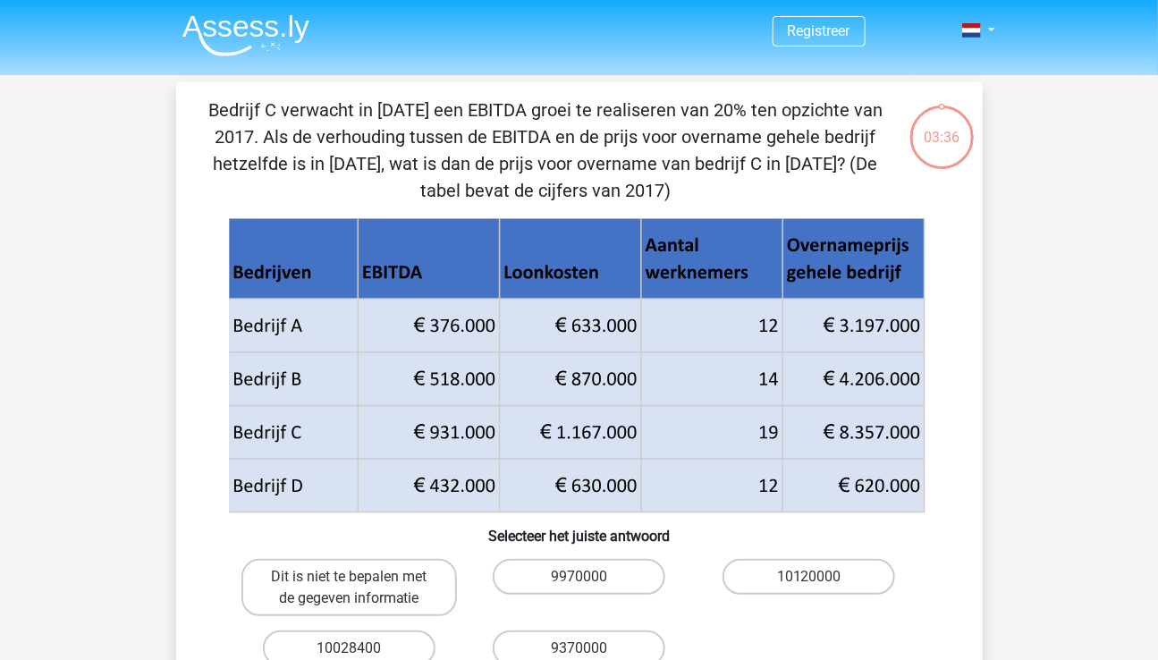
scroll to position [82, 0]
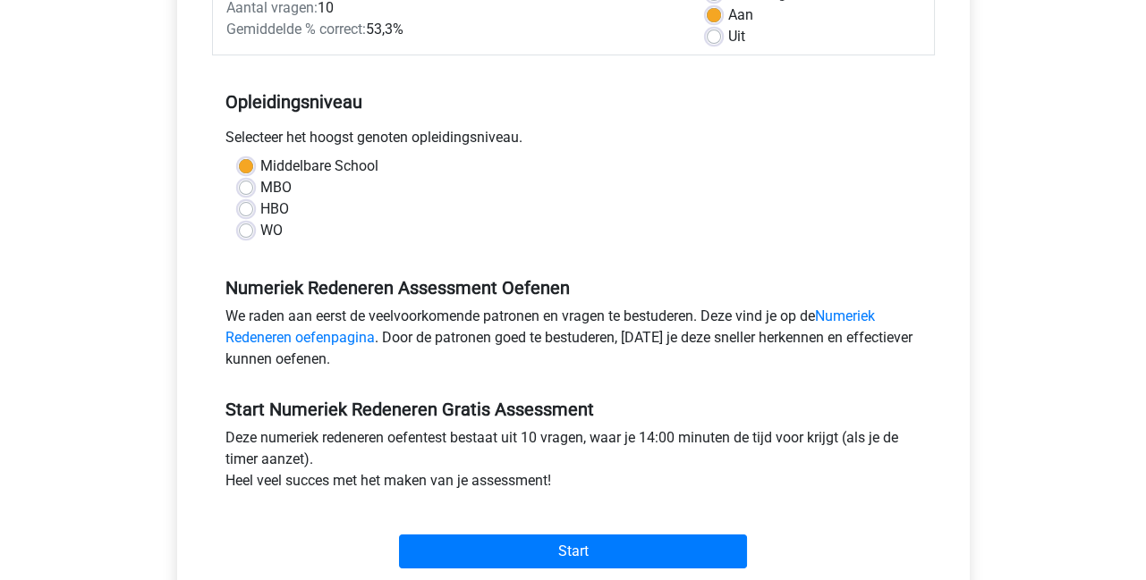
scroll to position [296, 0]
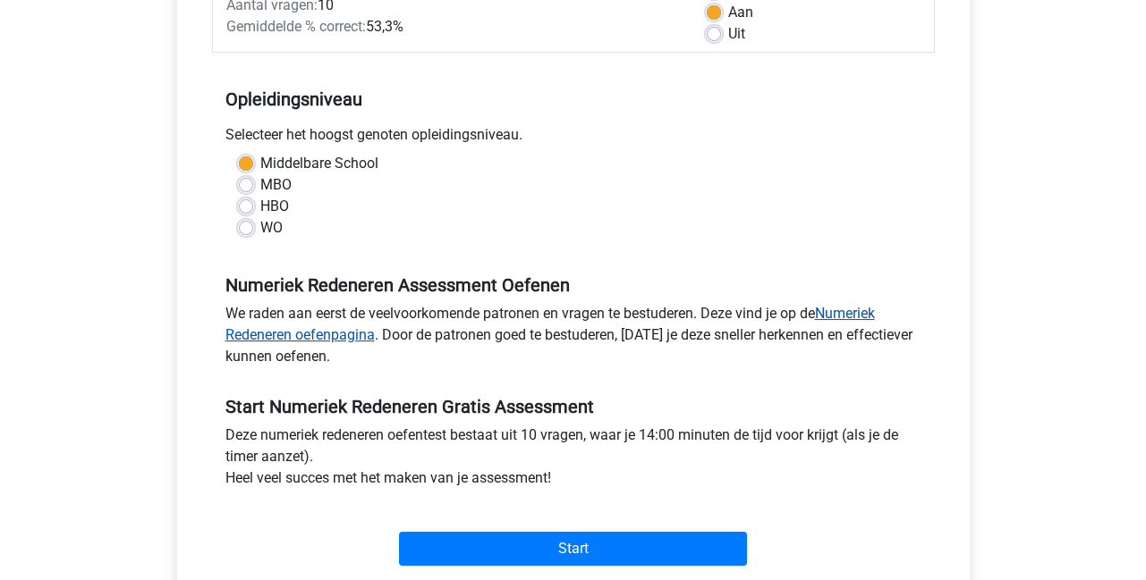
click at [342, 335] on link "Numeriek Redeneren oefenpagina" at bounding box center [549, 324] width 649 height 38
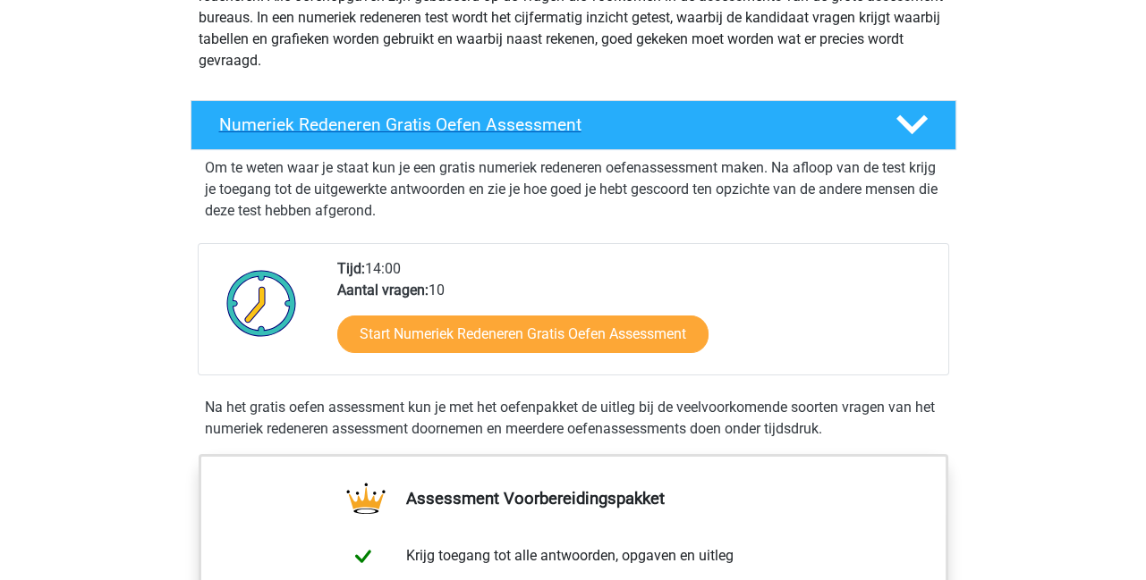
scroll to position [265, 0]
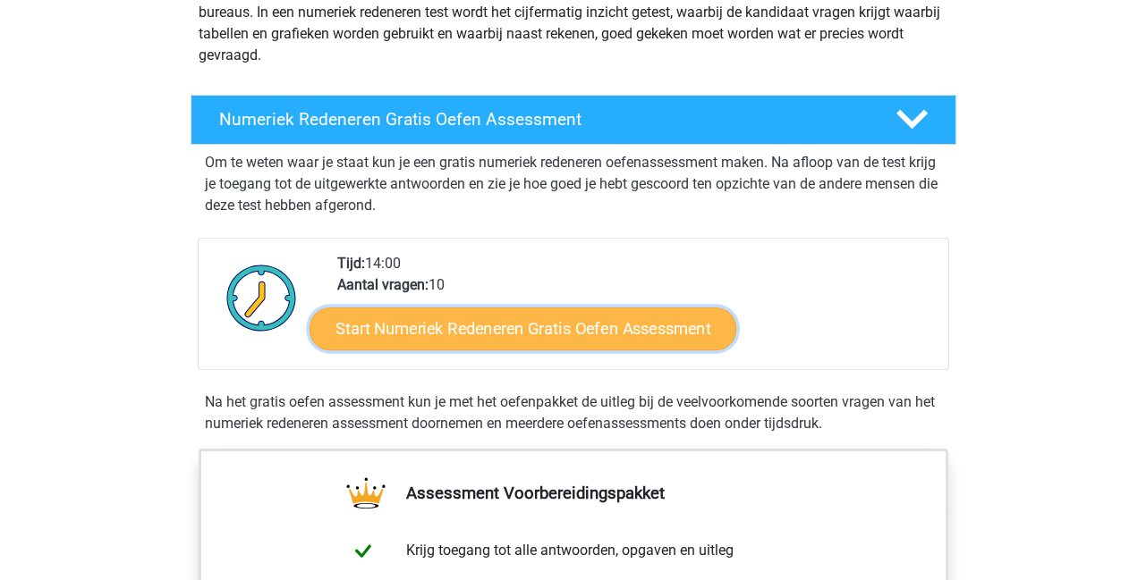
click at [541, 320] on link "Start Numeriek Redeneren Gratis Oefen Assessment" at bounding box center [522, 328] width 427 height 43
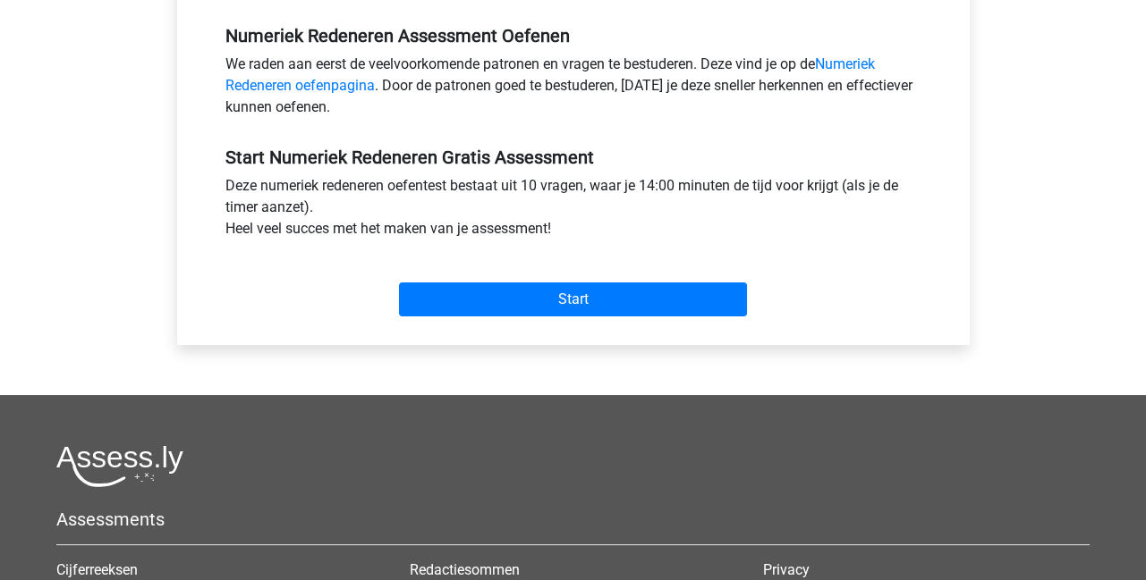
scroll to position [555, 0]
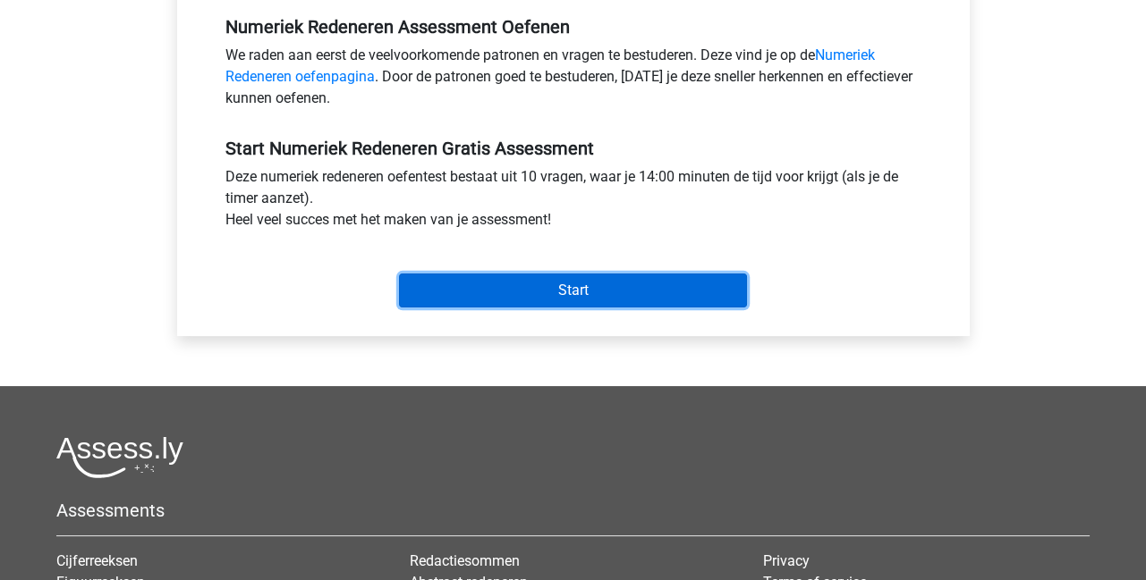
click at [562, 288] on input "Start" at bounding box center [573, 291] width 348 height 34
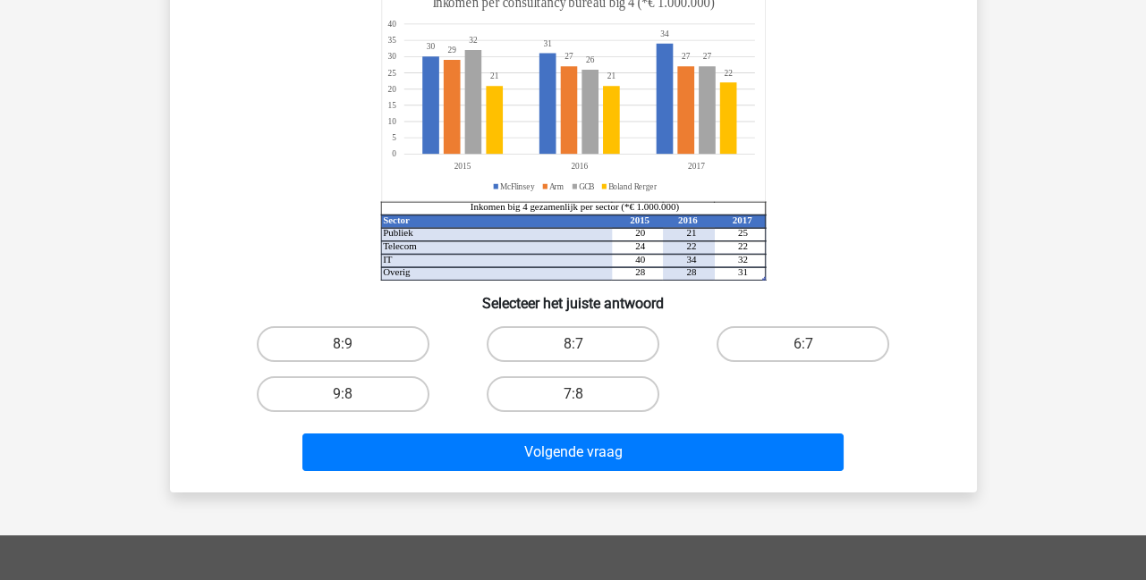
scroll to position [179, 0]
click at [344, 389] on label "9:8" at bounding box center [343, 395] width 173 height 36
click at [344, 394] on input "9:8" at bounding box center [349, 400] width 12 height 12
radio input "true"
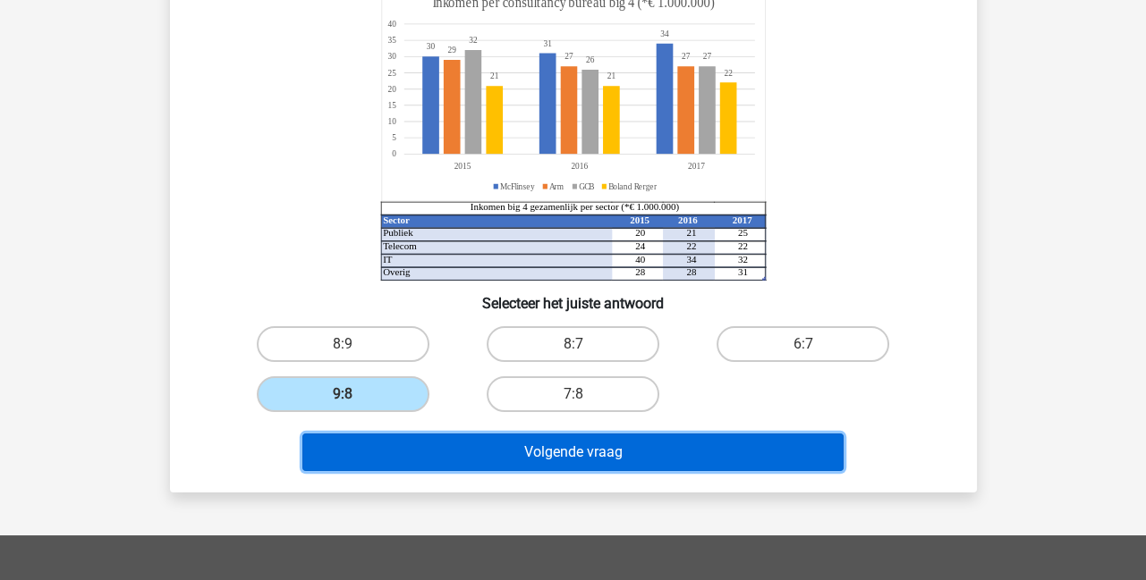
click at [480, 446] on button "Volgende vraag" at bounding box center [572, 453] width 541 height 38
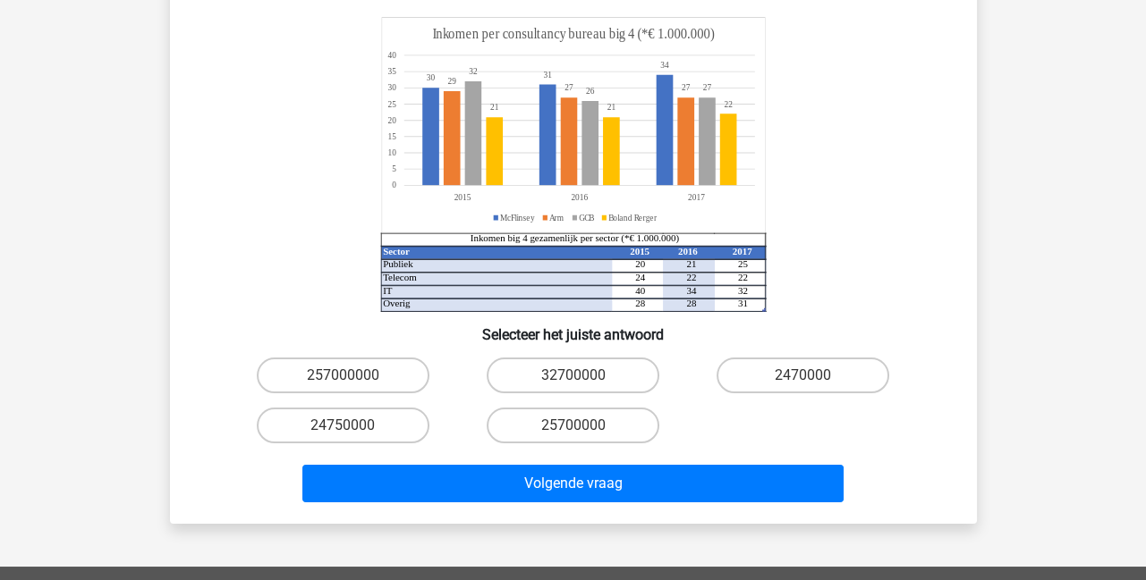
scroll to position [231, 0]
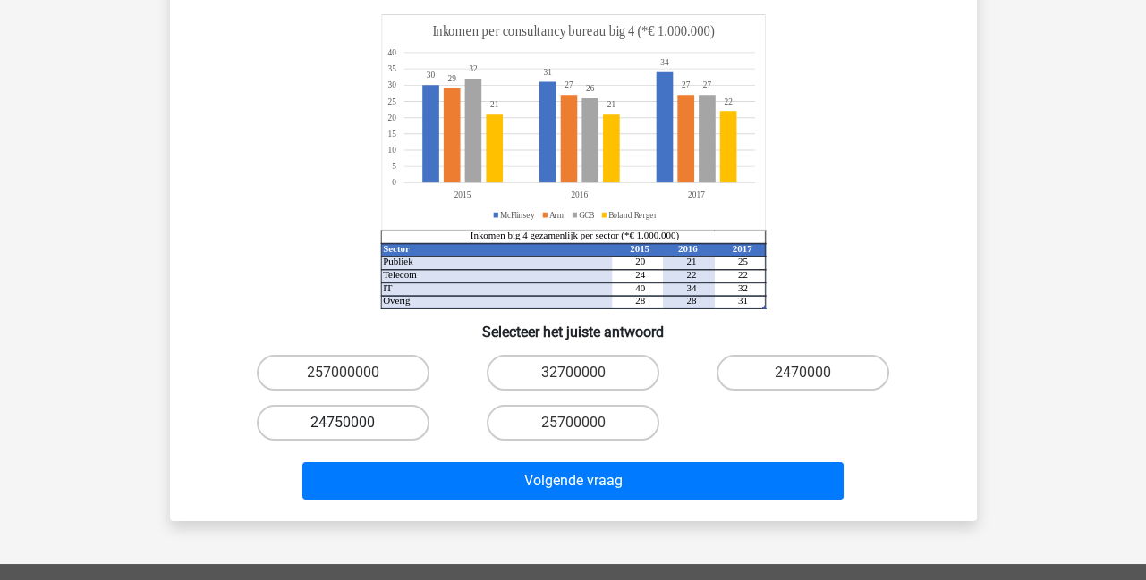
click at [344, 405] on label "24750000" at bounding box center [343, 423] width 173 height 36
click at [344, 423] on input "24750000" at bounding box center [349, 429] width 12 height 12
radio input "true"
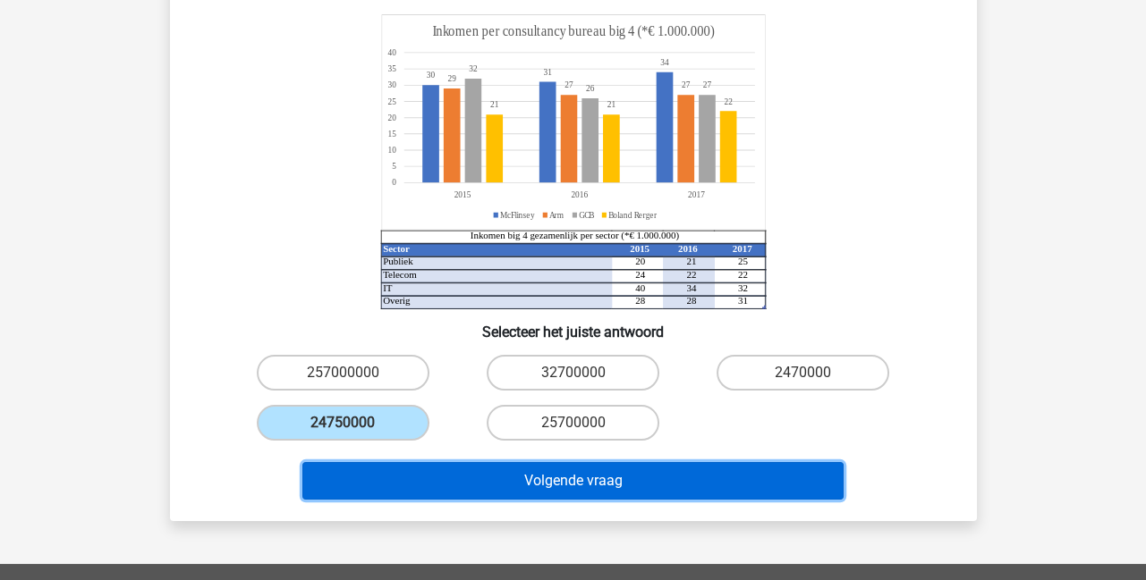
click at [511, 462] on button "Volgende vraag" at bounding box center [572, 481] width 541 height 38
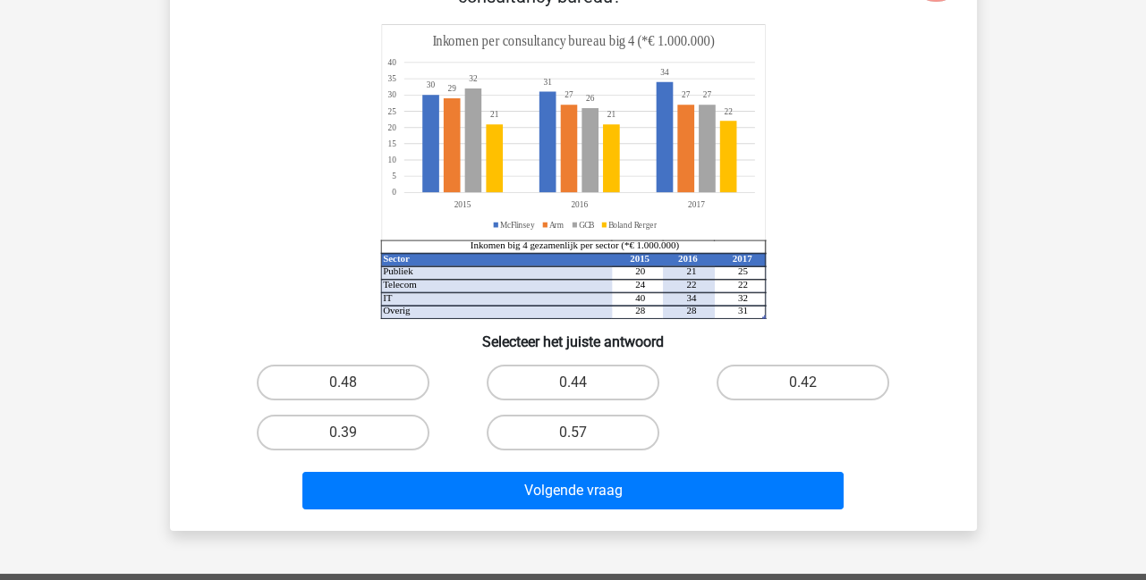
scroll to position [174, 0]
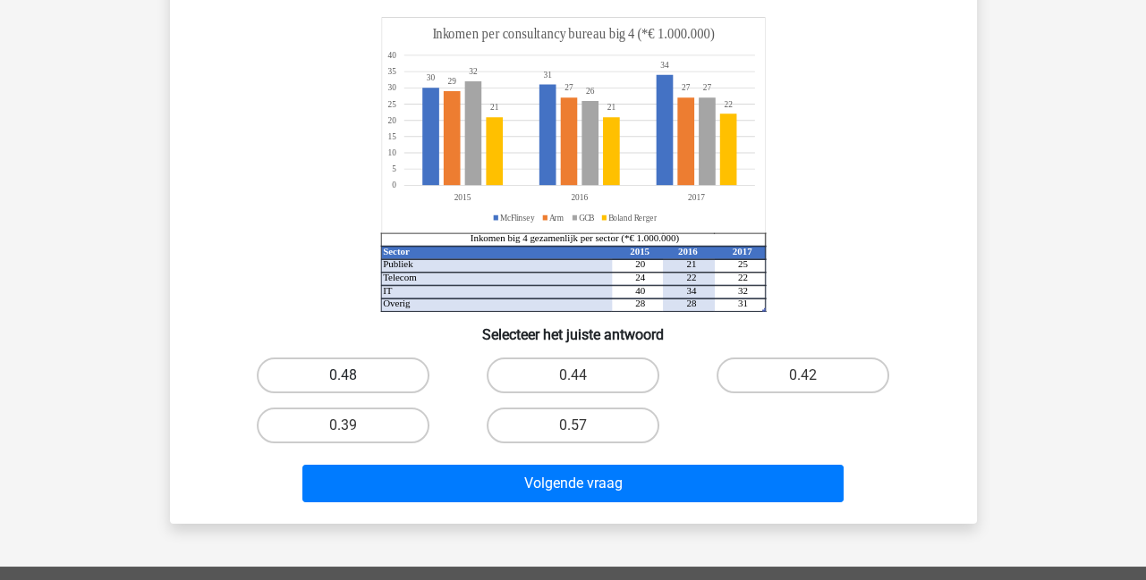
click at [332, 367] on label "0.48" at bounding box center [343, 376] width 173 height 36
click at [343, 376] on input "0.48" at bounding box center [349, 382] width 12 height 12
radio input "true"
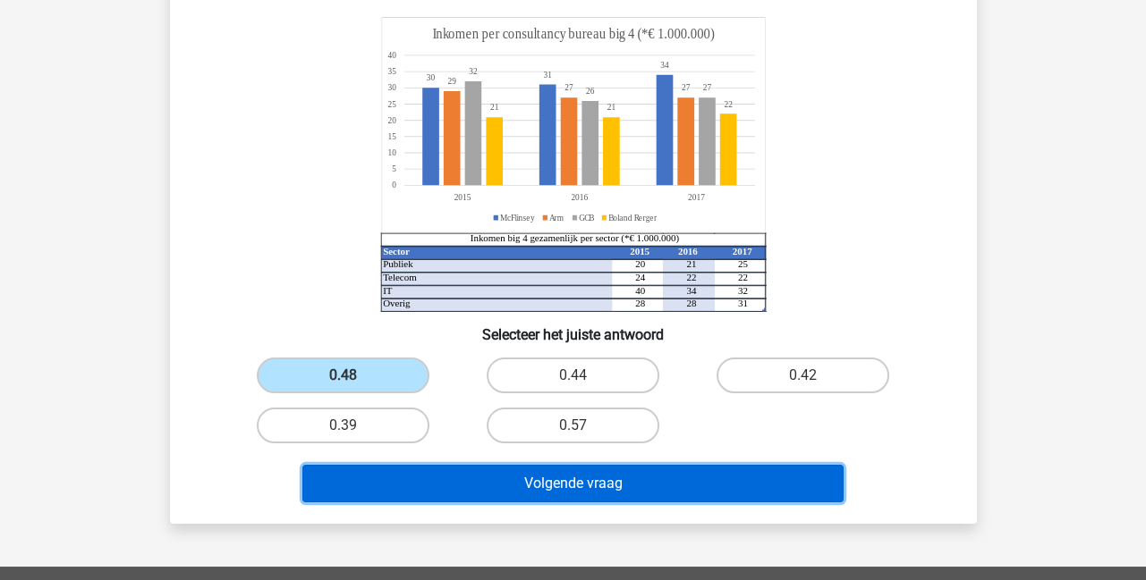
click at [598, 489] on button "Volgende vraag" at bounding box center [572, 484] width 541 height 38
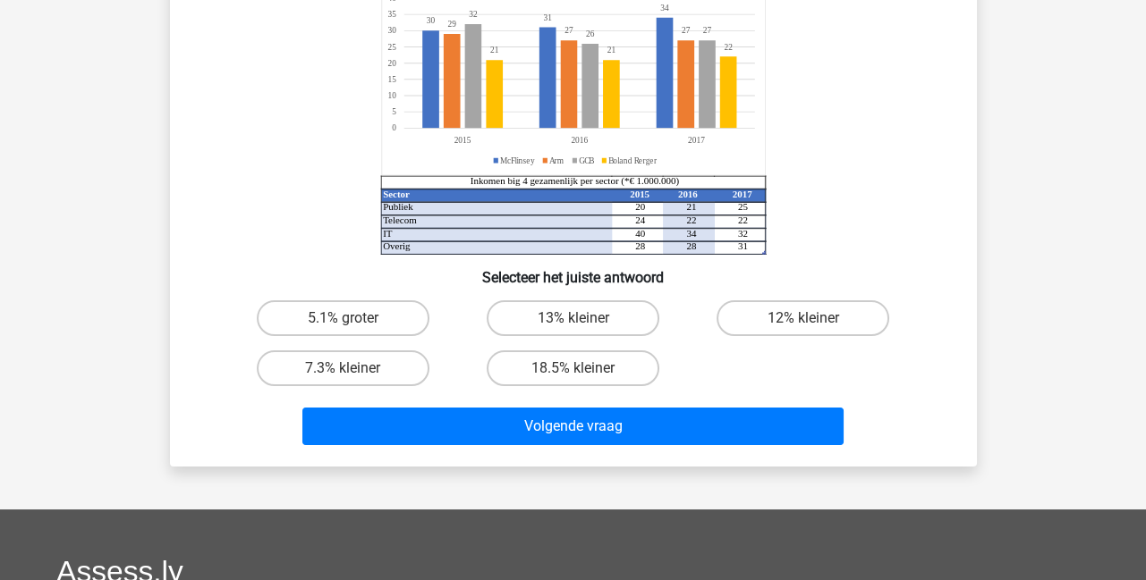
scroll to position [216, 0]
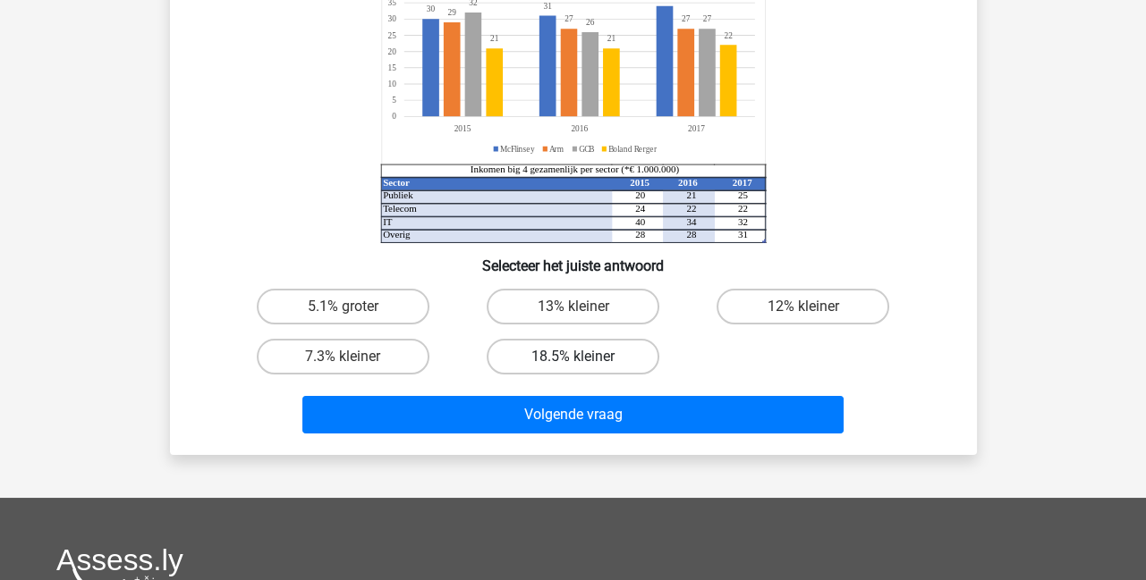
click at [586, 362] on label "18.5% kleiner" at bounding box center [573, 357] width 173 height 36
click at [584, 362] on input "18.5% kleiner" at bounding box center [578, 363] width 12 height 12
radio input "true"
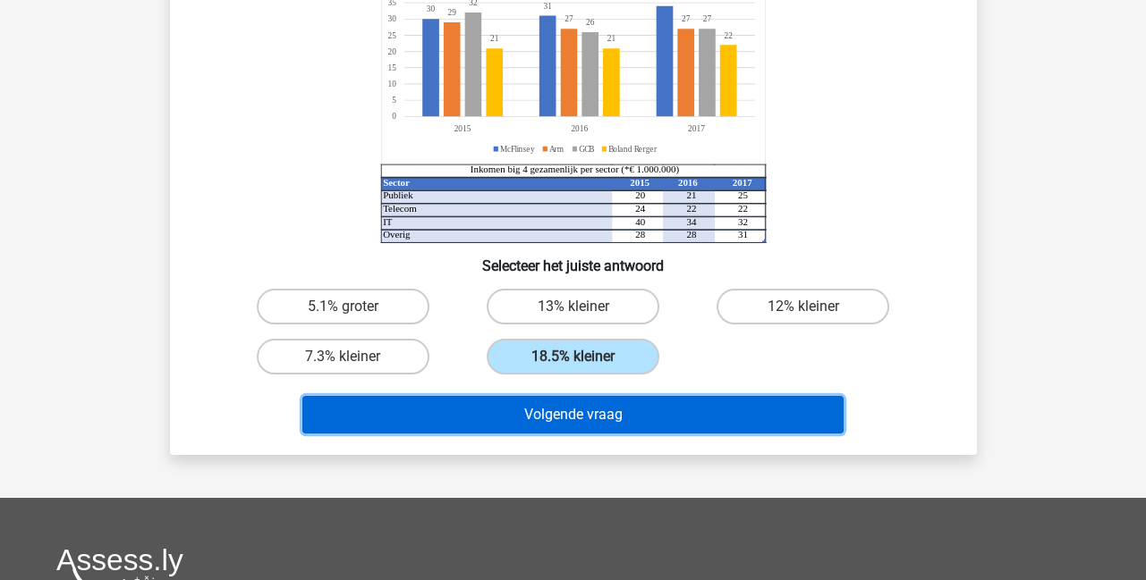
click at [573, 412] on button "Volgende vraag" at bounding box center [572, 415] width 541 height 38
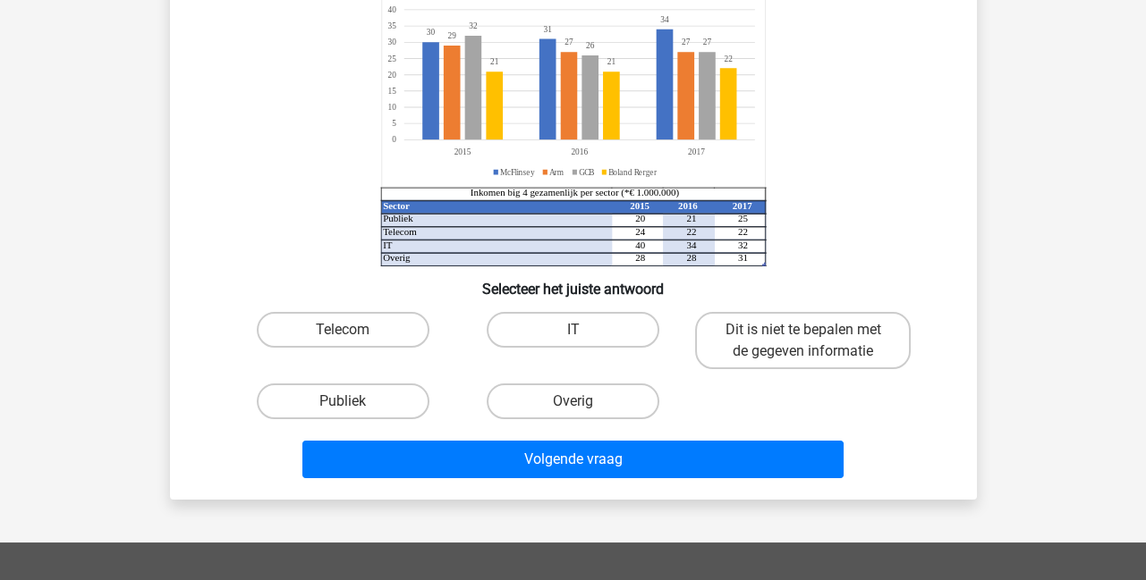
scroll to position [201, 0]
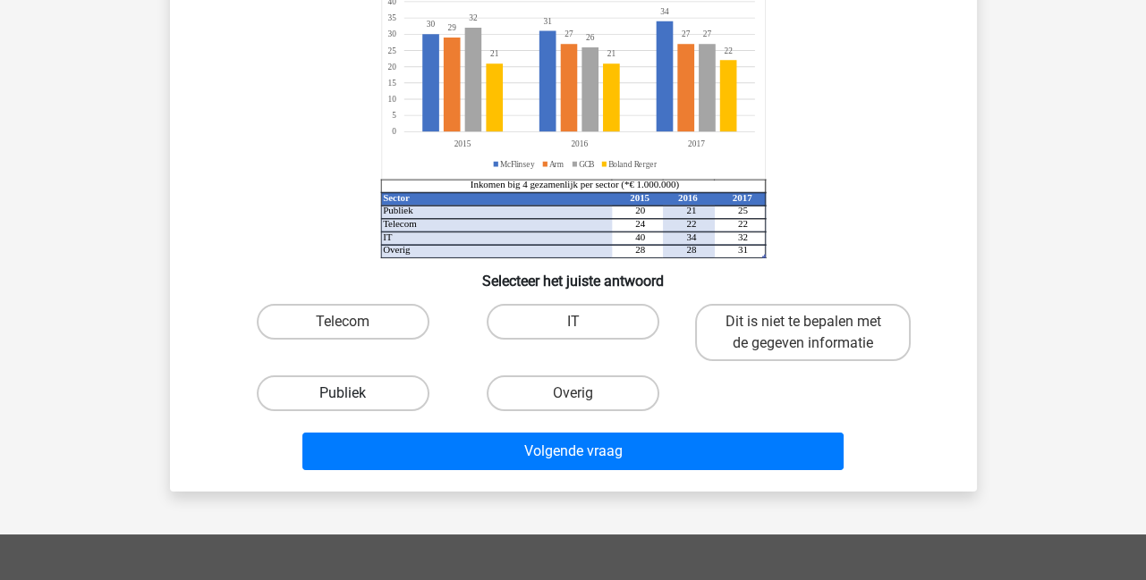
click at [350, 404] on label "Publiek" at bounding box center [343, 394] width 173 height 36
click at [350, 404] on input "Publiek" at bounding box center [349, 400] width 12 height 12
radio input "true"
click at [514, 486] on div "Welke sector is in absolute zin het meeste gegroeid tussen 2016 en 2017? Sector…" at bounding box center [573, 186] width 807 height 611
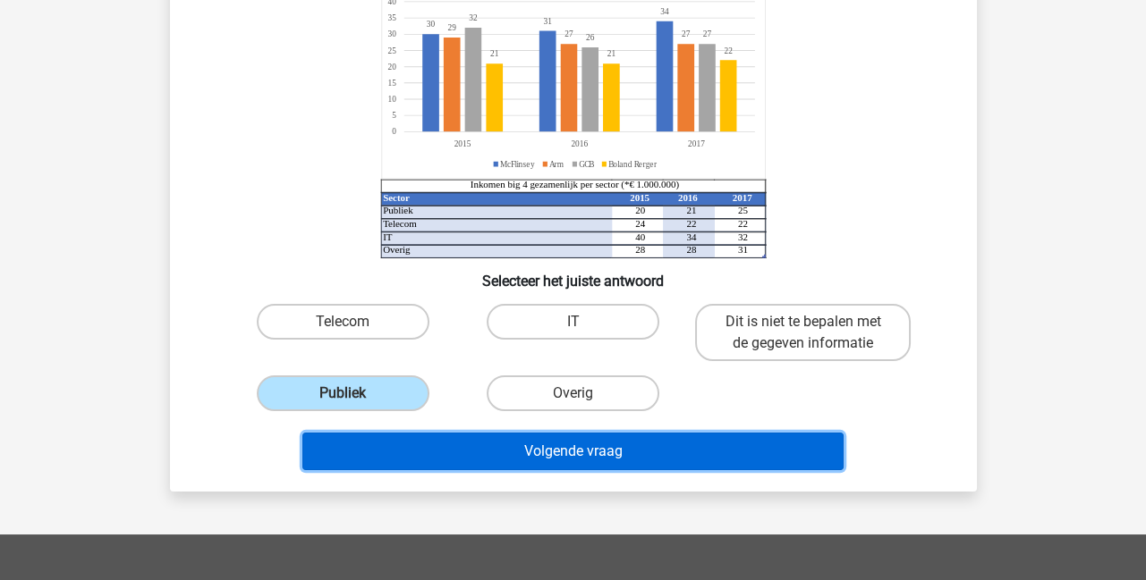
click at [538, 460] on button "Volgende vraag" at bounding box center [572, 452] width 541 height 38
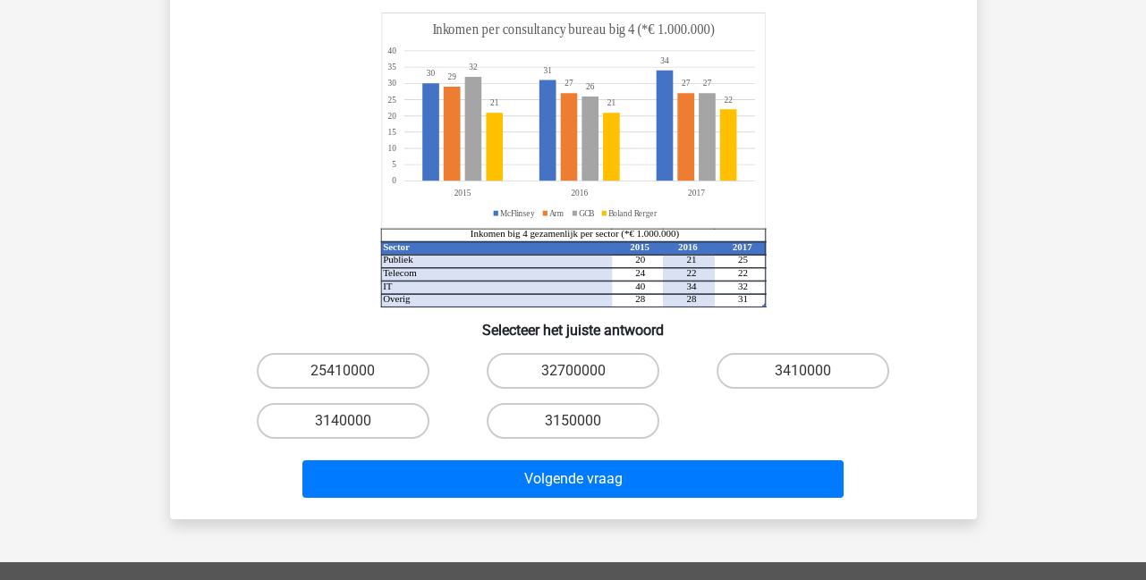
scroll to position [193, 0]
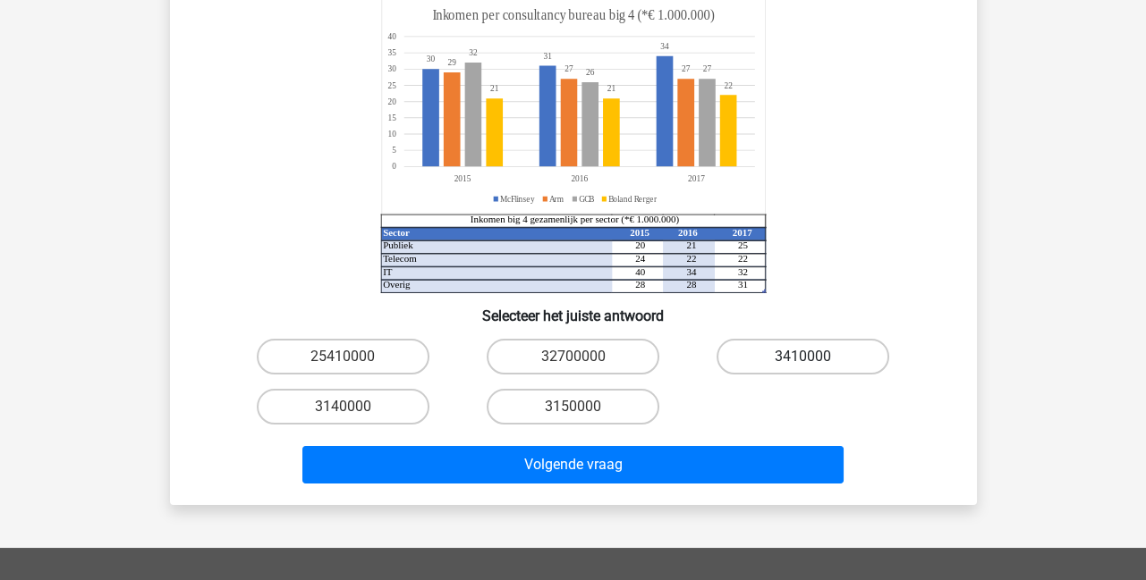
click at [846, 357] on label "3410000" at bounding box center [802, 357] width 173 height 36
click at [815, 357] on input "3410000" at bounding box center [809, 363] width 12 height 12
radio input "true"
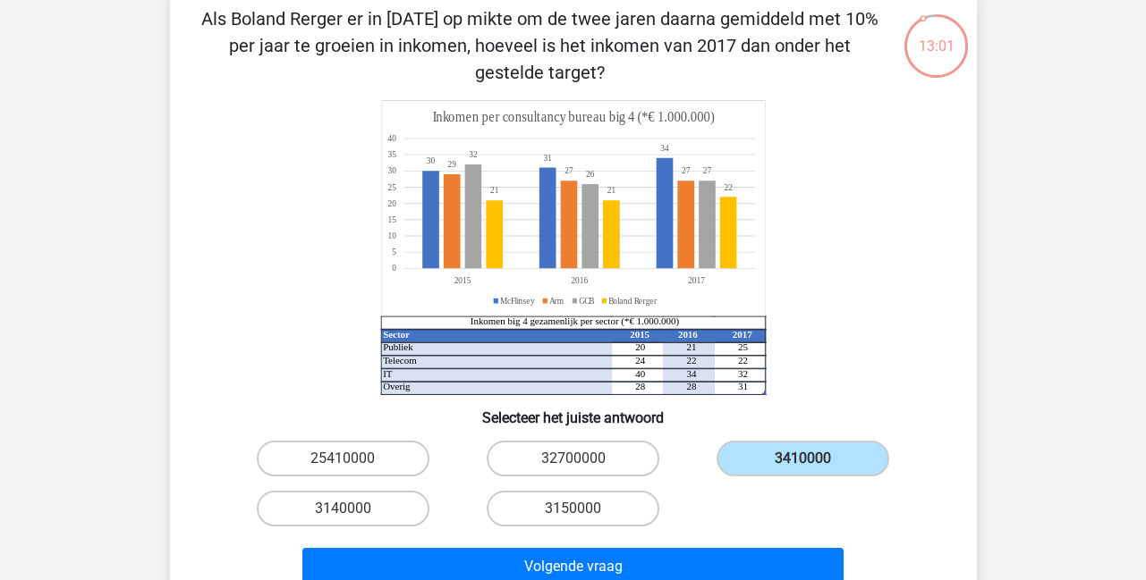
scroll to position [86, 0]
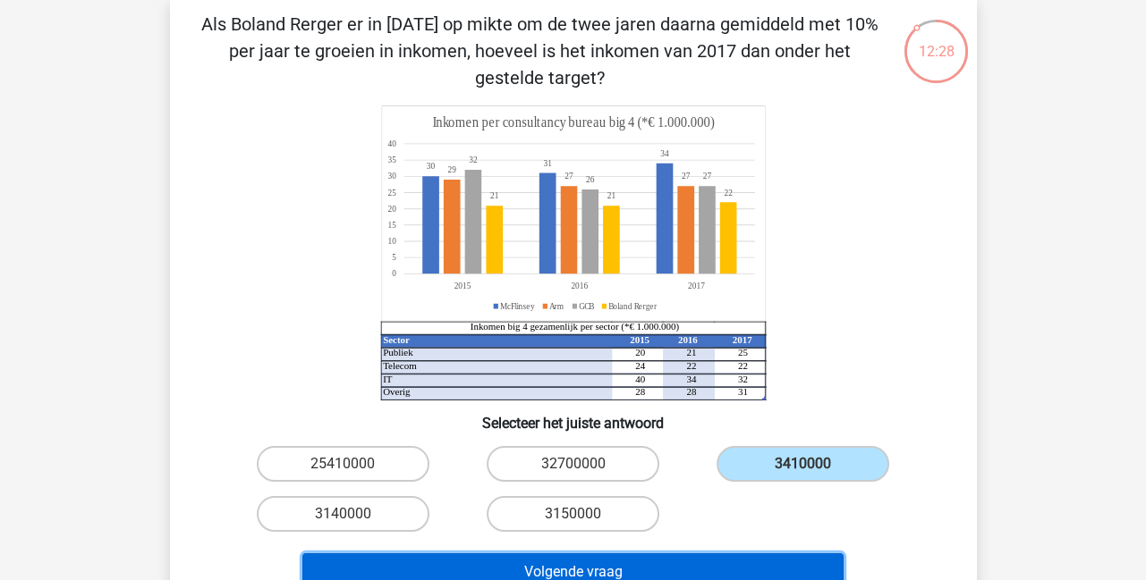
click at [644, 569] on button "Volgende vraag" at bounding box center [572, 573] width 541 height 38
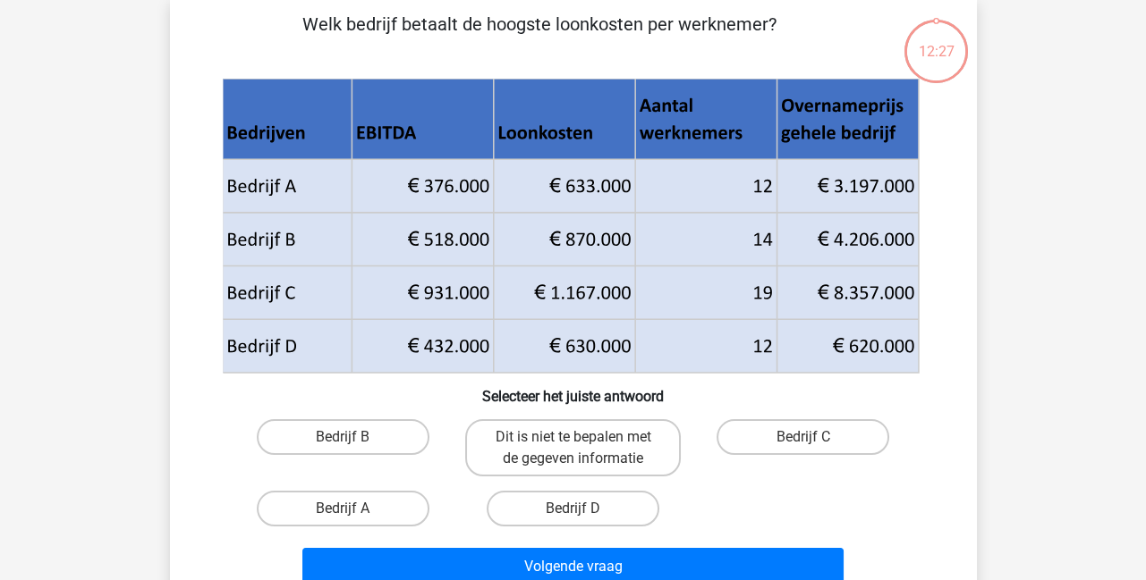
scroll to position [82, 0]
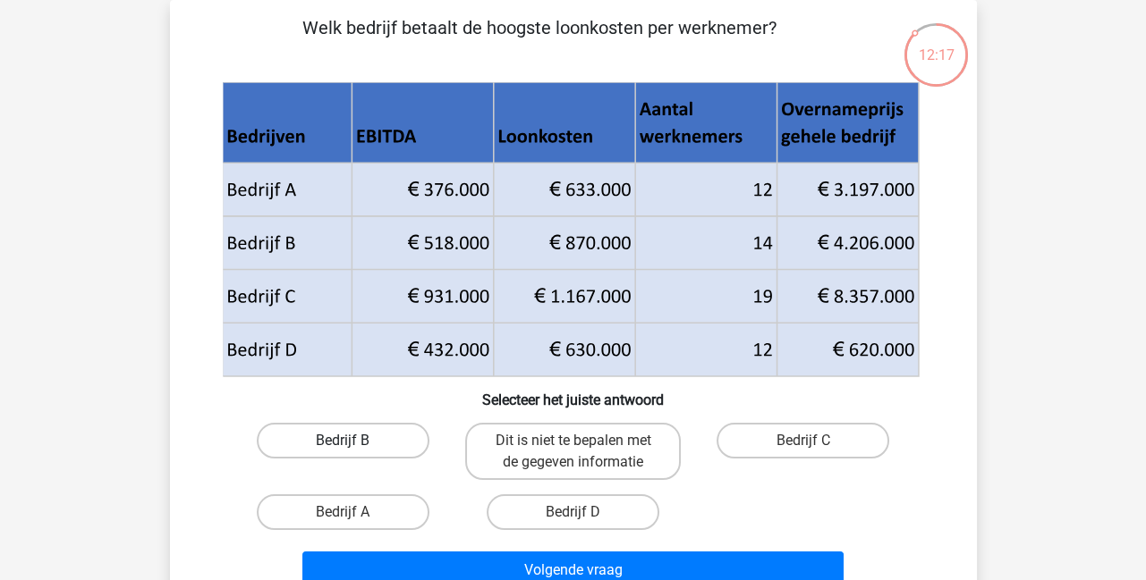
click at [377, 445] on label "Bedrijf B" at bounding box center [343, 441] width 173 height 36
click at [354, 445] on input "Bedrijf B" at bounding box center [349, 447] width 12 height 12
radio input "true"
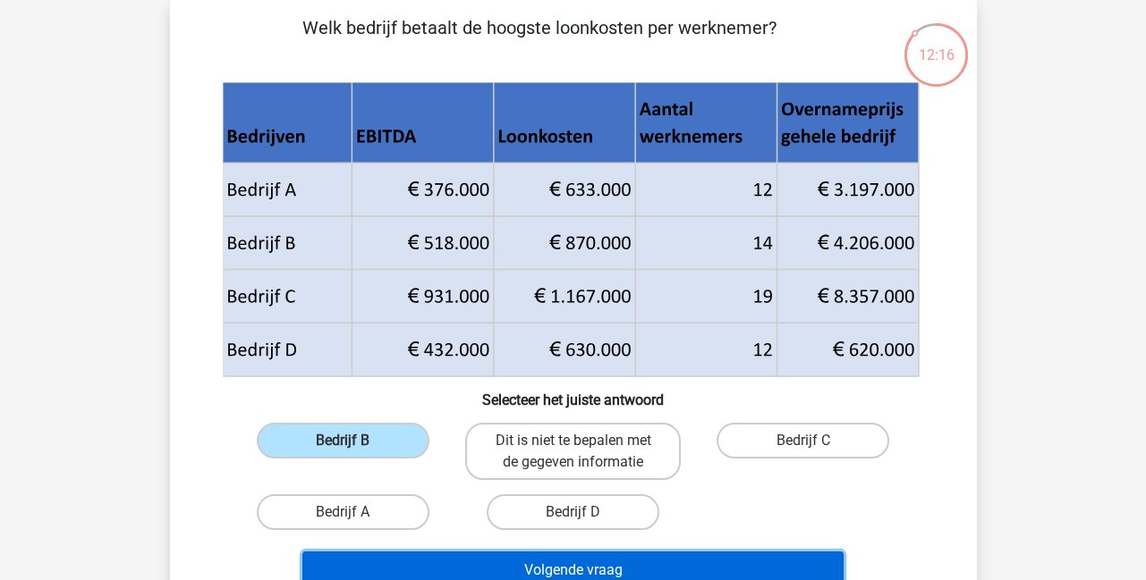
click at [488, 570] on button "Volgende vraag" at bounding box center [572, 571] width 541 height 38
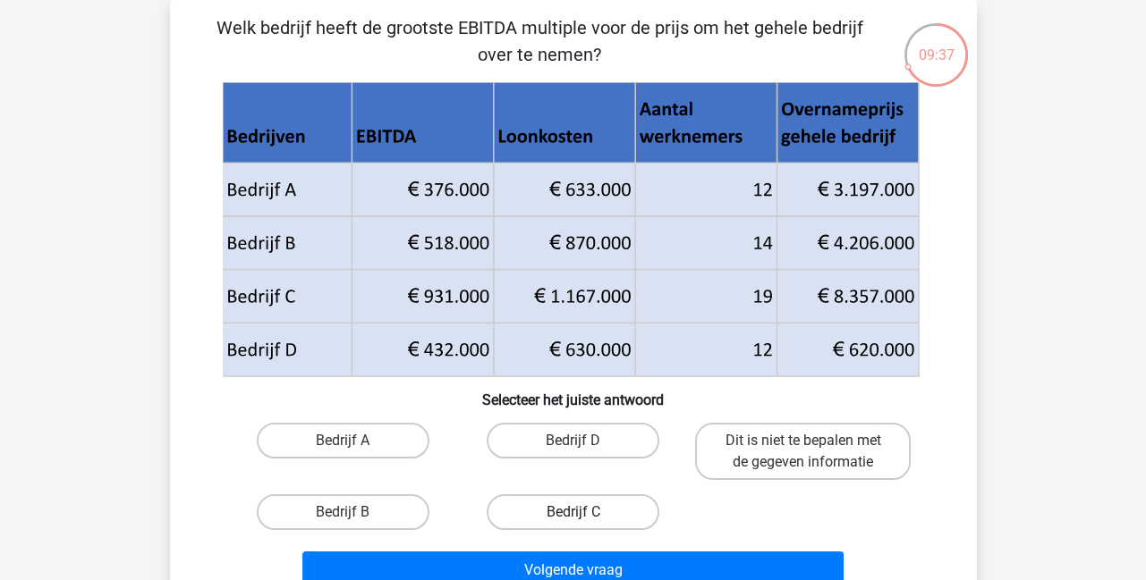
click at [542, 501] on label "Bedrijf C" at bounding box center [573, 513] width 173 height 36
click at [572, 513] on input "Bedrijf C" at bounding box center [578, 519] width 12 height 12
radio input "true"
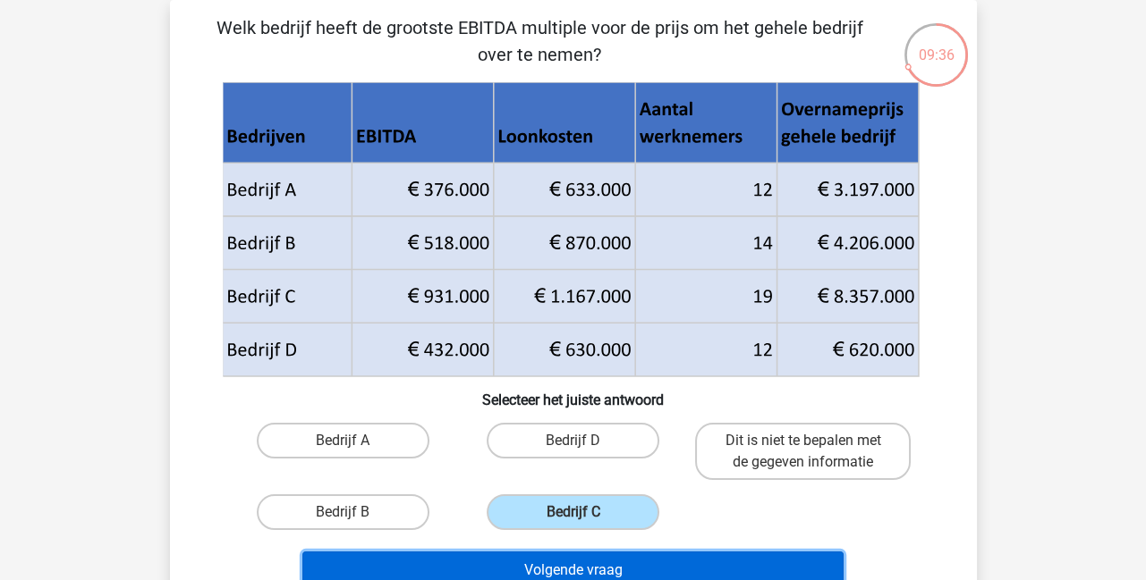
click at [583, 572] on button "Volgende vraag" at bounding box center [572, 571] width 541 height 38
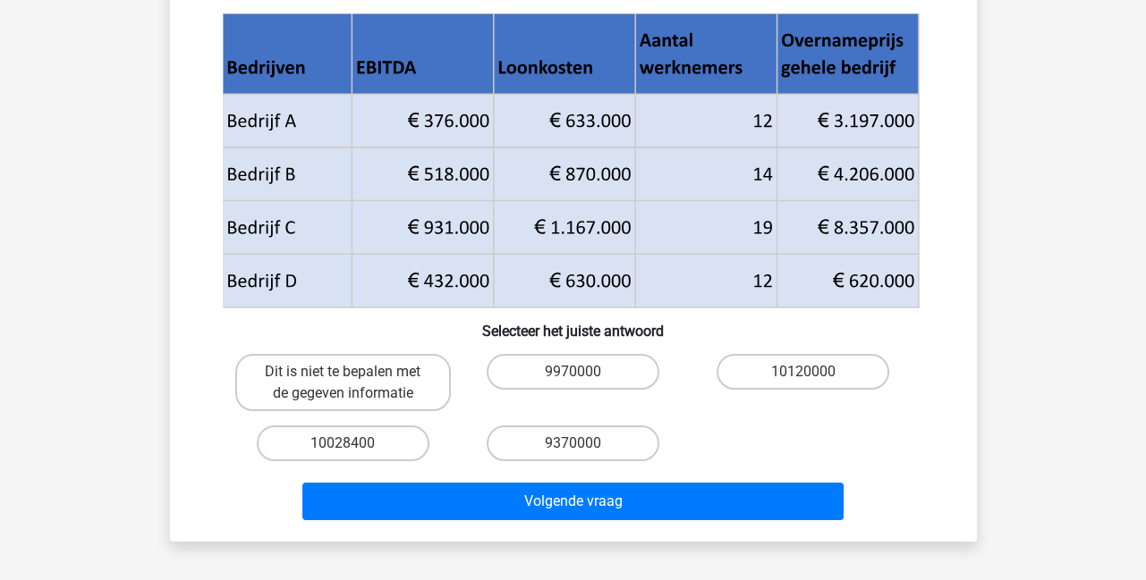
scroll to position [207, 0]
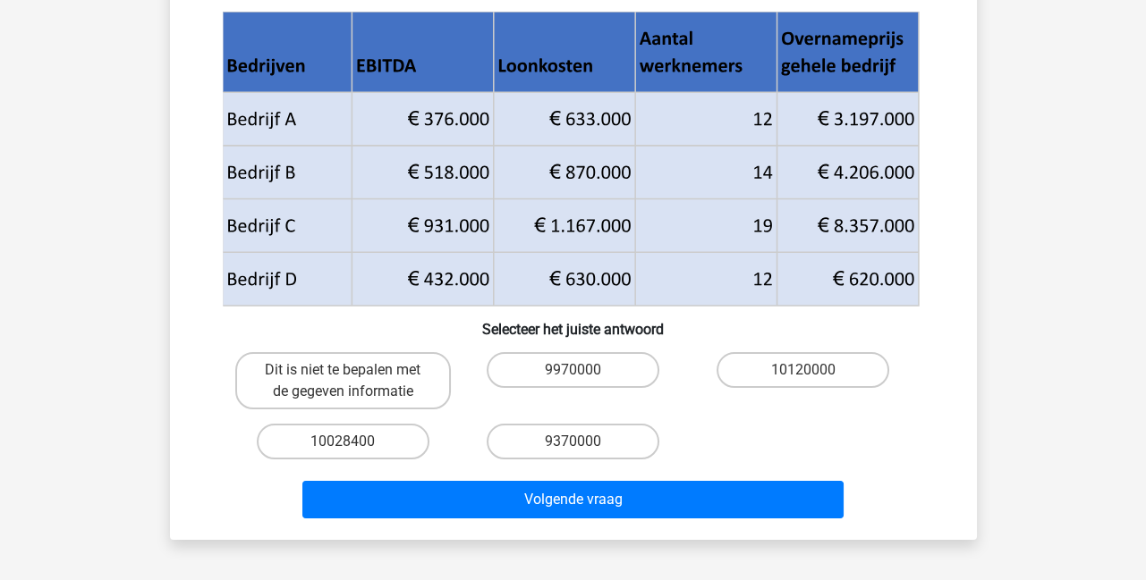
click at [381, 421] on div "10028400" at bounding box center [343, 442] width 230 height 50
click at [375, 454] on label "10028400" at bounding box center [343, 442] width 173 height 36
click at [354, 453] on input "10028400" at bounding box center [349, 448] width 12 height 12
radio input "true"
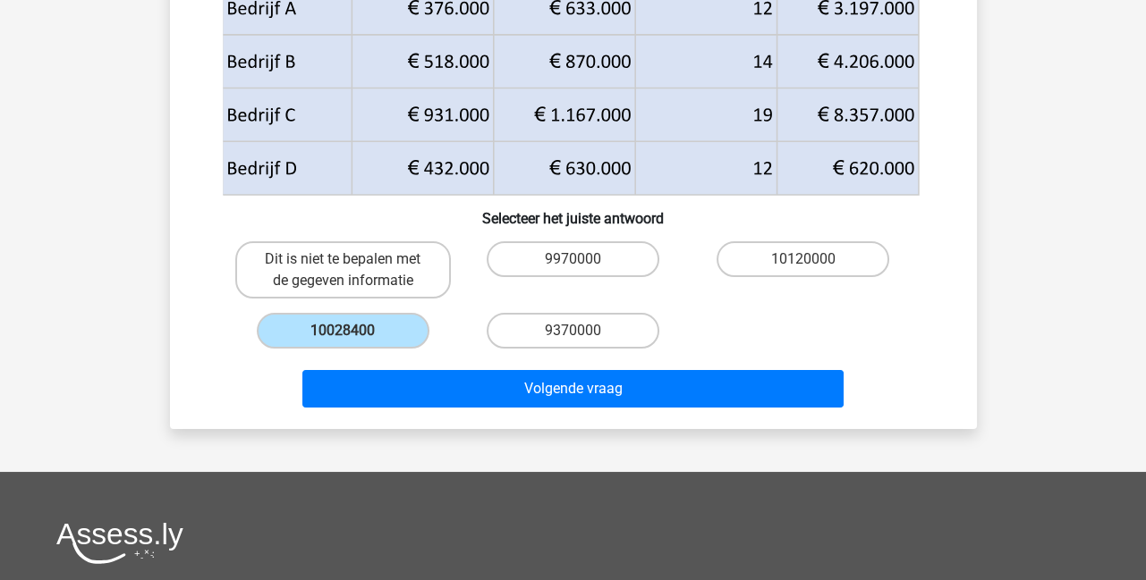
scroll to position [320, 0]
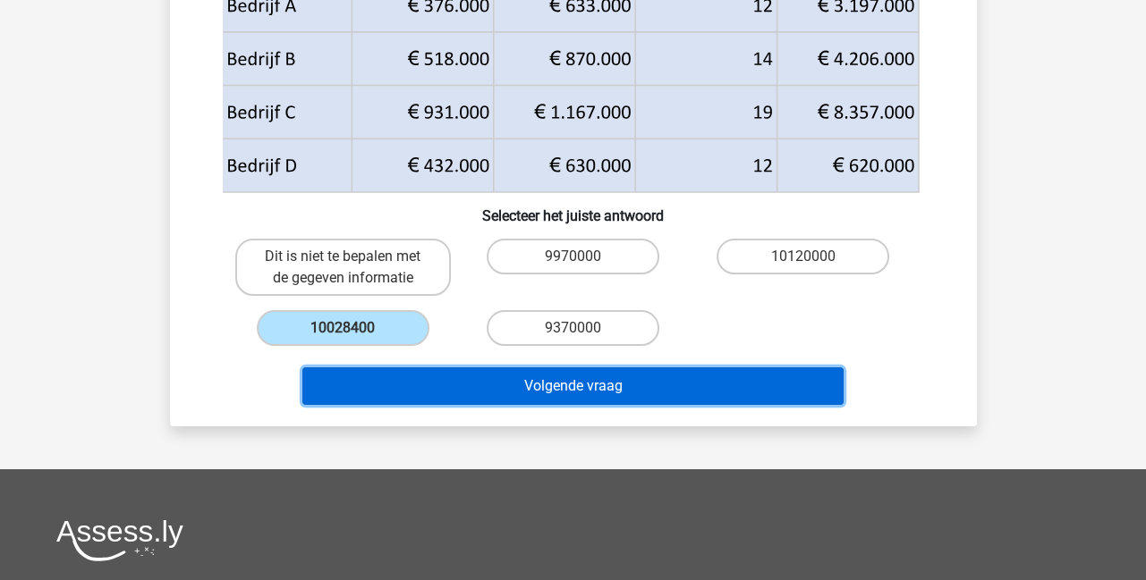
click at [557, 389] on button "Volgende vraag" at bounding box center [572, 387] width 541 height 38
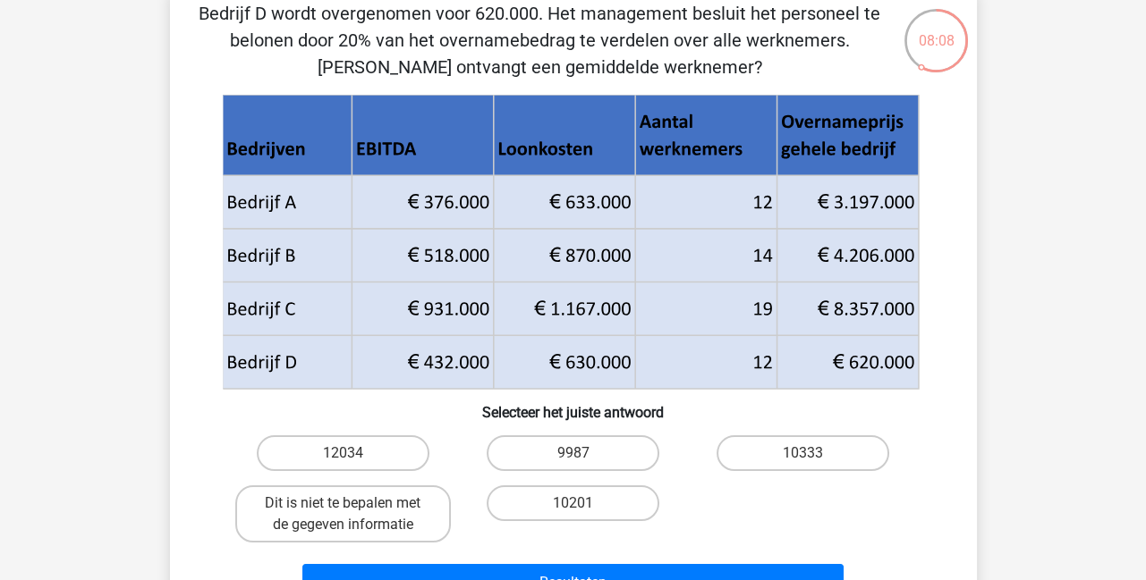
scroll to position [72, 0]
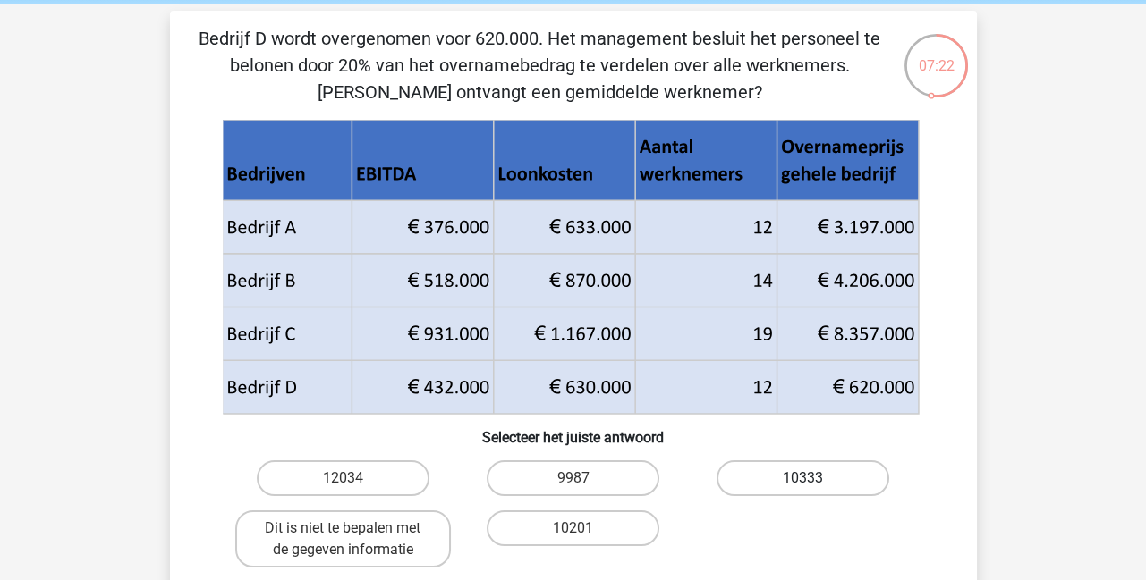
click at [785, 488] on label "10333" at bounding box center [802, 479] width 173 height 36
click at [803, 488] on input "10333" at bounding box center [809, 485] width 12 height 12
radio input "true"
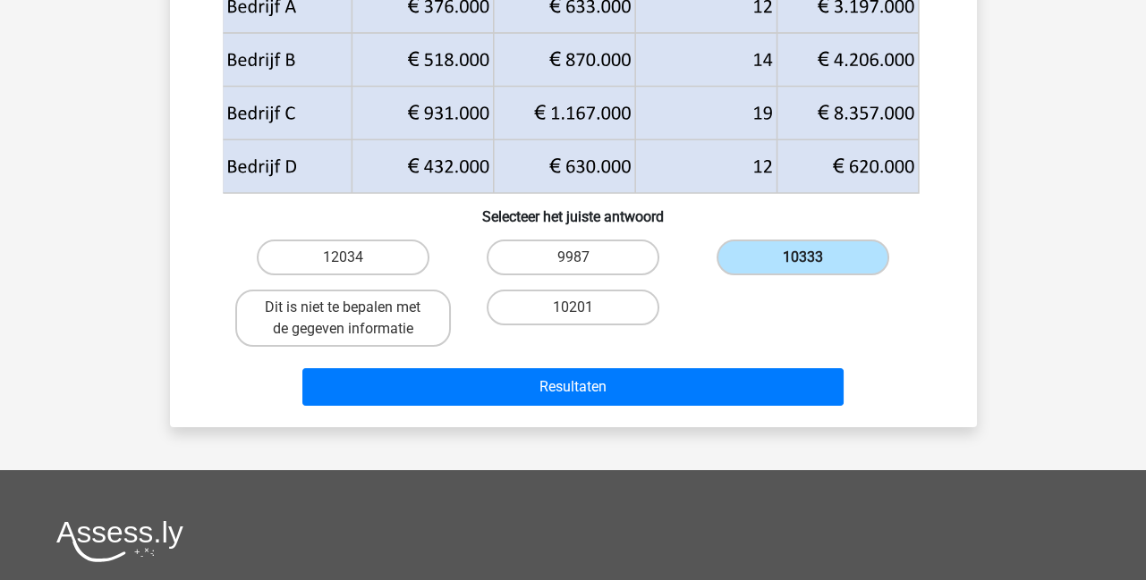
scroll to position [295, 0]
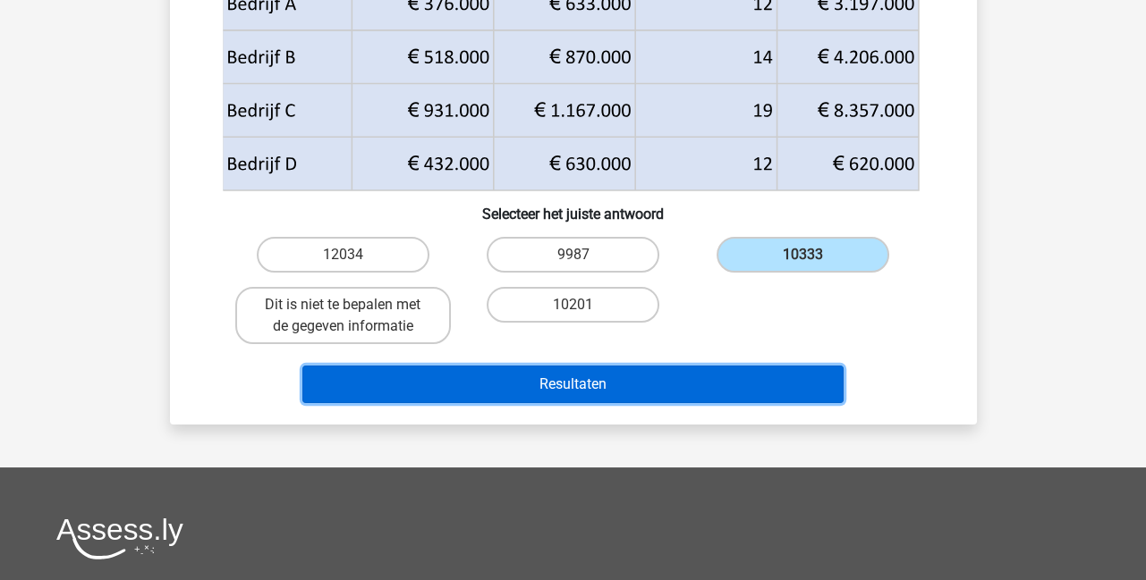
click at [634, 388] on button "Resultaten" at bounding box center [572, 385] width 541 height 38
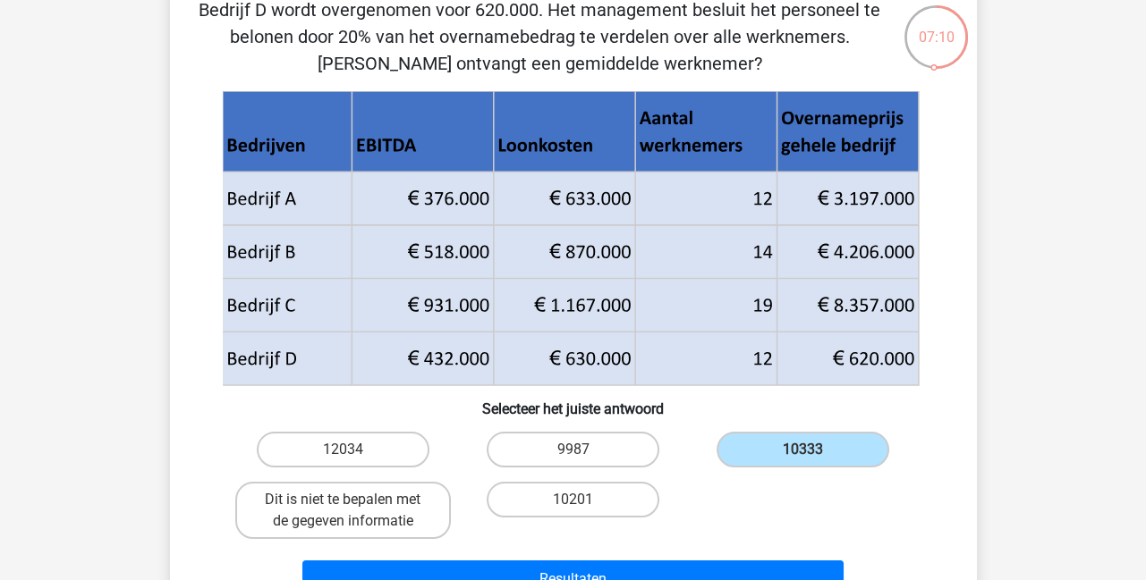
scroll to position [99, 0]
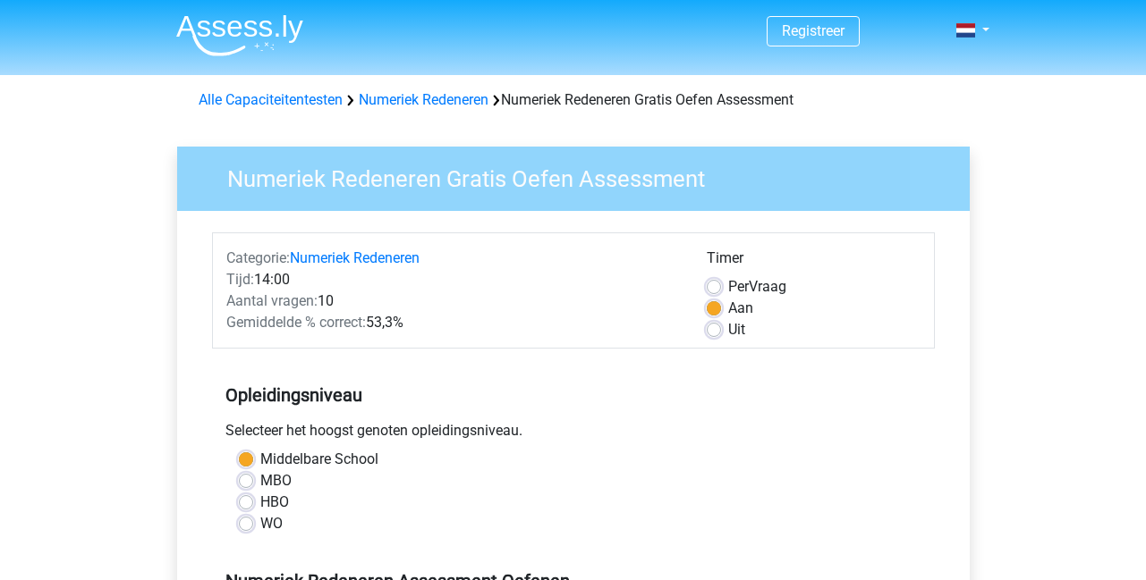
scroll to position [555, 0]
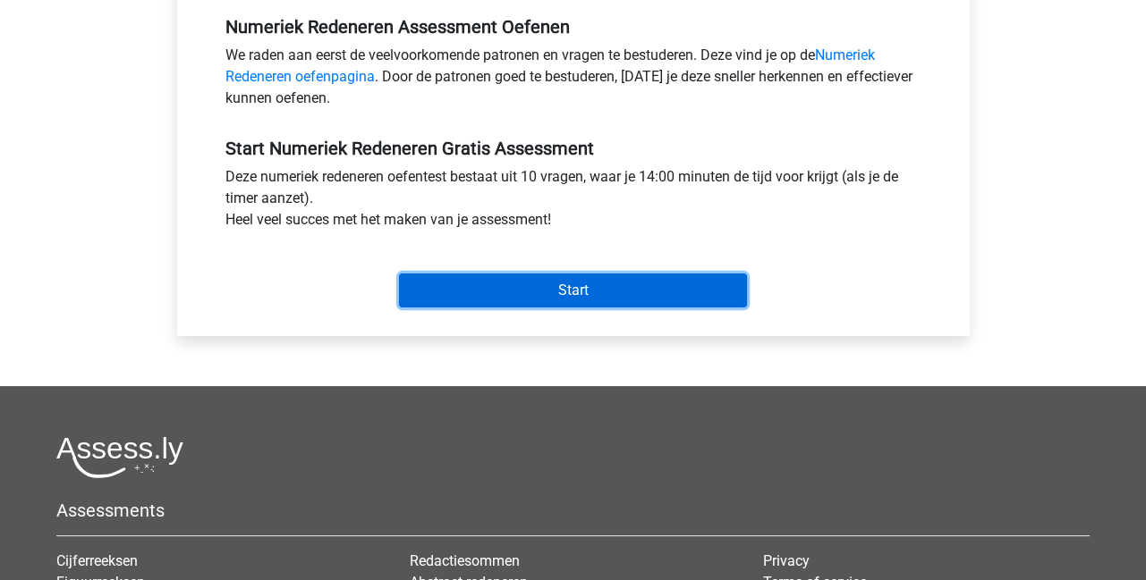
click at [509, 298] on input "Start" at bounding box center [573, 291] width 348 height 34
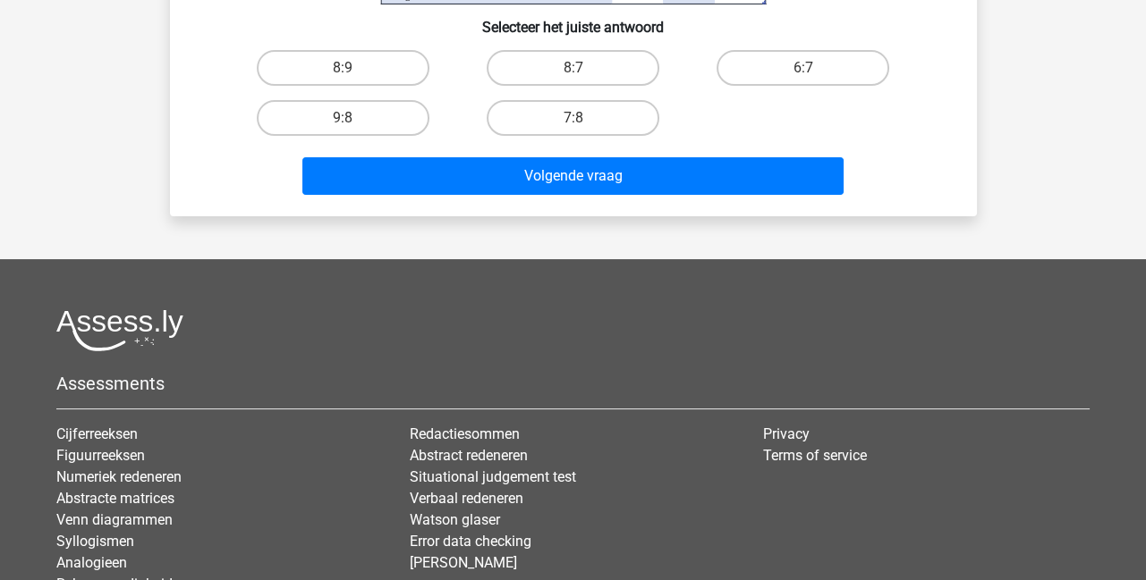
scroll to position [456, 0]
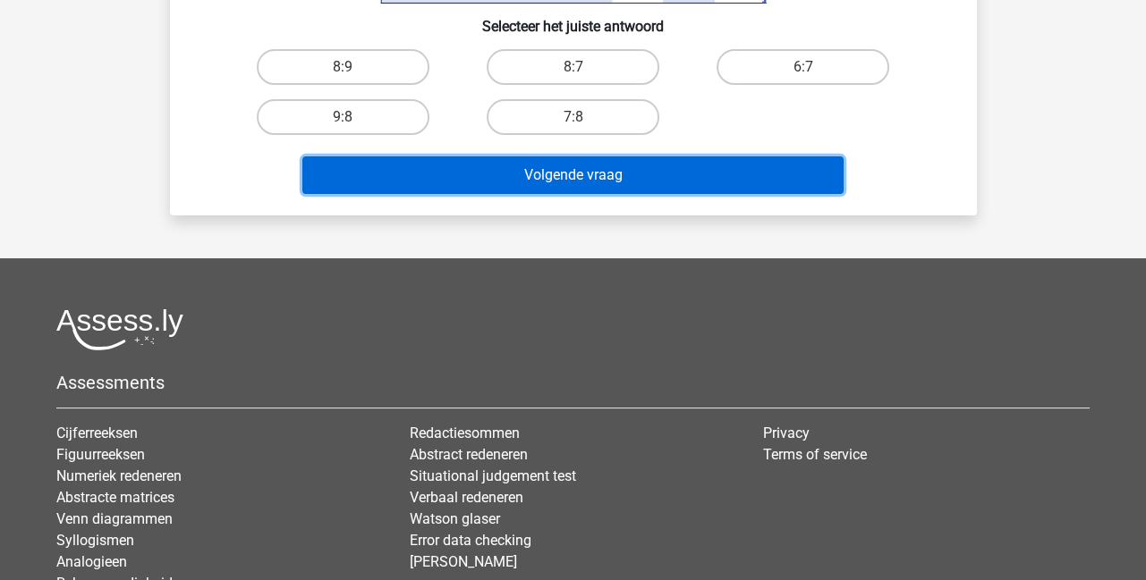
click at [567, 168] on button "Volgende vraag" at bounding box center [572, 176] width 541 height 38
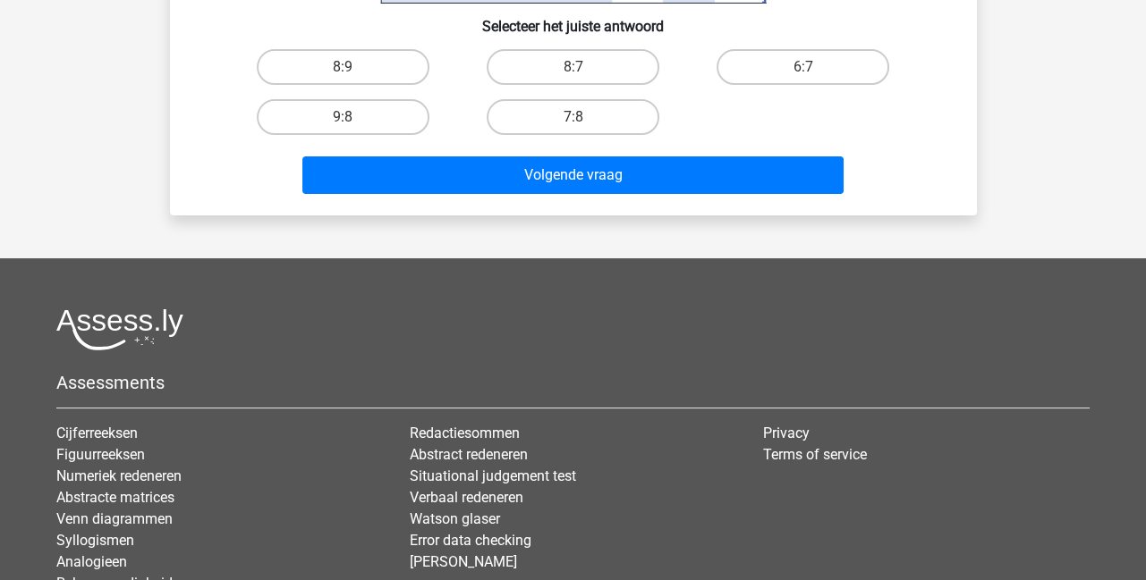
drag, startPoint x: 101, startPoint y: 51, endPoint x: 157, endPoint y: 78, distance: 62.4
click at [102, 50] on div "Registreer Nederlands English" at bounding box center [573, 137] width 1146 height 1187
drag, startPoint x: 360, startPoint y: 123, endPoint x: 394, endPoint y: 136, distance: 37.1
click at [360, 123] on label "9:8" at bounding box center [343, 117] width 173 height 36
click at [354, 123] on input "9:8" at bounding box center [349, 123] width 12 height 12
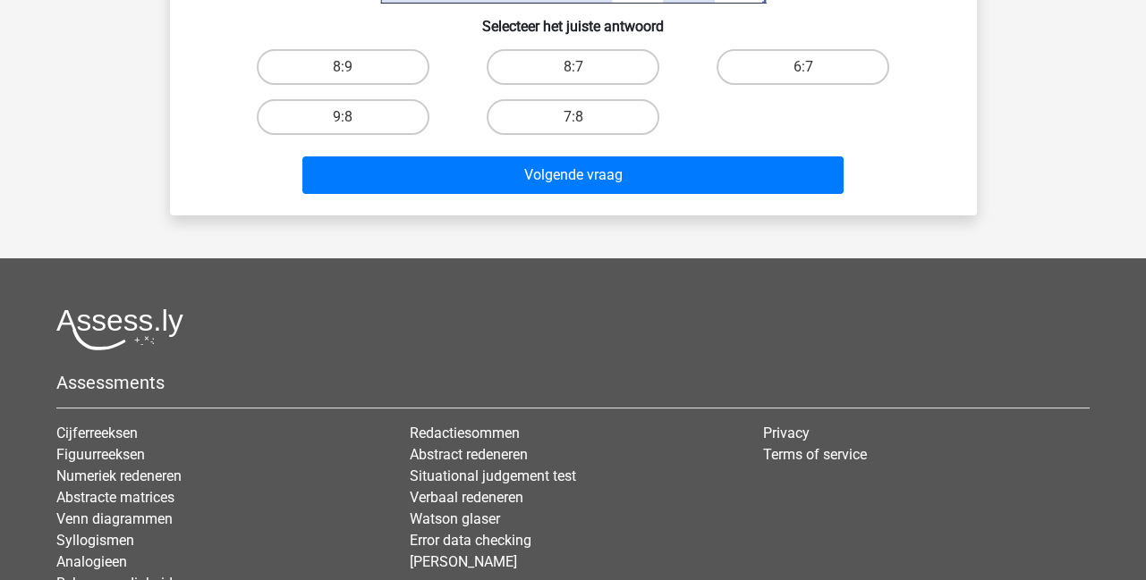
radio input "true"
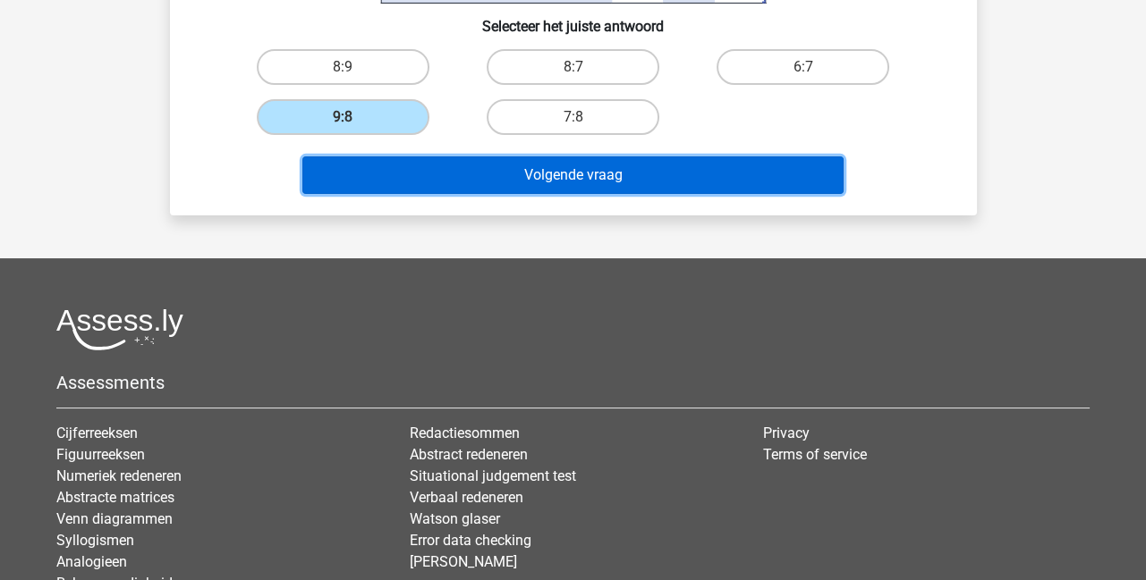
click at [520, 186] on button "Volgende vraag" at bounding box center [572, 176] width 541 height 38
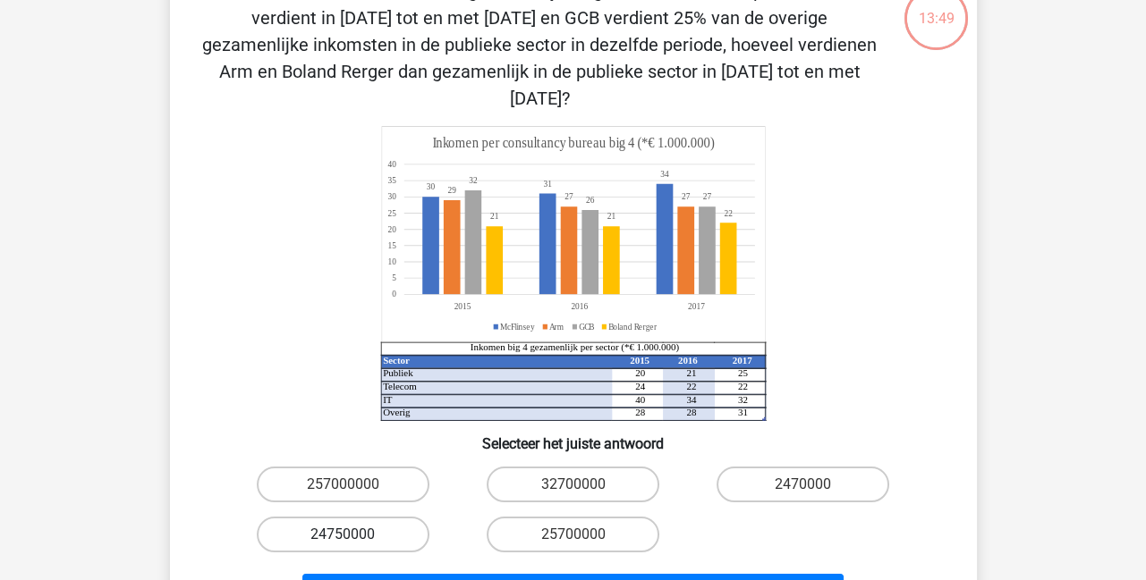
scroll to position [120, 0]
drag, startPoint x: 324, startPoint y: 514, endPoint x: 366, endPoint y: 521, distance: 42.6
click at [325, 516] on label "24750000" at bounding box center [343, 534] width 173 height 36
click at [343, 534] on input "24750000" at bounding box center [349, 540] width 12 height 12
radio input "true"
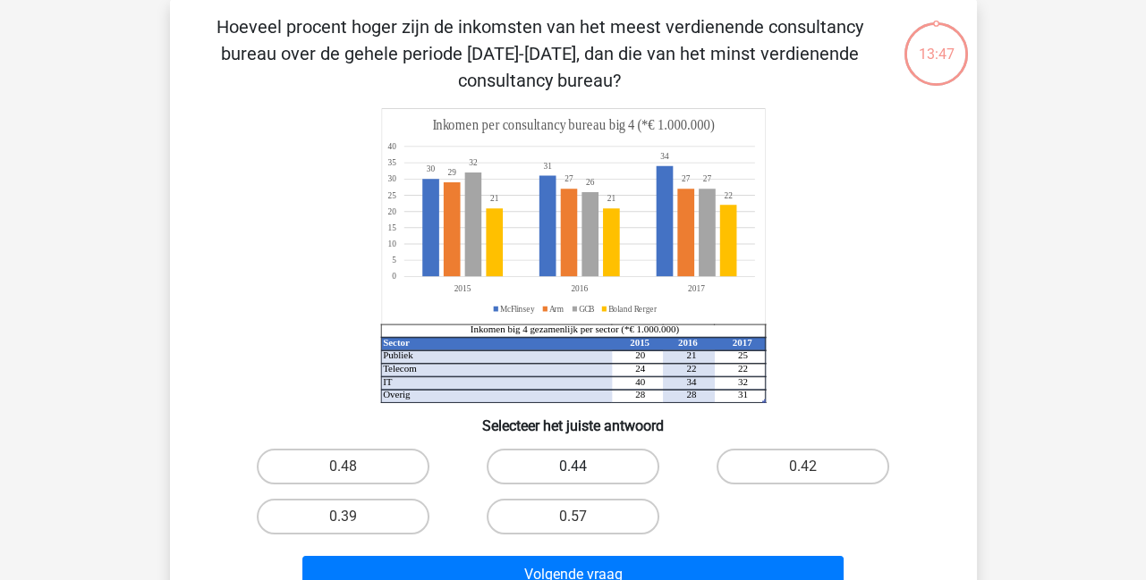
scroll to position [82, 0]
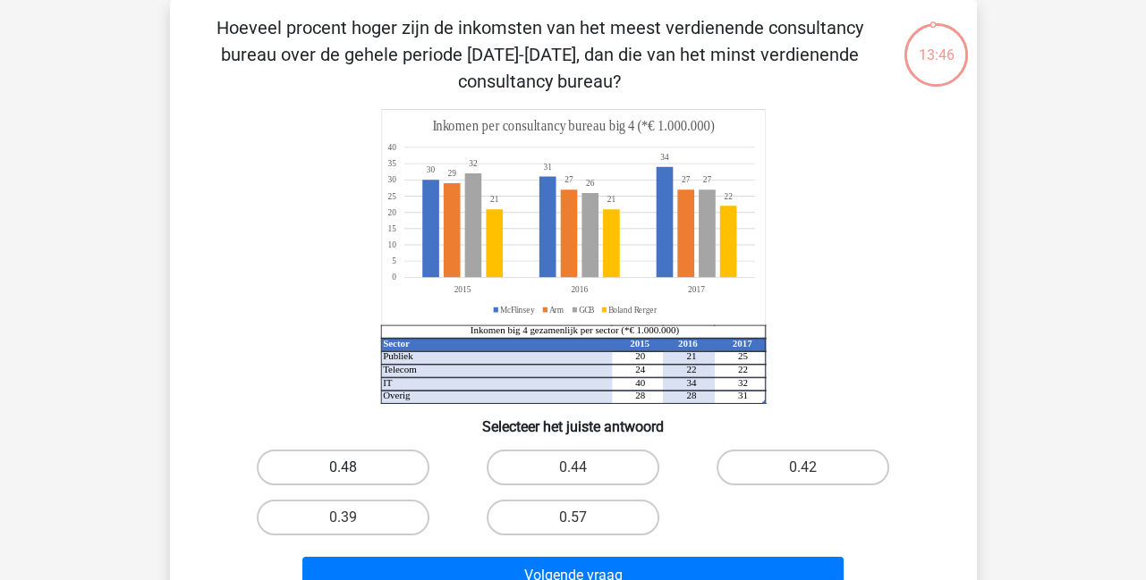
click at [343, 462] on label "0.48" at bounding box center [343, 468] width 173 height 36
click at [343, 468] on input "0.48" at bounding box center [349, 474] width 12 height 12
radio input "true"
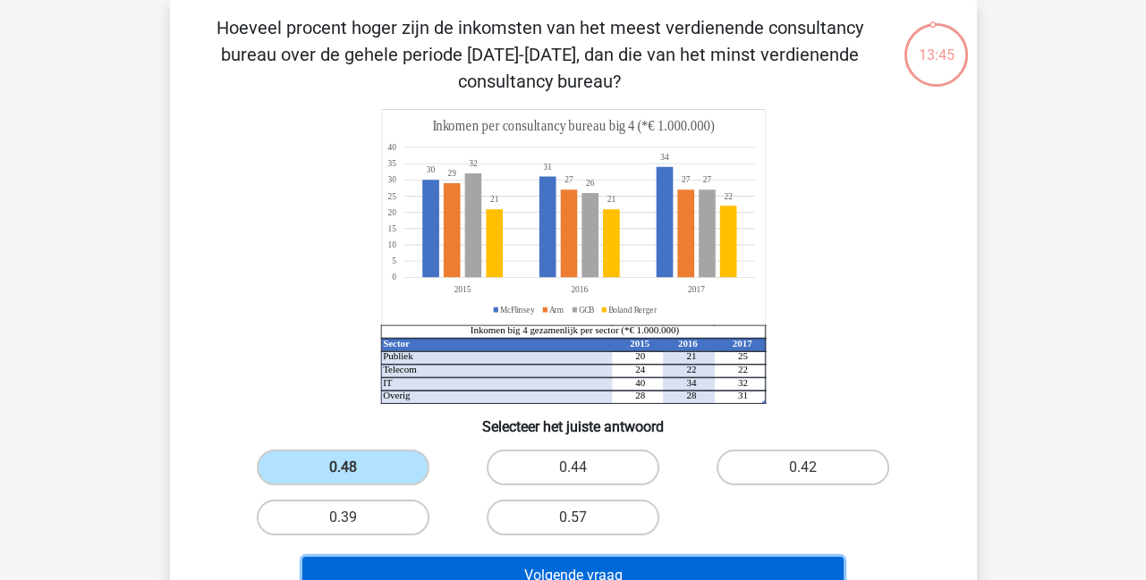
click at [470, 565] on button "Volgende vraag" at bounding box center [572, 576] width 541 height 38
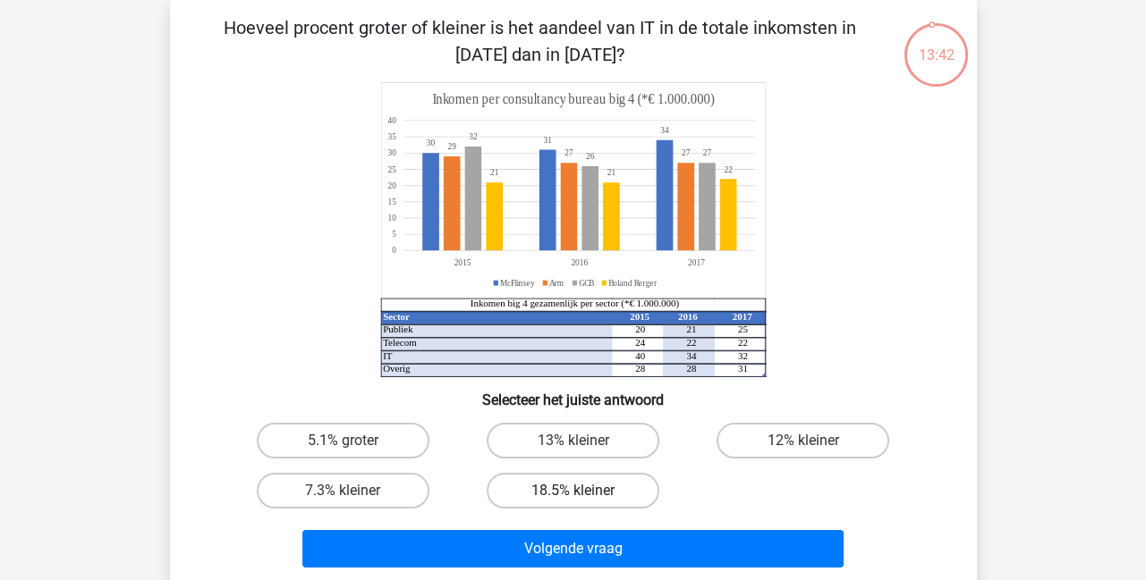
click at [545, 491] on label "18.5% kleiner" at bounding box center [573, 491] width 173 height 36
click at [572, 491] on input "18.5% kleiner" at bounding box center [578, 497] width 12 height 12
radio input "true"
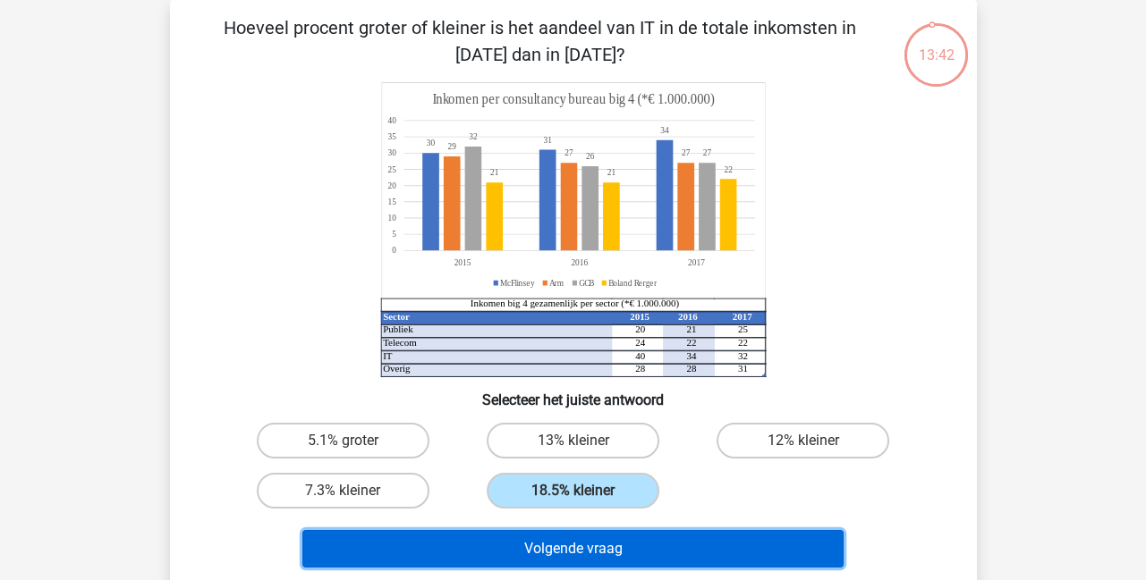
click at [566, 558] on button "Volgende vraag" at bounding box center [572, 549] width 541 height 38
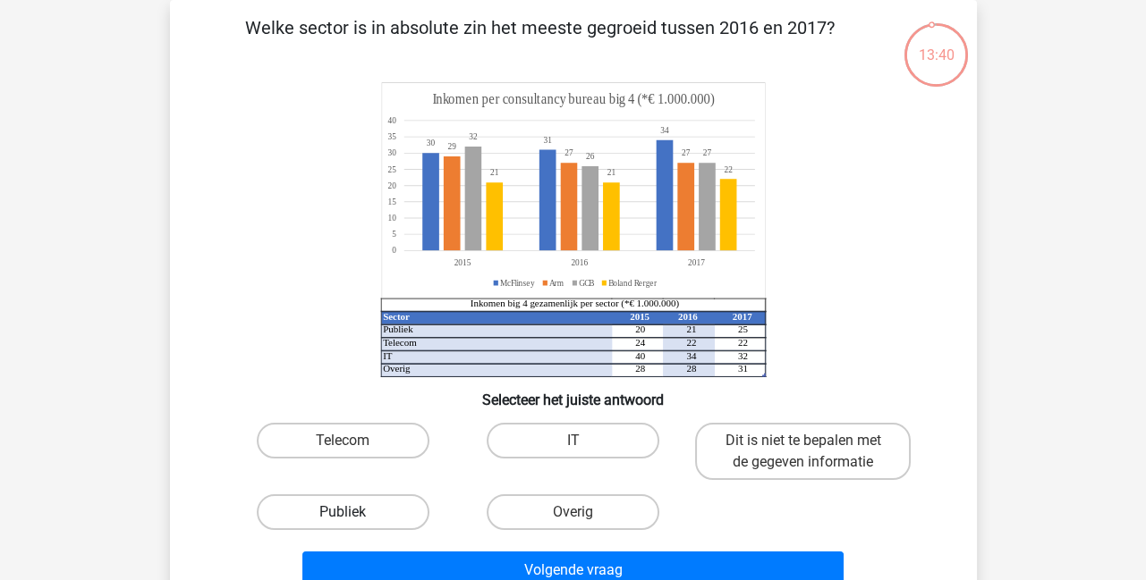
click at [336, 507] on label "Publiek" at bounding box center [343, 513] width 173 height 36
click at [343, 513] on input "Publiek" at bounding box center [349, 519] width 12 height 12
radio input "true"
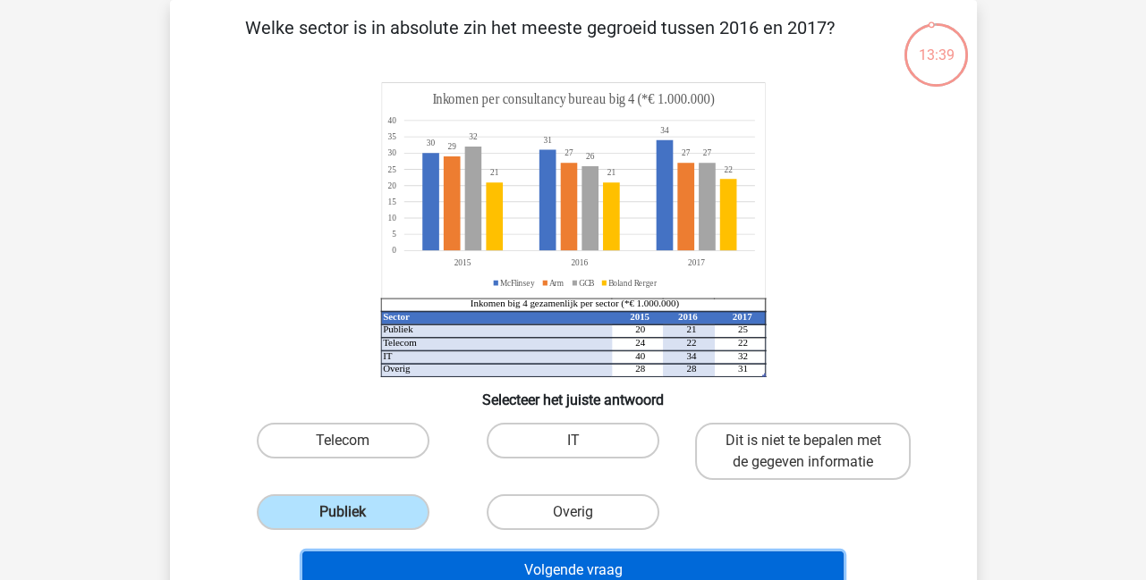
click at [450, 563] on button "Volgende vraag" at bounding box center [572, 571] width 541 height 38
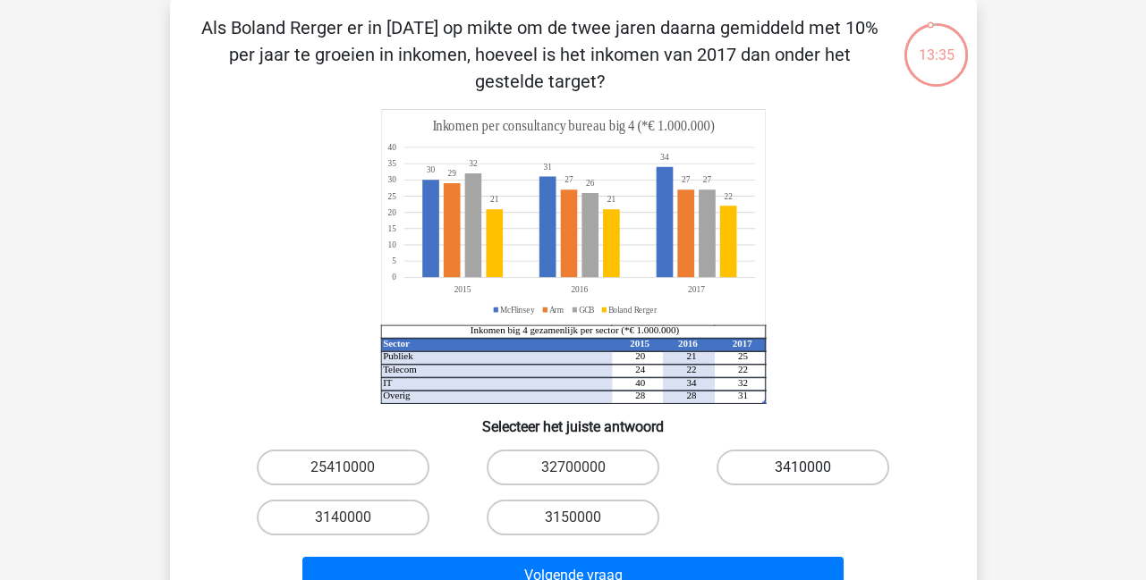
click at [782, 472] on label "3410000" at bounding box center [802, 468] width 173 height 36
click at [803, 472] on input "3410000" at bounding box center [809, 474] width 12 height 12
radio input "true"
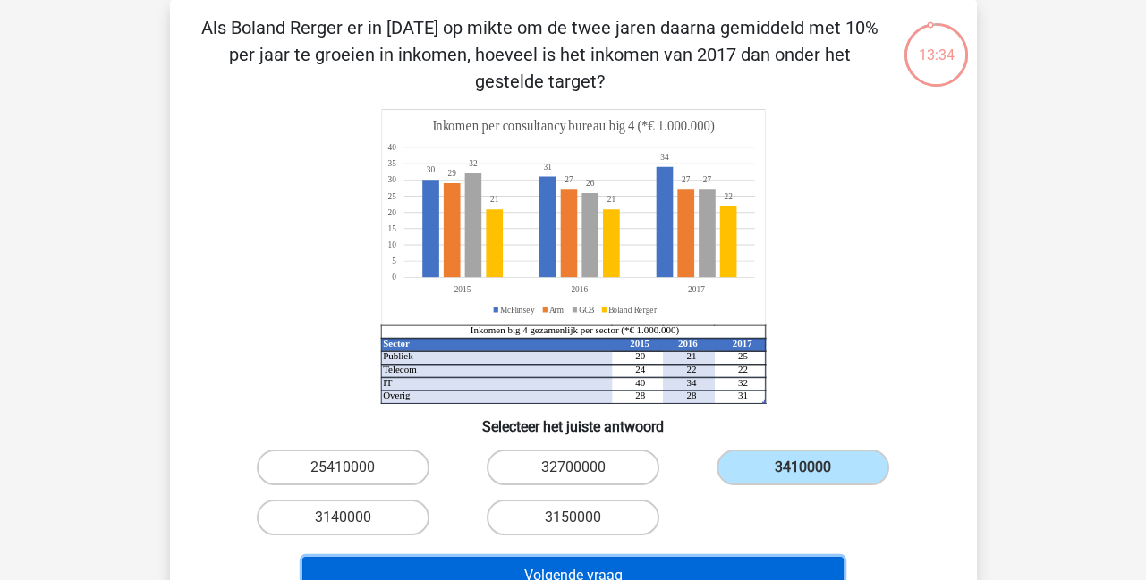
click at [600, 572] on button "Volgende vraag" at bounding box center [572, 576] width 541 height 38
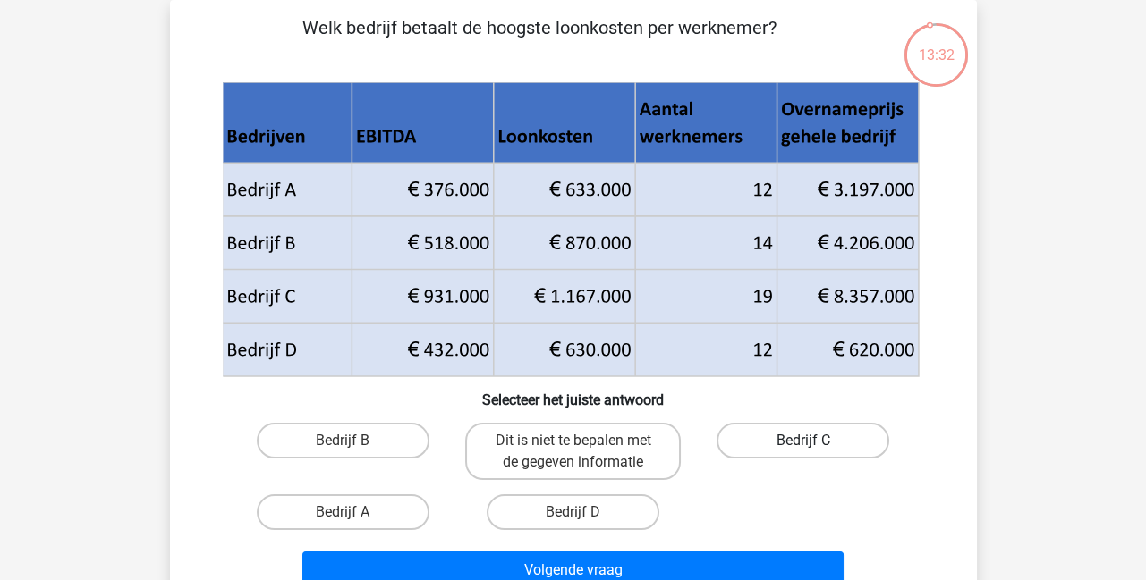
click at [792, 446] on label "Bedrijf C" at bounding box center [802, 441] width 173 height 36
click at [803, 446] on input "Bedrijf C" at bounding box center [809, 447] width 12 height 12
radio input "true"
click at [323, 463] on div "Bedrijf B" at bounding box center [343, 451] width 216 height 57
click at [337, 445] on label "Bedrijf B" at bounding box center [343, 441] width 173 height 36
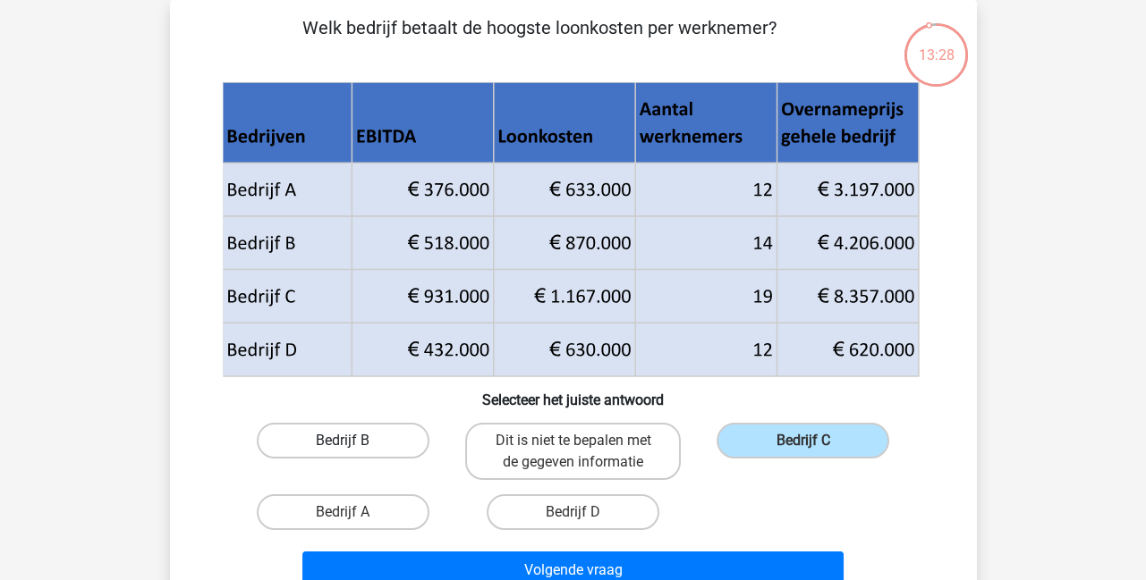
click at [343, 445] on input "Bedrijf B" at bounding box center [349, 447] width 12 height 12
radio input "true"
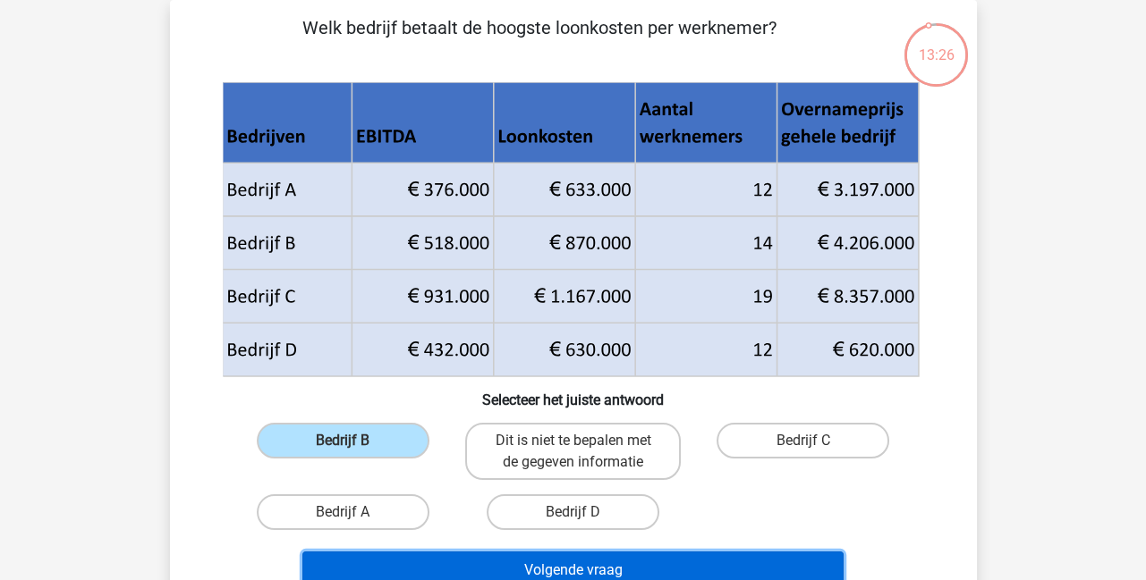
click at [567, 562] on button "Volgende vraag" at bounding box center [572, 571] width 541 height 38
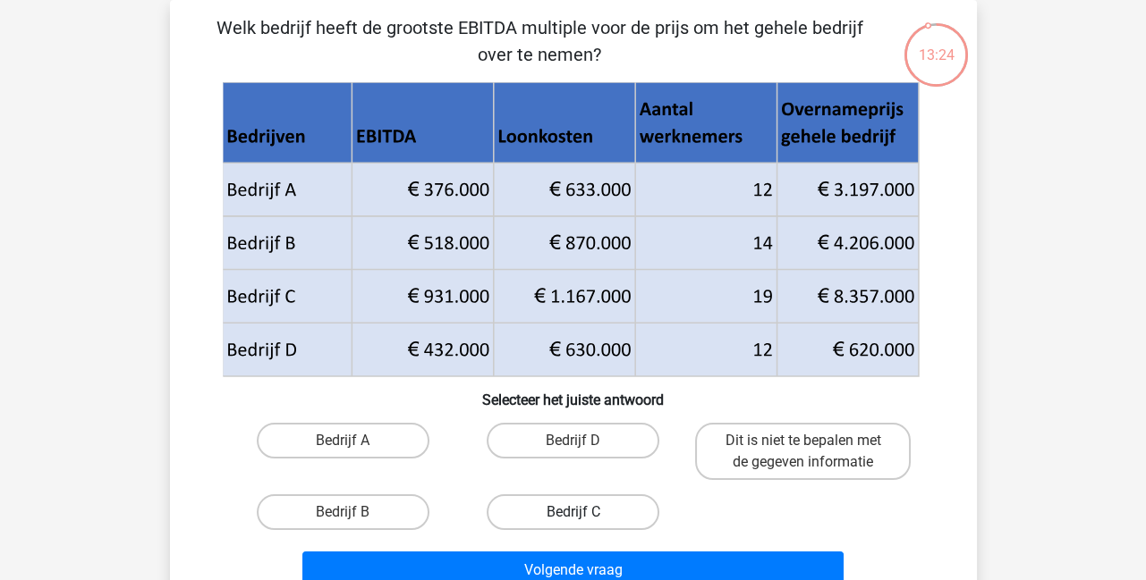
click at [559, 521] on label "Bedrijf C" at bounding box center [573, 513] width 173 height 36
click at [572, 521] on input "Bedrijf C" at bounding box center [578, 519] width 12 height 12
radio input "true"
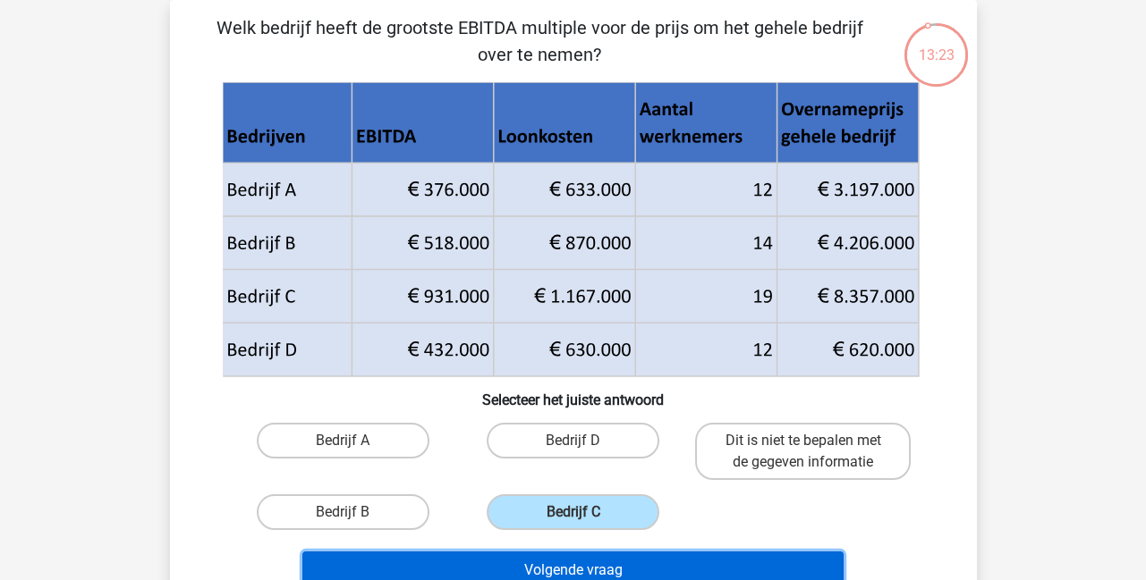
click at [547, 574] on button "Volgende vraag" at bounding box center [572, 571] width 541 height 38
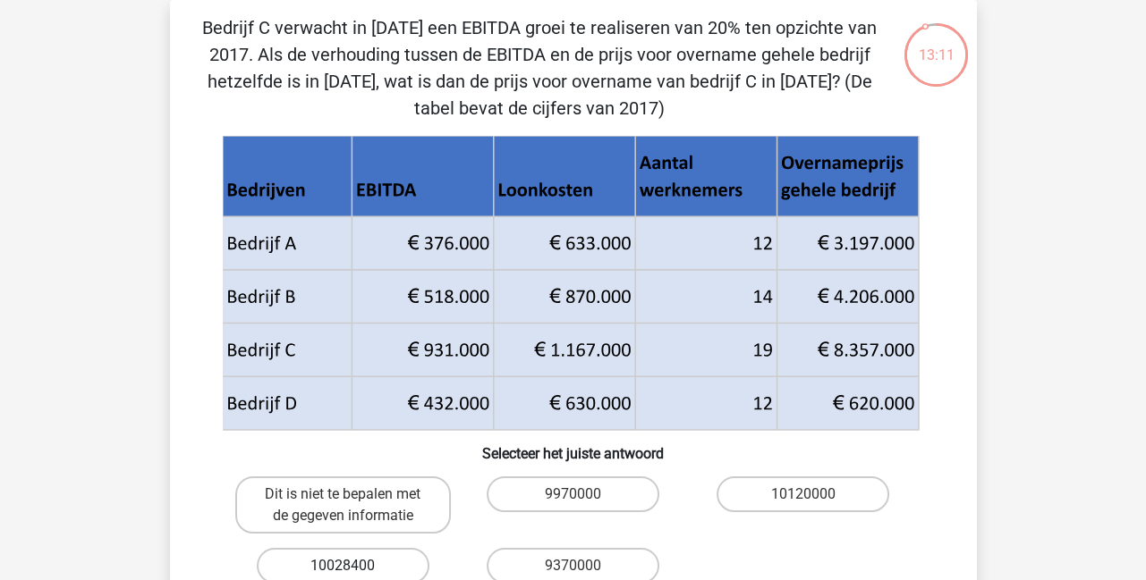
click at [371, 567] on label "10028400" at bounding box center [343, 566] width 173 height 36
click at [354, 567] on input "10028400" at bounding box center [349, 572] width 12 height 12
radio input "true"
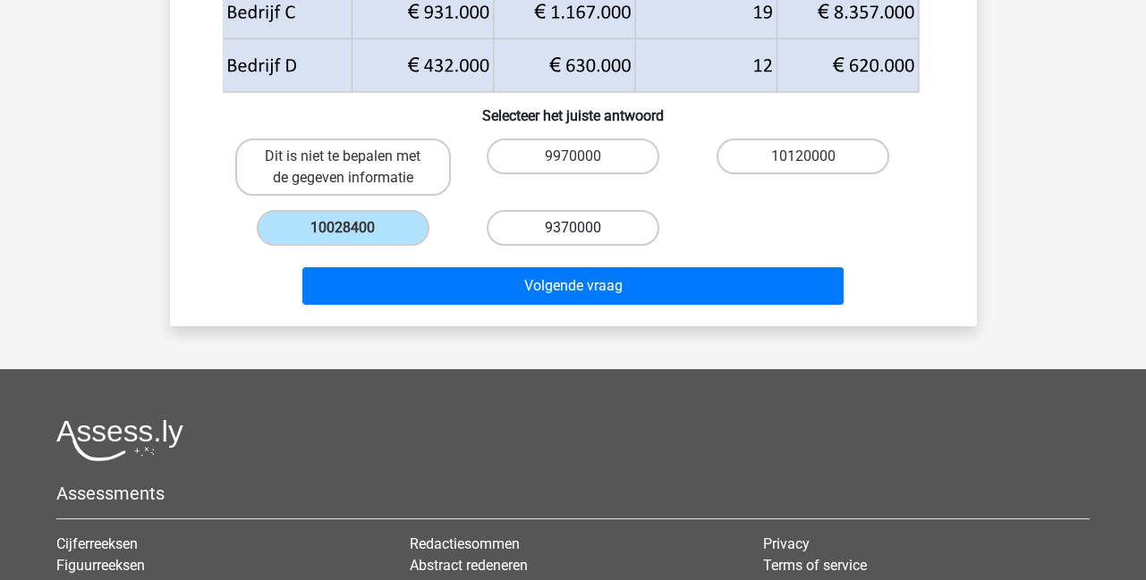
scroll to position [360, 0]
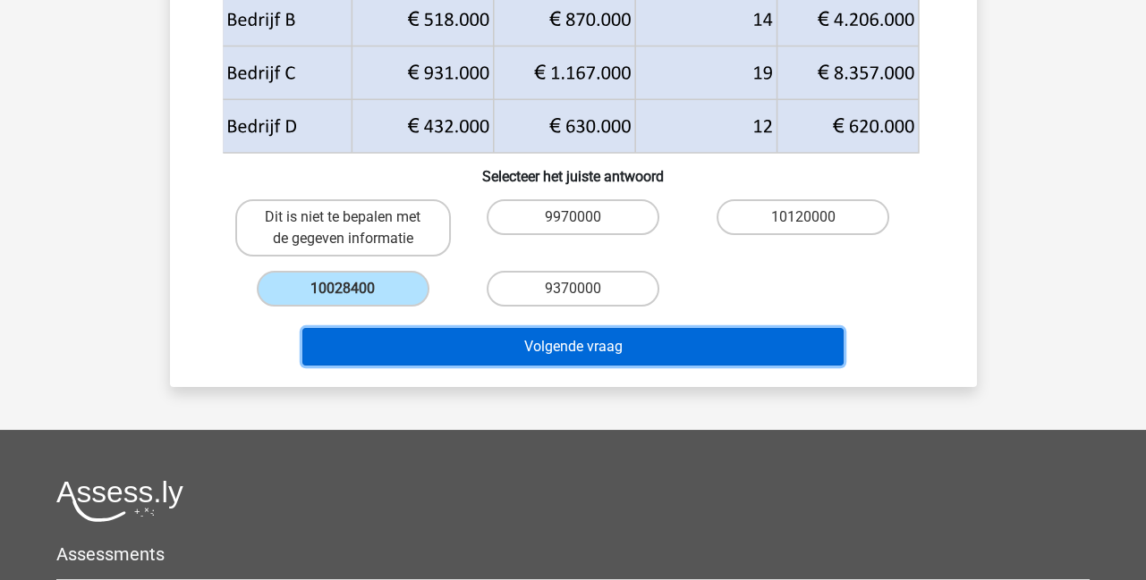
click at [543, 354] on button "Volgende vraag" at bounding box center [572, 347] width 541 height 38
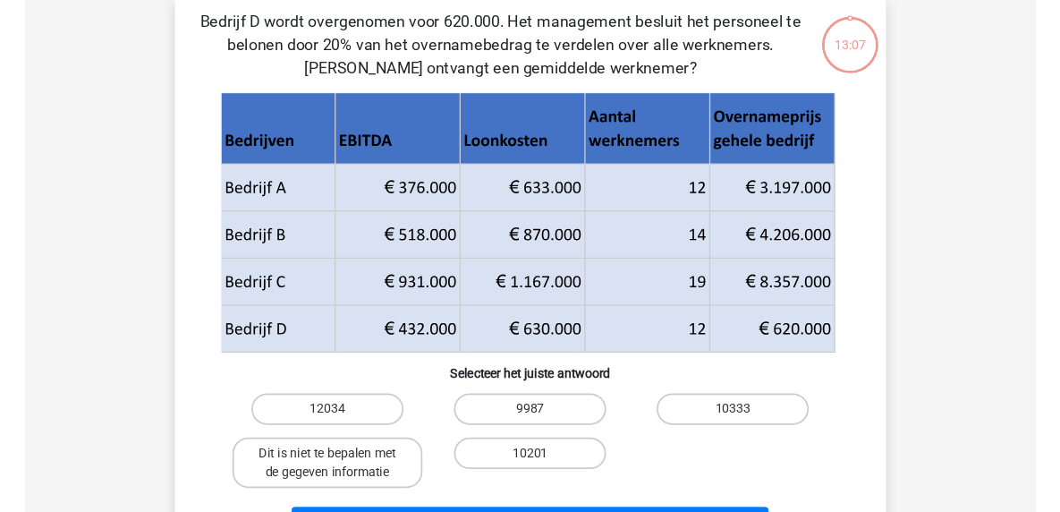
scroll to position [82, 0]
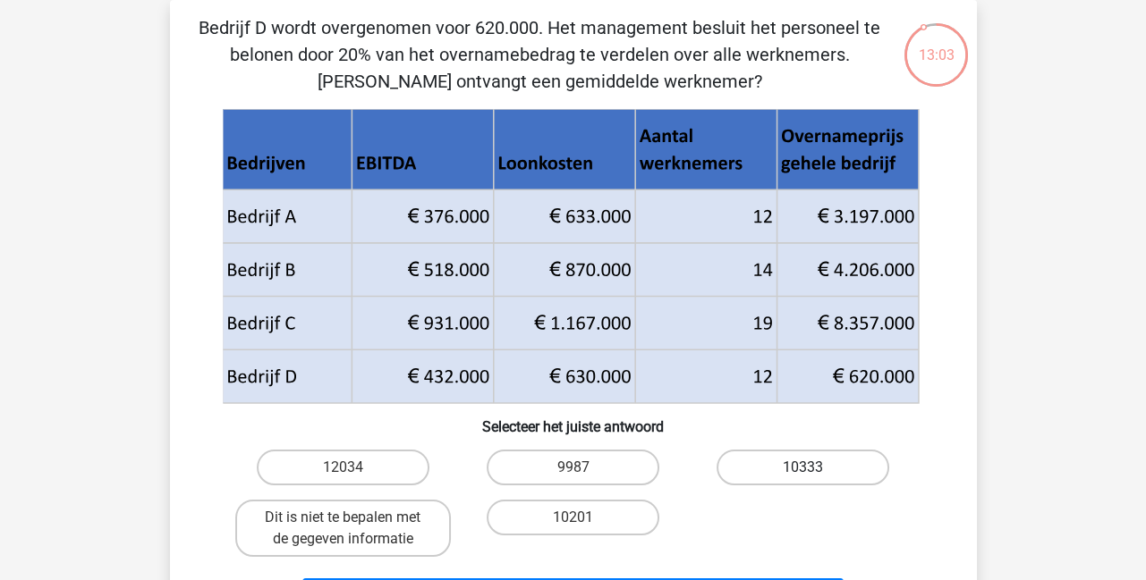
drag, startPoint x: 803, startPoint y: 467, endPoint x: 793, endPoint y: 460, distance: 12.2
click at [794, 460] on div "10333" at bounding box center [803, 468] width 216 height 36
click at [785, 475] on label "10333" at bounding box center [802, 468] width 173 height 36
click at [803, 475] on input "10333" at bounding box center [809, 474] width 12 height 12
radio input "true"
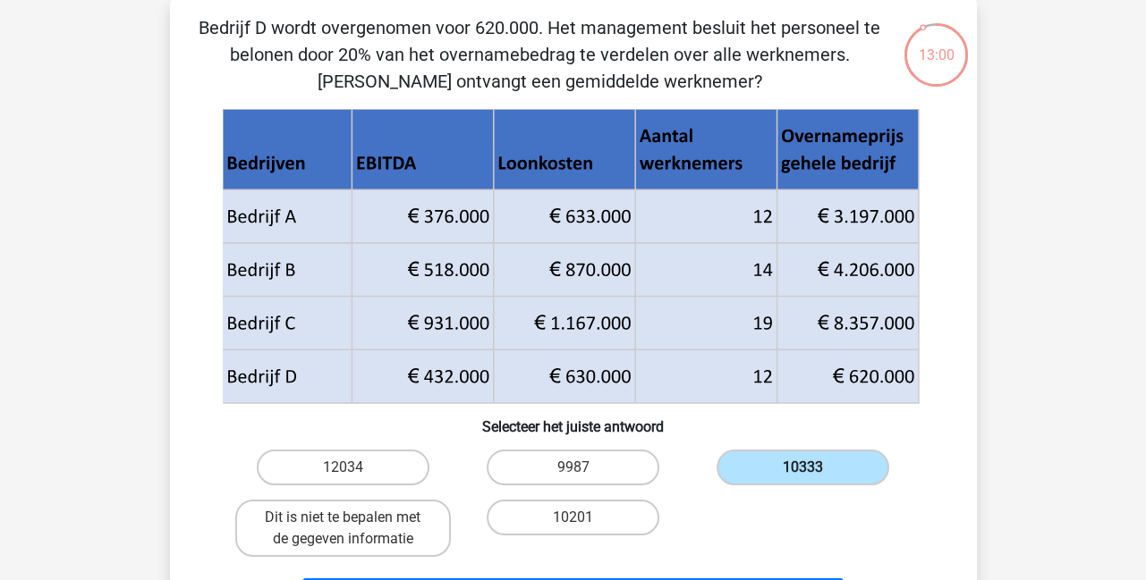
drag, startPoint x: 789, startPoint y: 464, endPoint x: 773, endPoint y: 459, distance: 17.0
click at [782, 456] on label "10333" at bounding box center [802, 468] width 173 height 36
click at [803, 468] on input "10333" at bounding box center [809, 474] width 12 height 12
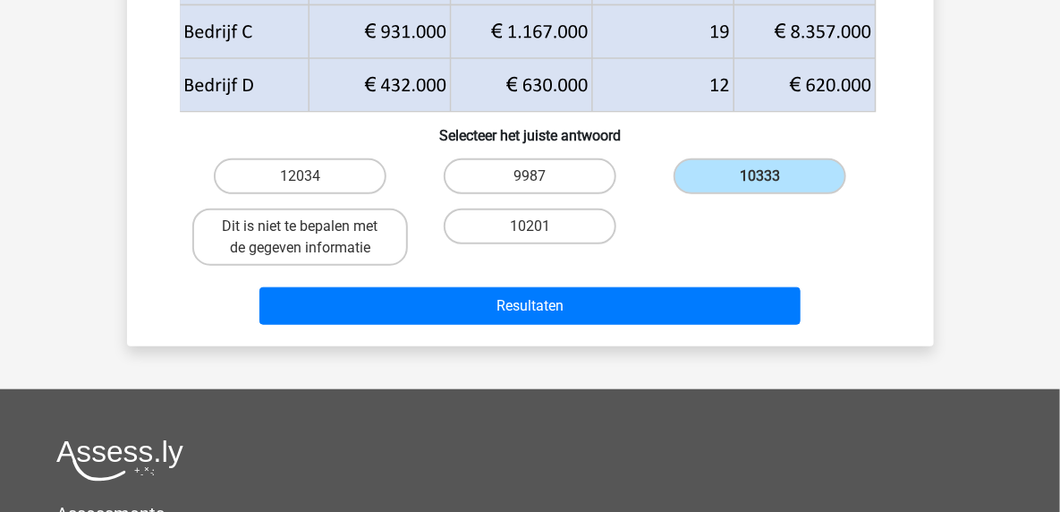
scroll to position [502, 0]
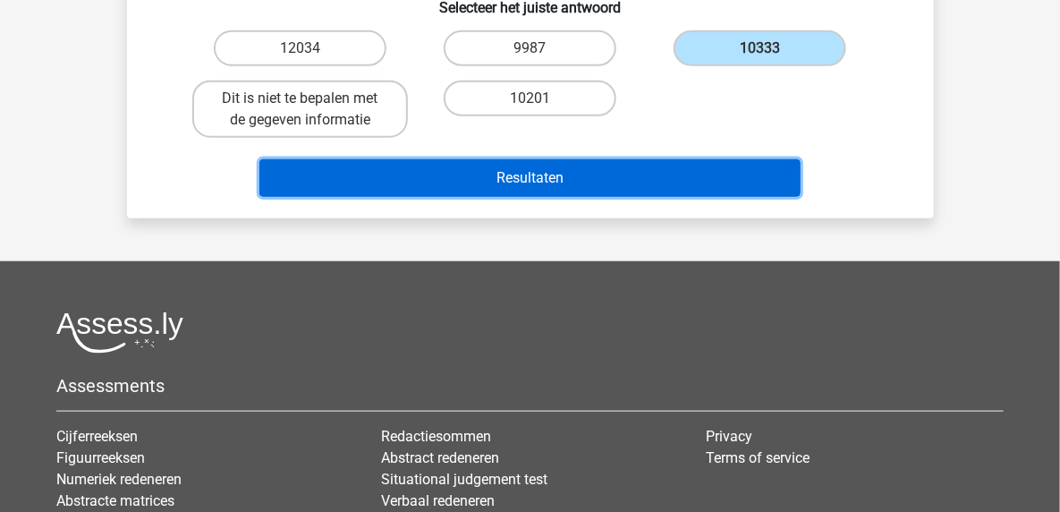
click at [579, 177] on button "Resultaten" at bounding box center [529, 178] width 541 height 38
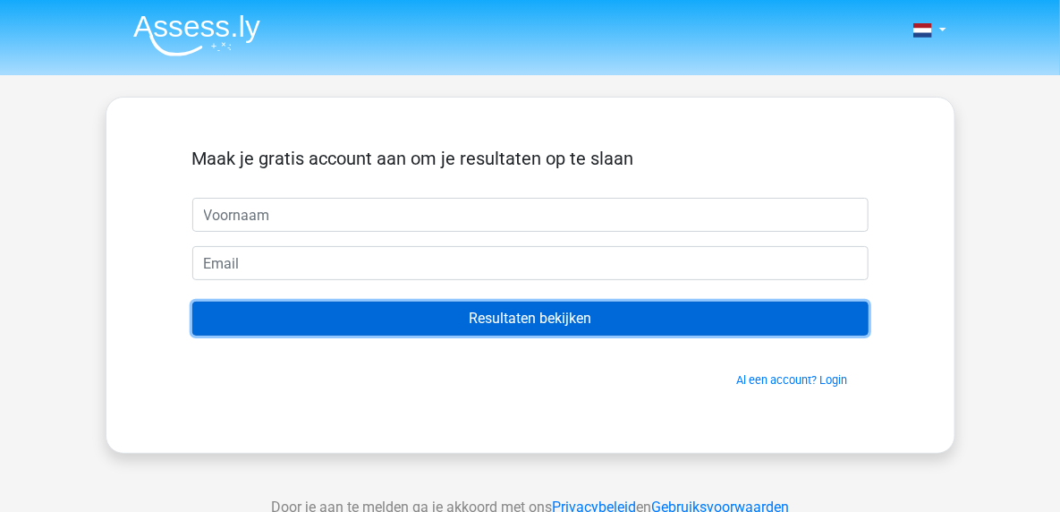
click at [540, 324] on input "Resultaten bekijken" at bounding box center [530, 318] width 676 height 34
click at [541, 323] on input "Resultaten bekijken" at bounding box center [530, 318] width 676 height 34
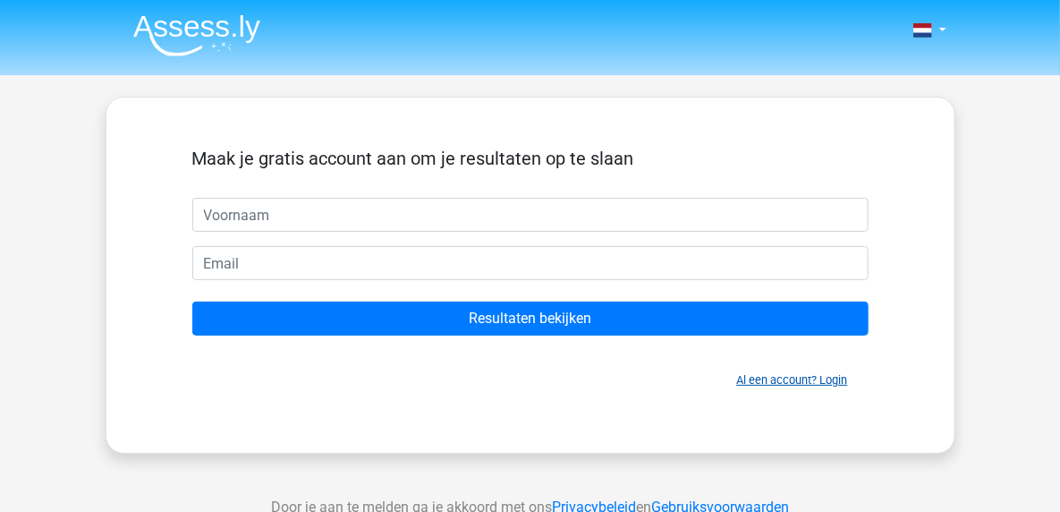
click at [798, 379] on link "Al een account? Login" at bounding box center [792, 379] width 111 height 13
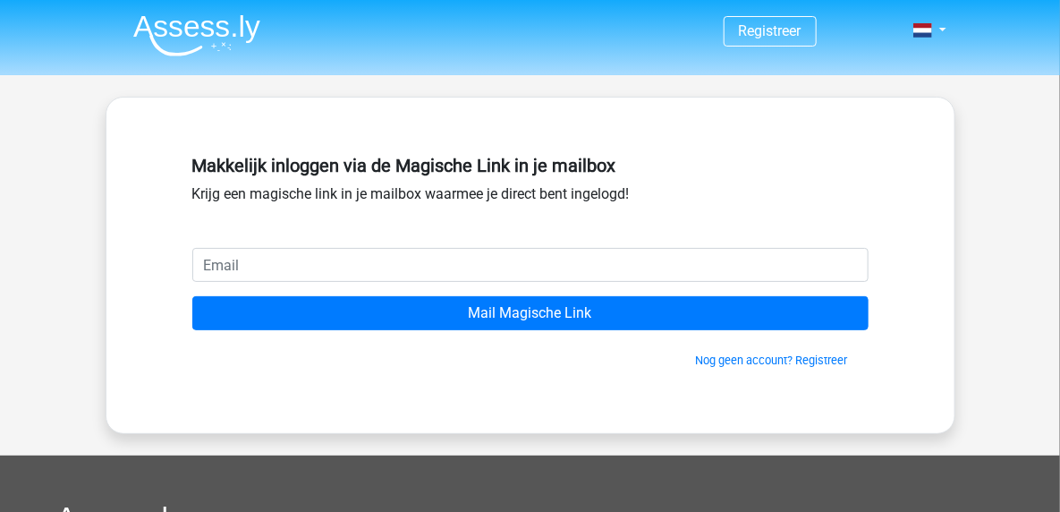
click at [401, 256] on input "email" at bounding box center [530, 265] width 676 height 34
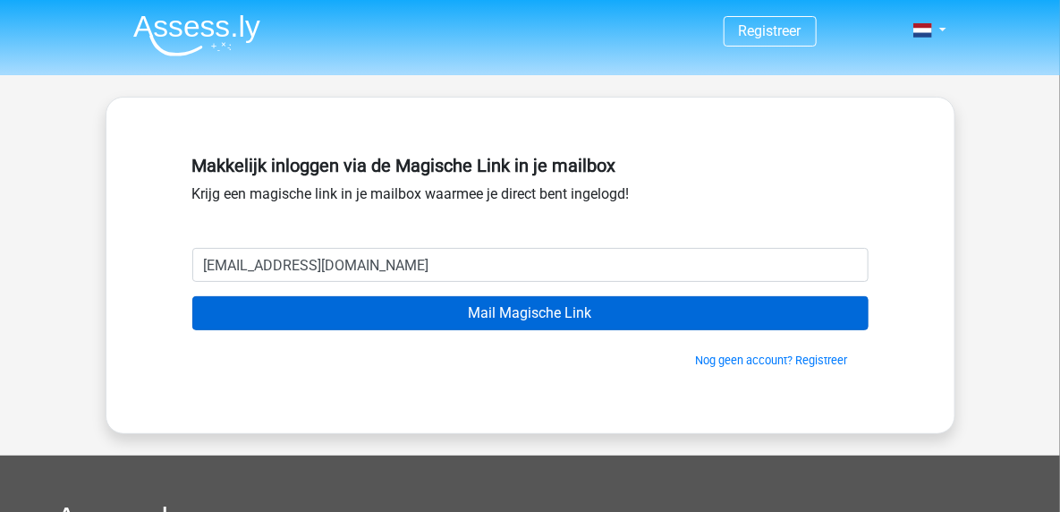
type input "[EMAIL_ADDRESS][DOMAIN_NAME]"
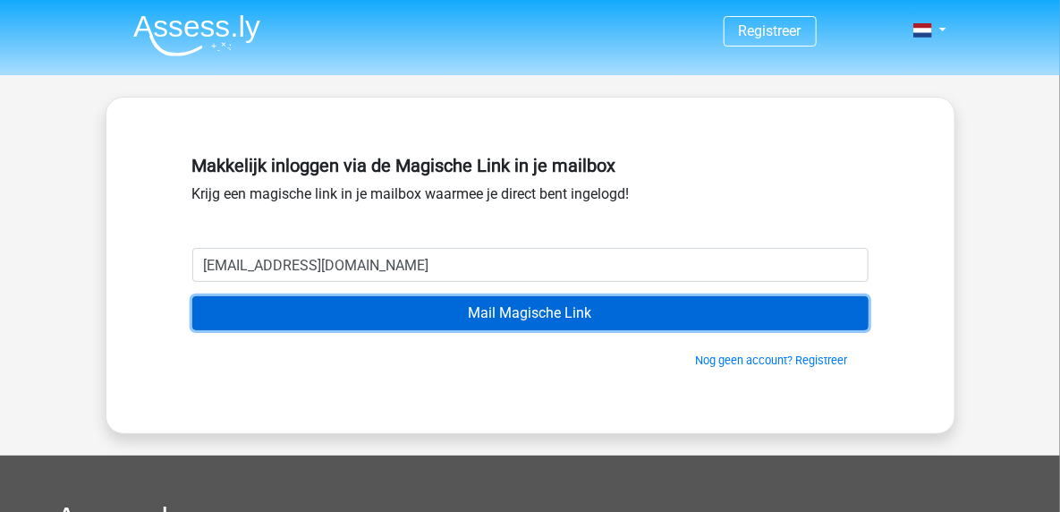
click at [495, 313] on input "Mail Magische Link" at bounding box center [530, 313] width 676 height 34
